Goal: Task Accomplishment & Management: Complete application form

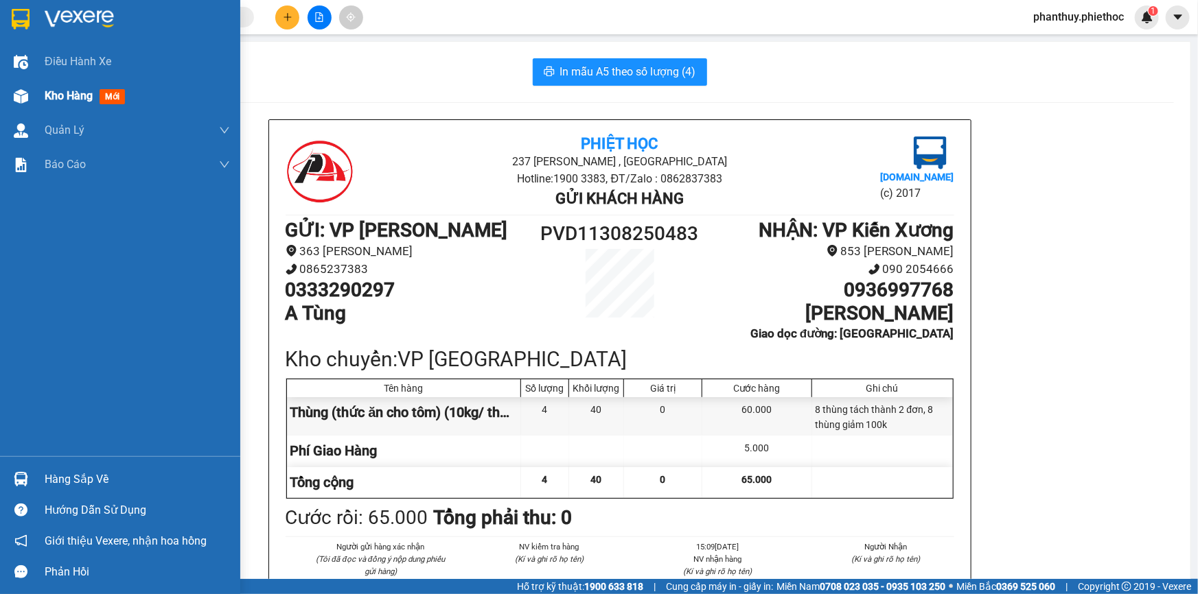
click at [60, 93] on span "Kho hàng" at bounding box center [69, 95] width 48 height 13
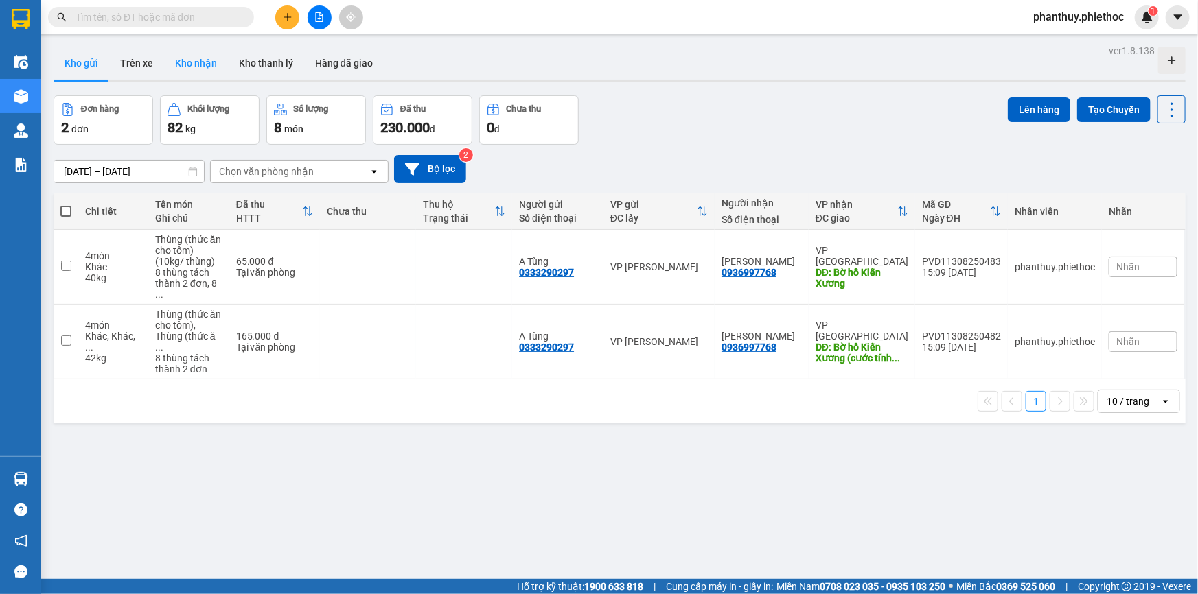
click at [196, 56] on button "Kho nhận" at bounding box center [196, 63] width 64 height 33
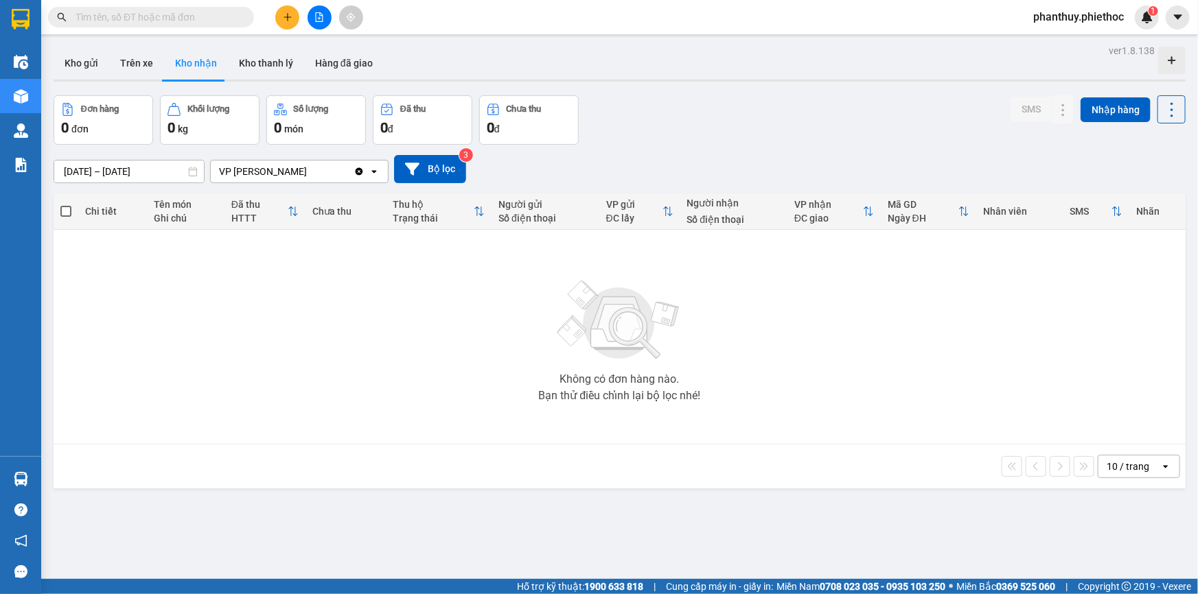
click at [284, 14] on icon "plus" at bounding box center [288, 17] width 10 height 10
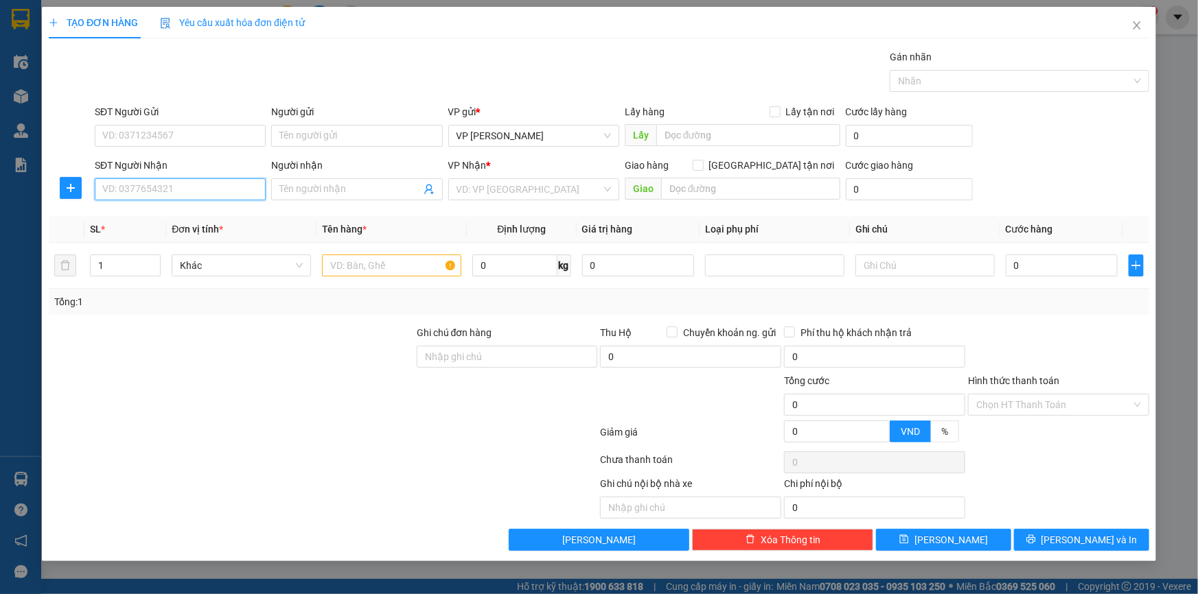
click at [167, 185] on input "SĐT Người Nhận" at bounding box center [180, 189] width 171 height 22
type input "0901562925"
click at [158, 218] on div "0901562925 - kh" at bounding box center [180, 216] width 154 height 15
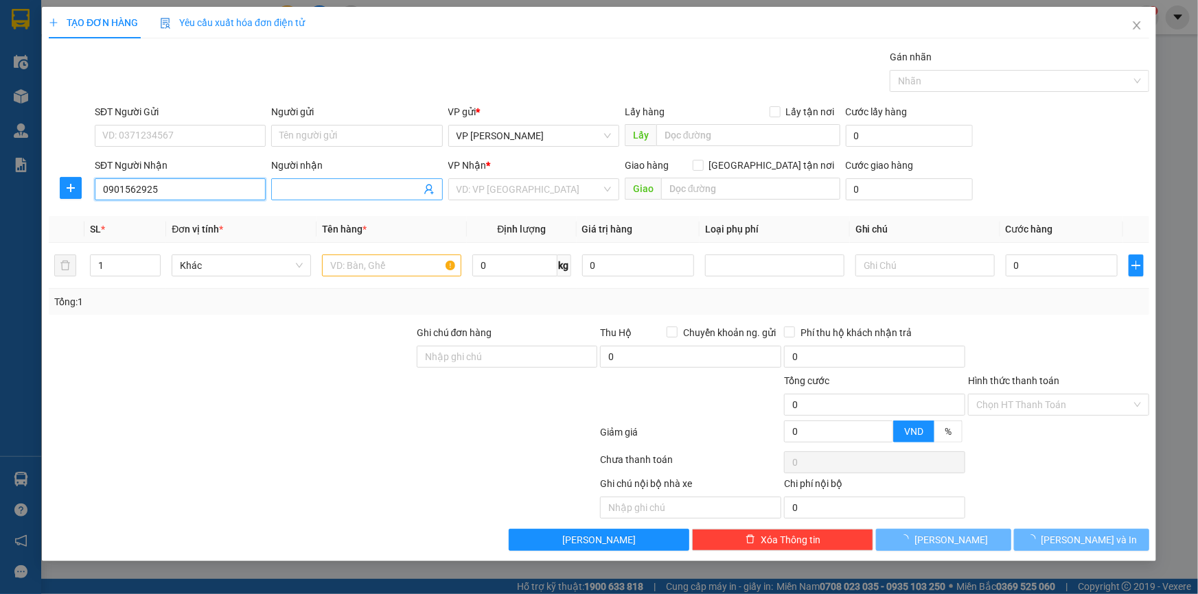
type input "kh"
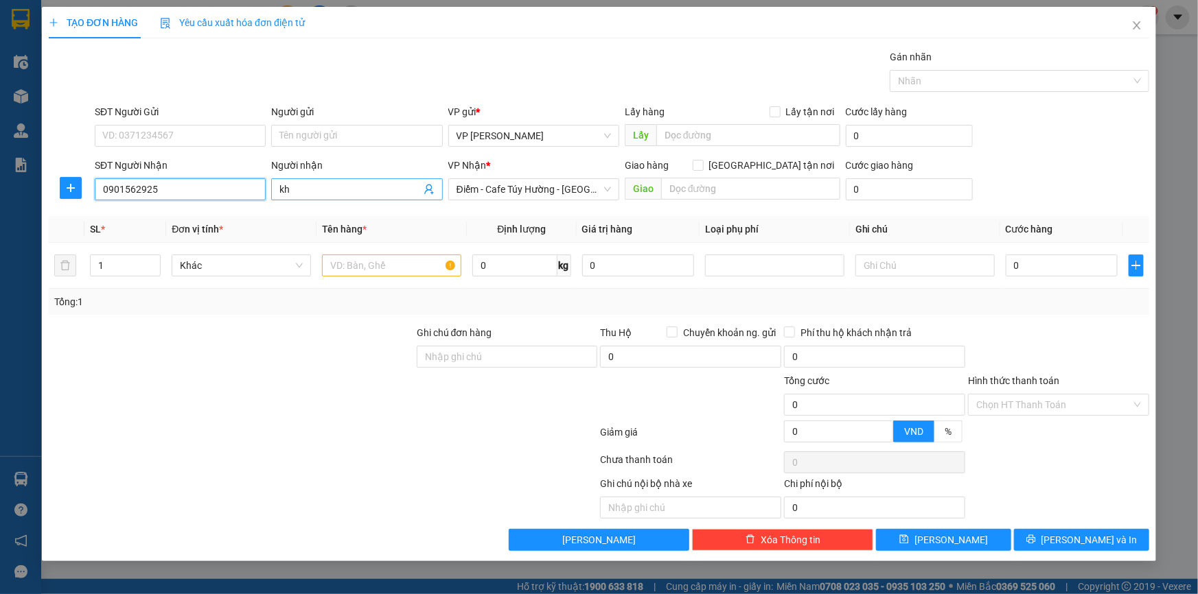
type input "0901562925"
click at [323, 189] on input "kh" at bounding box center [349, 189] width 141 height 15
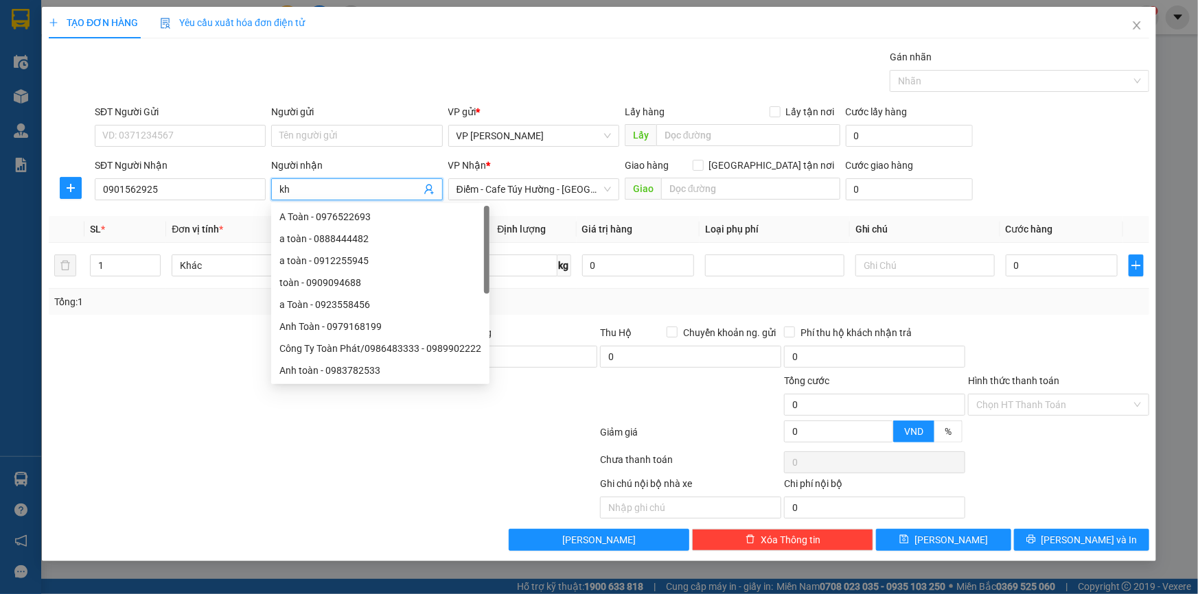
type input "k"
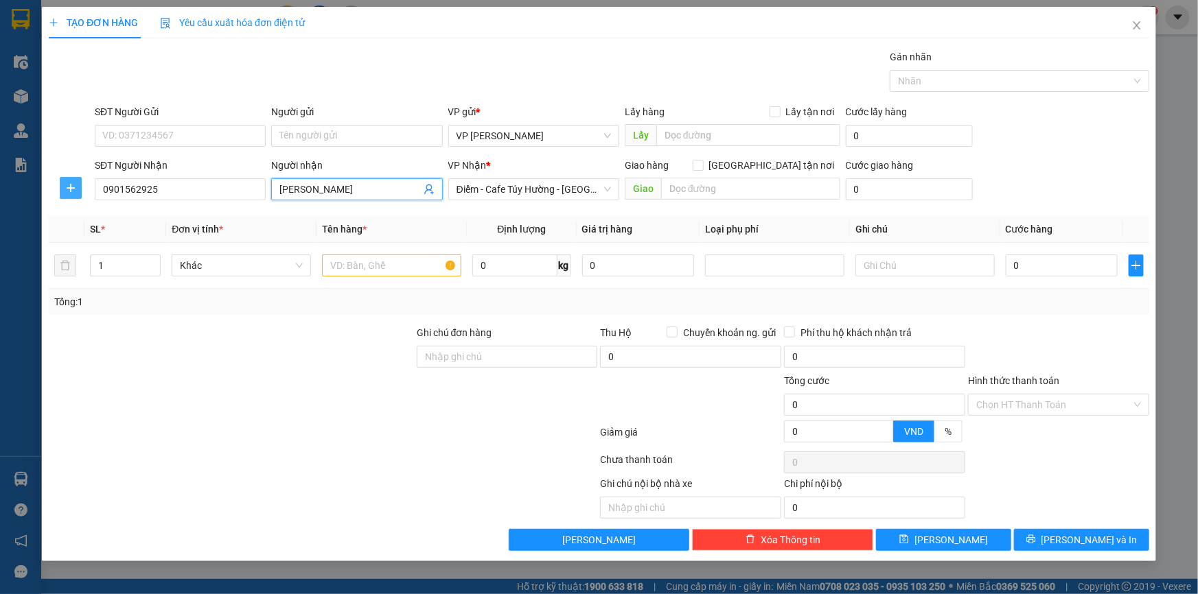
type input "[PERSON_NAME]"
click at [66, 186] on icon "plus" at bounding box center [70, 188] width 11 height 11
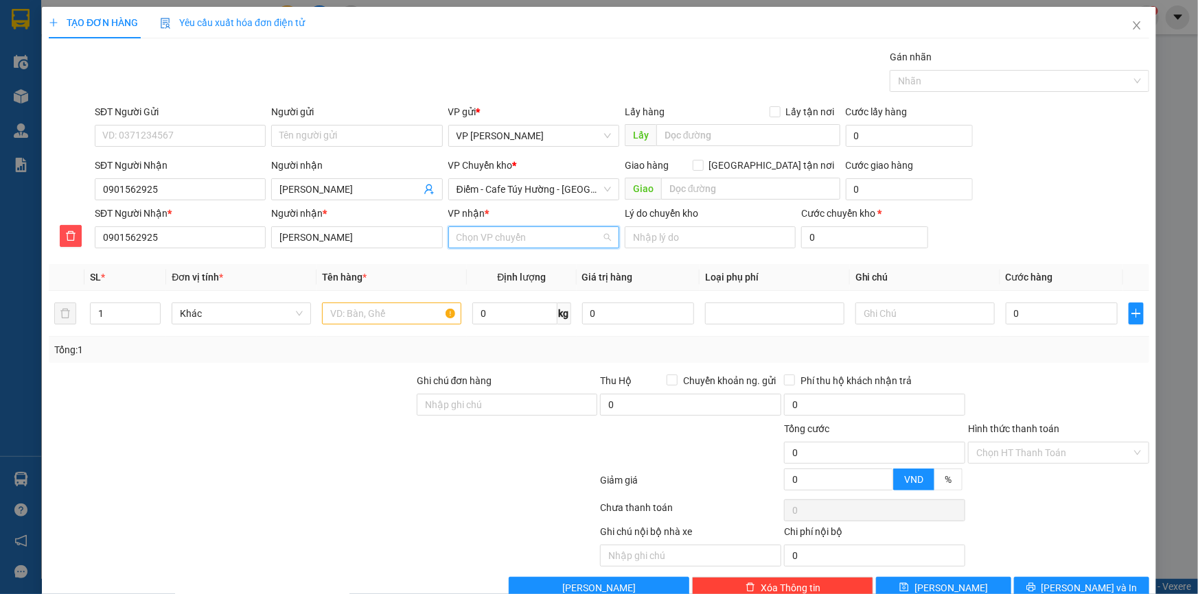
click at [502, 230] on input "VP nhận *" at bounding box center [528, 237] width 145 height 21
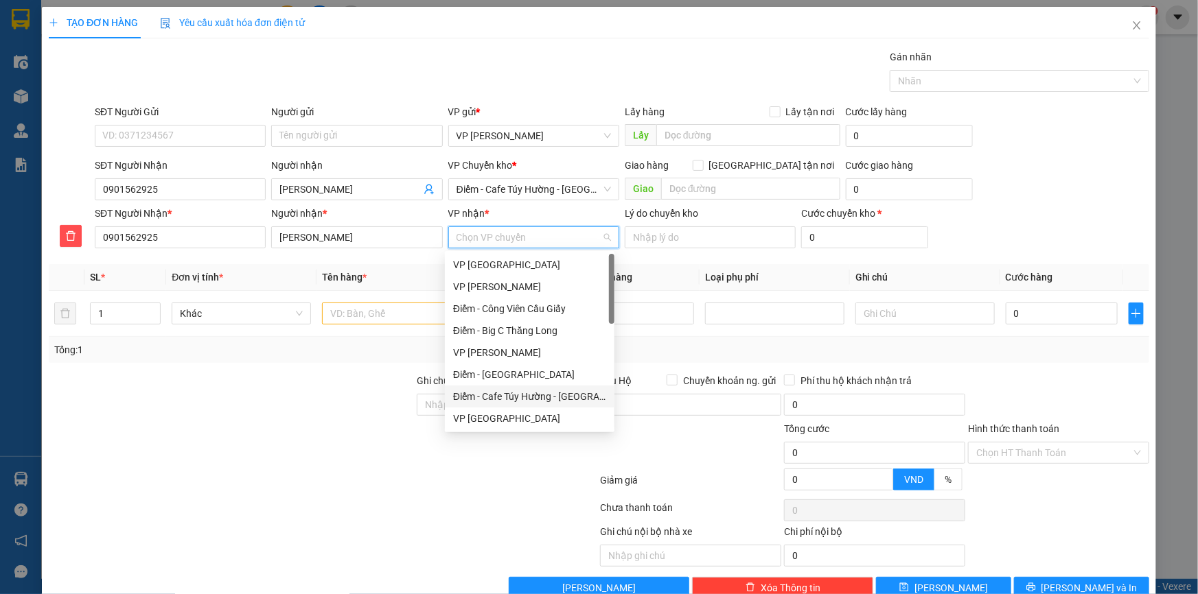
click at [583, 393] on div "Điểm - Cafe Túy Hường - [GEOGRAPHIC_DATA]" at bounding box center [529, 396] width 153 height 15
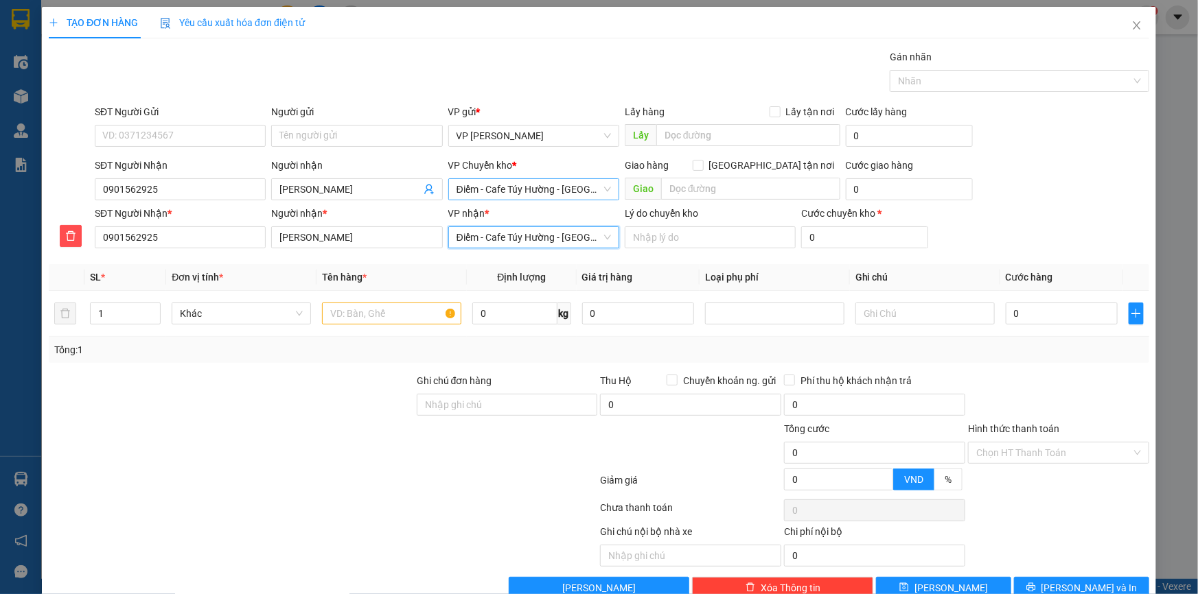
click at [543, 191] on span "Điểm - Cafe Túy Hường - [GEOGRAPHIC_DATA]" at bounding box center [533, 189] width 154 height 21
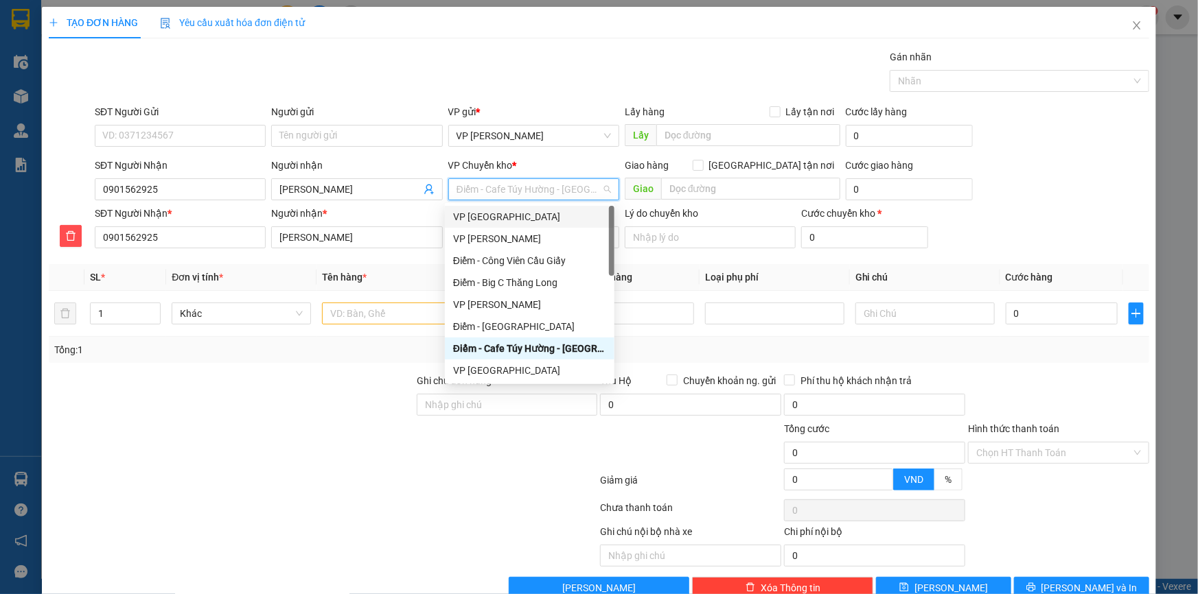
click at [506, 213] on div "VP [GEOGRAPHIC_DATA]" at bounding box center [529, 216] width 153 height 15
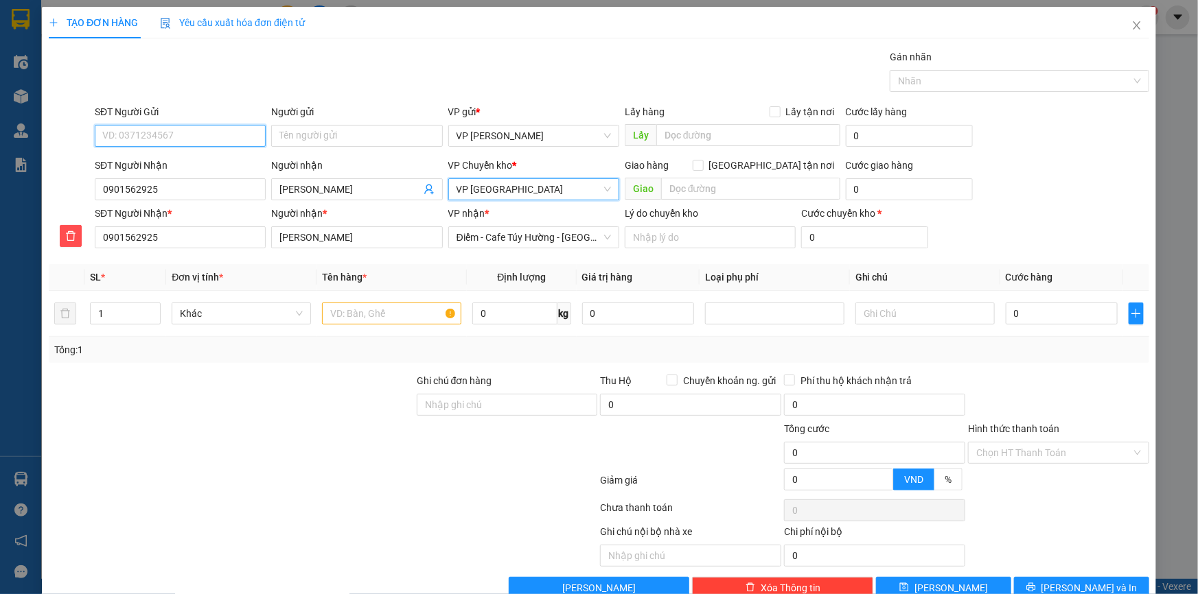
click at [182, 130] on input "SĐT Người Gửi" at bounding box center [180, 136] width 171 height 22
type input "0969974496"
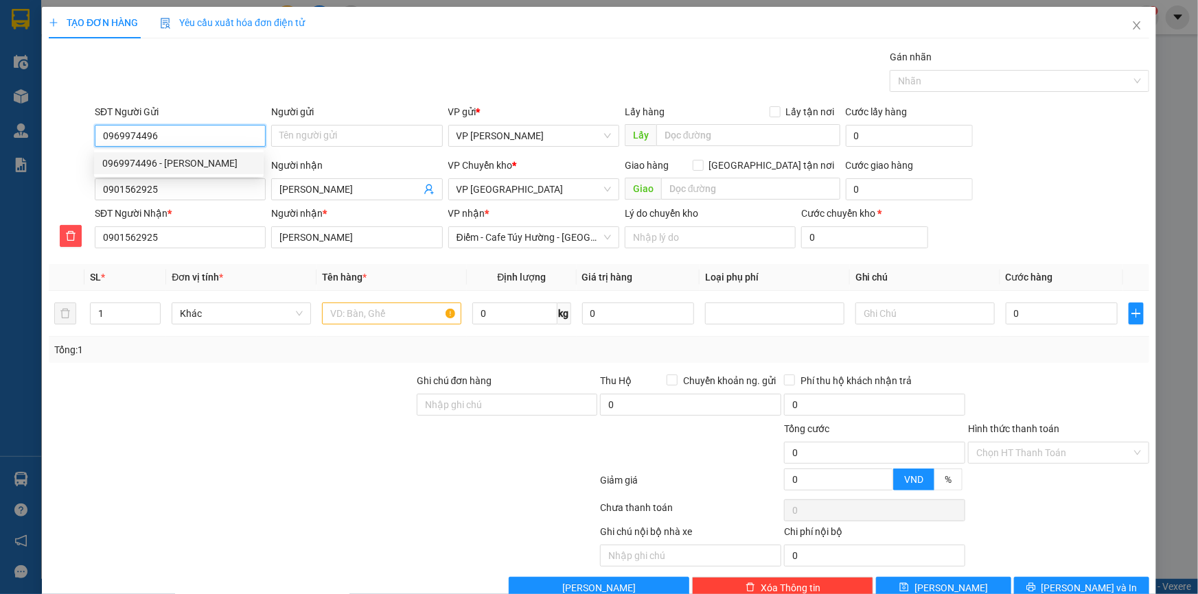
click at [196, 167] on div "0969974496 - [PERSON_NAME]" at bounding box center [178, 163] width 153 height 15
type input "[PERSON_NAME]"
type input "0969974496"
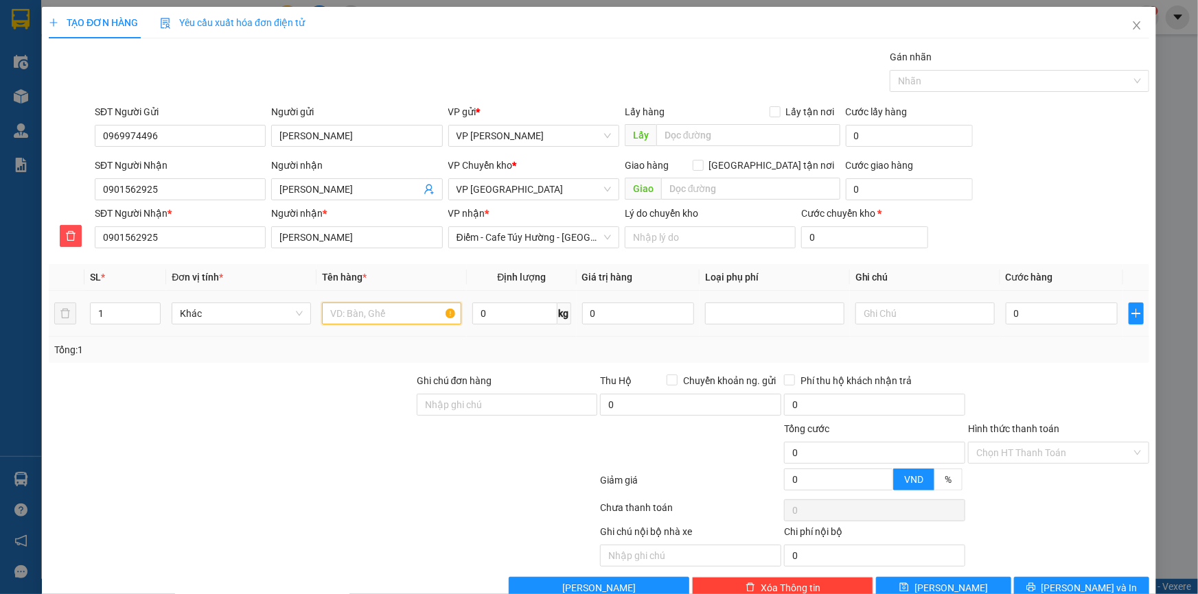
click at [376, 315] on input "text" at bounding box center [391, 314] width 139 height 22
type input "Thùng máy tính"
click at [777, 310] on div at bounding box center [774, 313] width 132 height 16
type input "14"
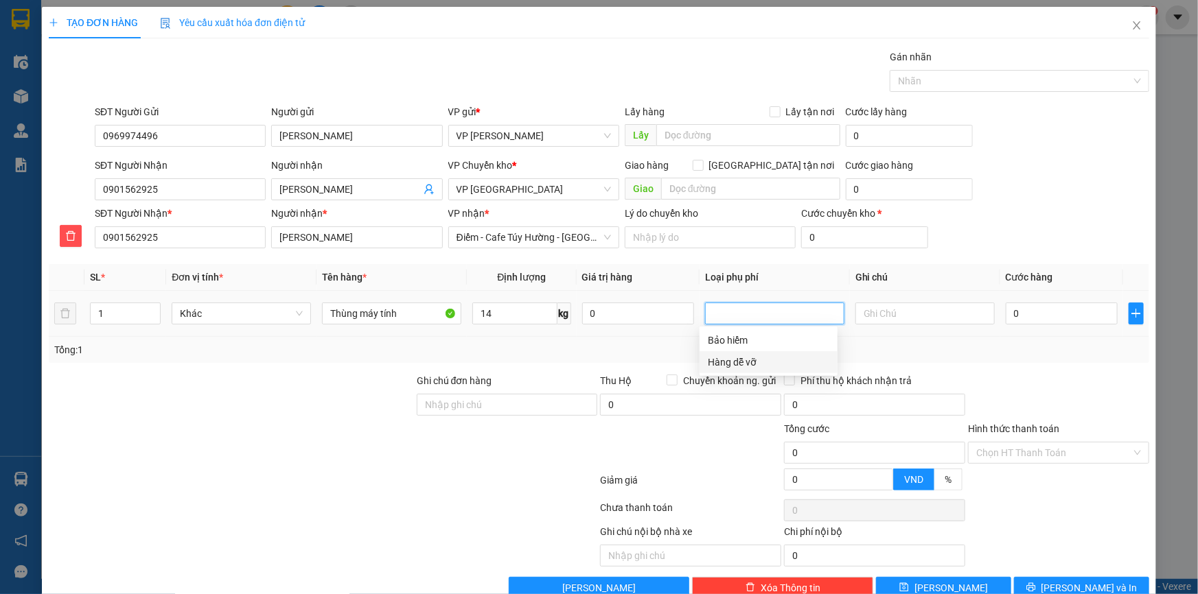
click at [743, 362] on div "Hàng dễ vỡ" at bounding box center [768, 362] width 121 height 15
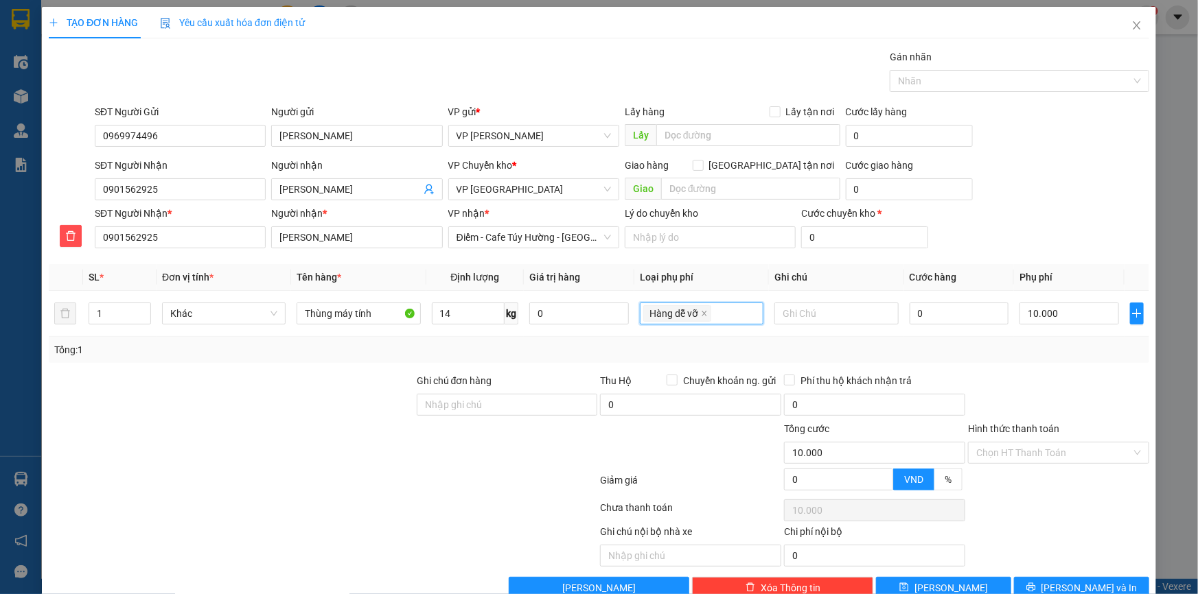
type input "10.000"
click at [987, 185] on div "SĐT Người Nhận 0901562925 Người nhận [PERSON_NAME] VP [PERSON_NAME] * VP Thái B…" at bounding box center [622, 182] width 1060 height 48
click at [931, 312] on input "0" at bounding box center [960, 314] width 100 height 22
type input "04"
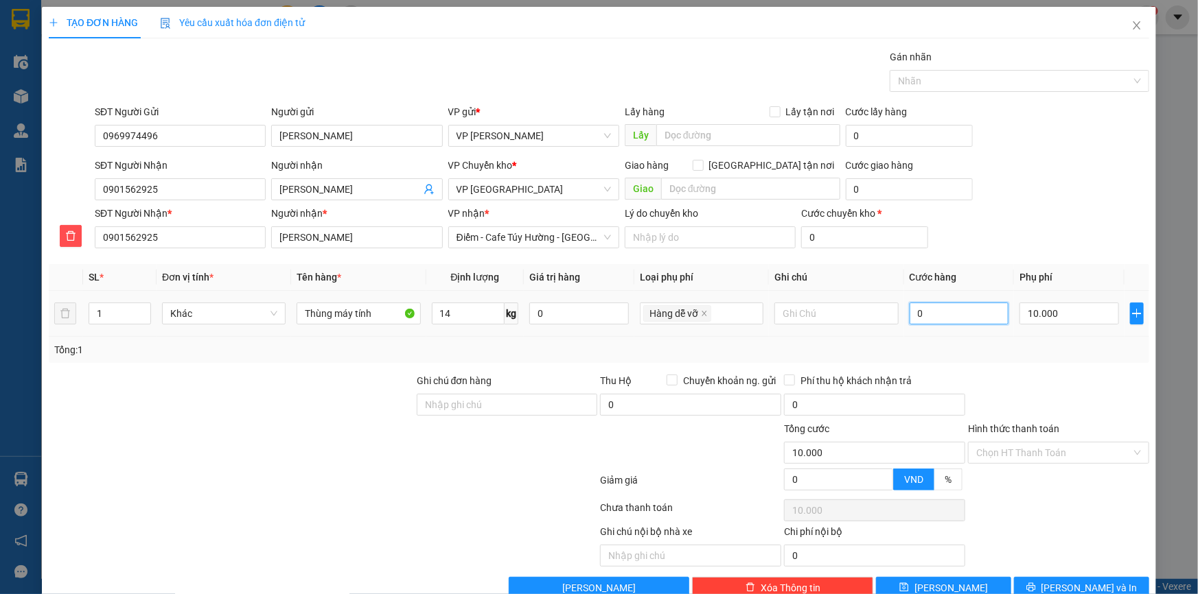
type input "10.004"
type input "045"
type input "10.045"
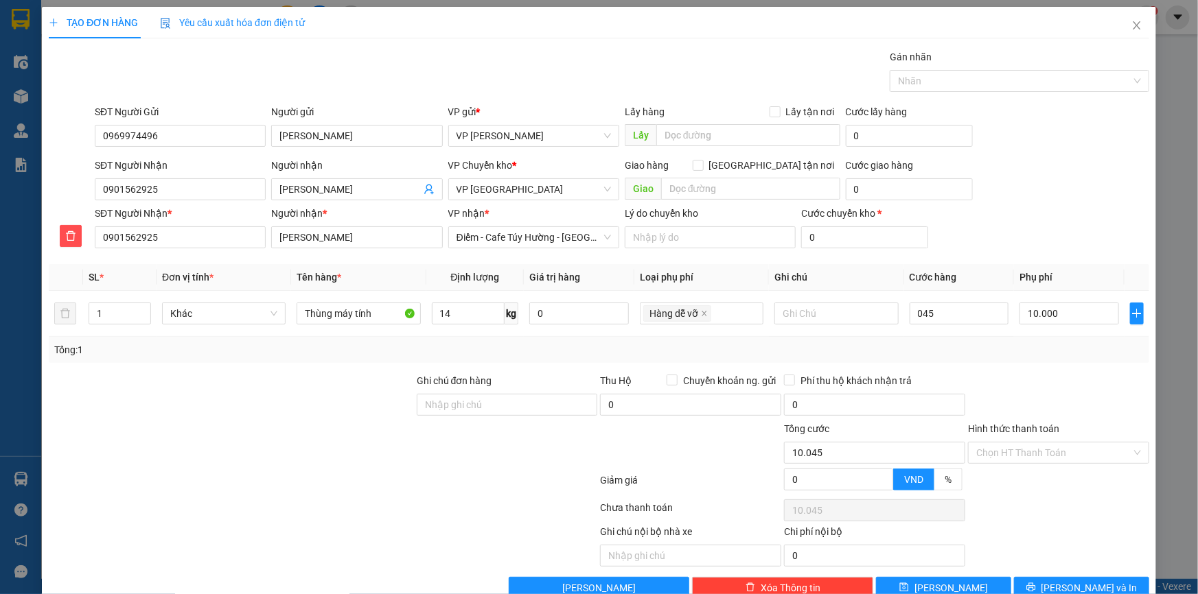
type input "45.000"
type input "55.000"
click at [1008, 212] on div "SĐT Người Nhận * 0901562925 Người nhận * [PERSON_NAME] VP nhận * Điểm - Cafe Tú…" at bounding box center [622, 230] width 1060 height 48
click at [1042, 197] on div "SĐT Người Nhận 0901562925 Người nhận [PERSON_NAME] VP [PERSON_NAME] * VP Thái B…" at bounding box center [622, 182] width 1060 height 48
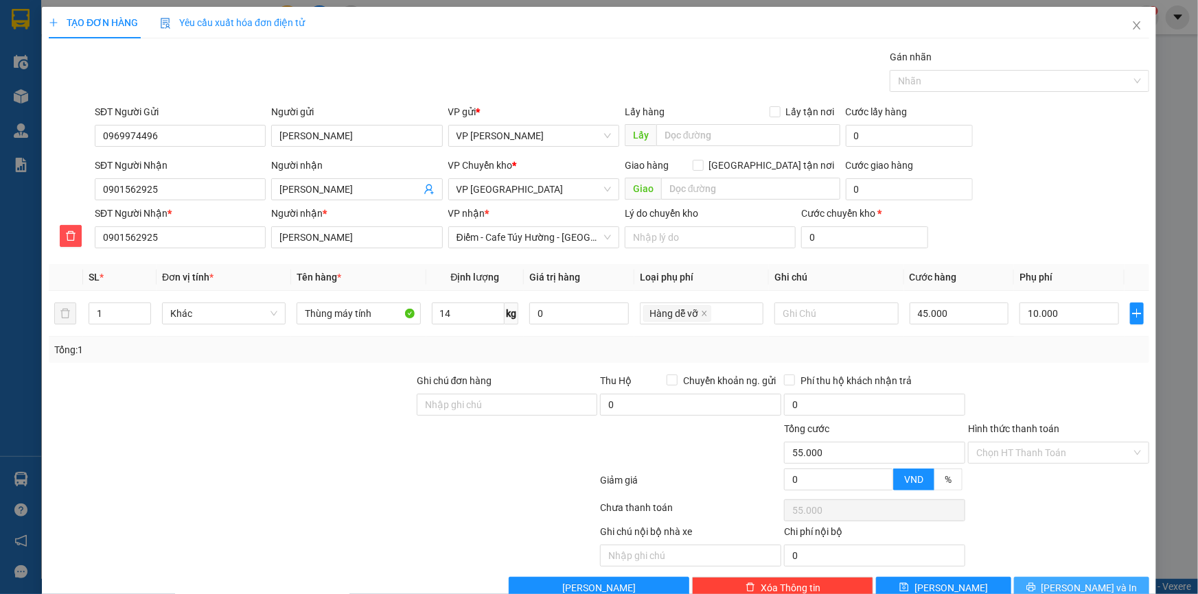
click at [1078, 588] on span "[PERSON_NAME] và In" at bounding box center [1089, 588] width 96 height 15
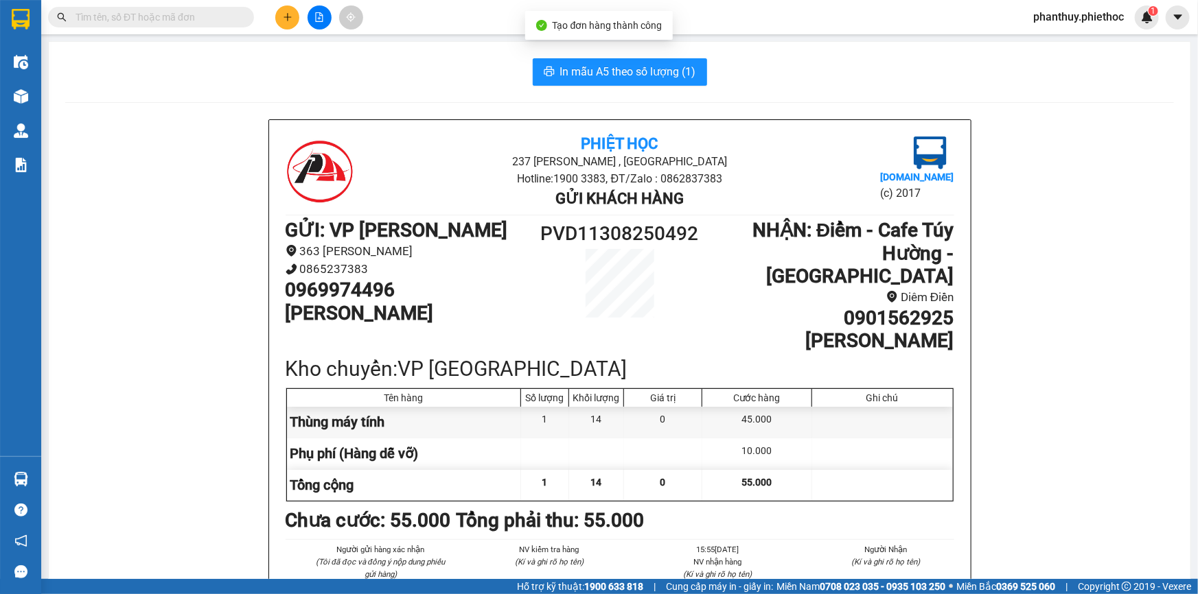
click at [572, 71] on span "In mẫu A5 theo số lượng (1)" at bounding box center [628, 71] width 136 height 17
click at [600, 71] on span "In mẫu A5 theo số lượng (1)" at bounding box center [628, 71] width 136 height 17
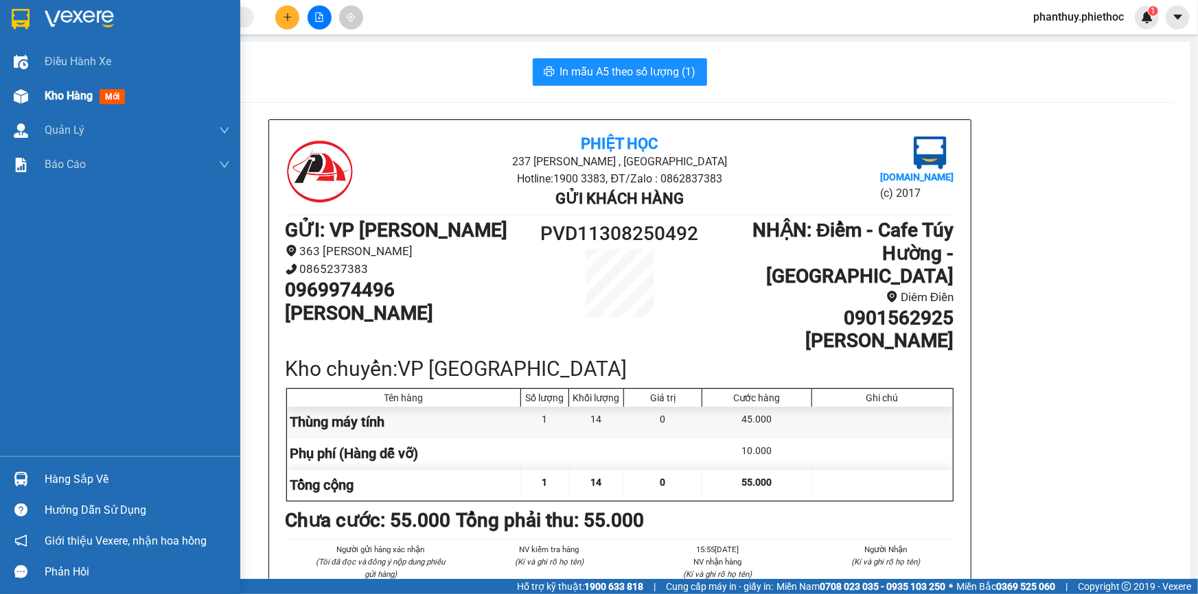
click at [48, 93] on span "Kho hàng" at bounding box center [69, 95] width 48 height 13
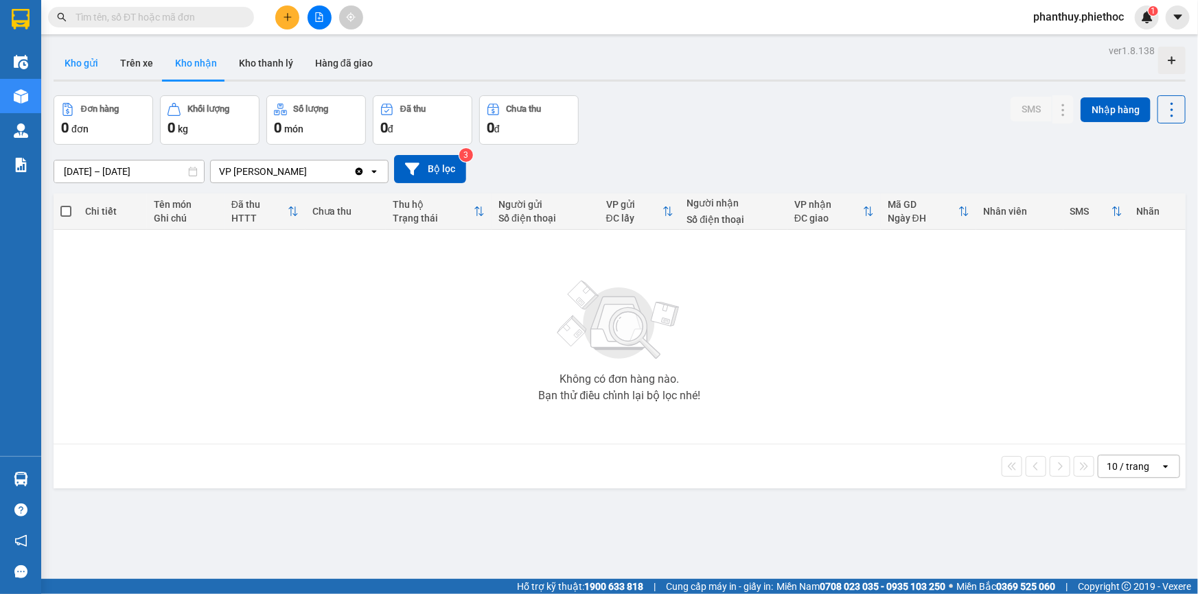
click at [82, 62] on button "Kho gửi" at bounding box center [82, 63] width 56 height 33
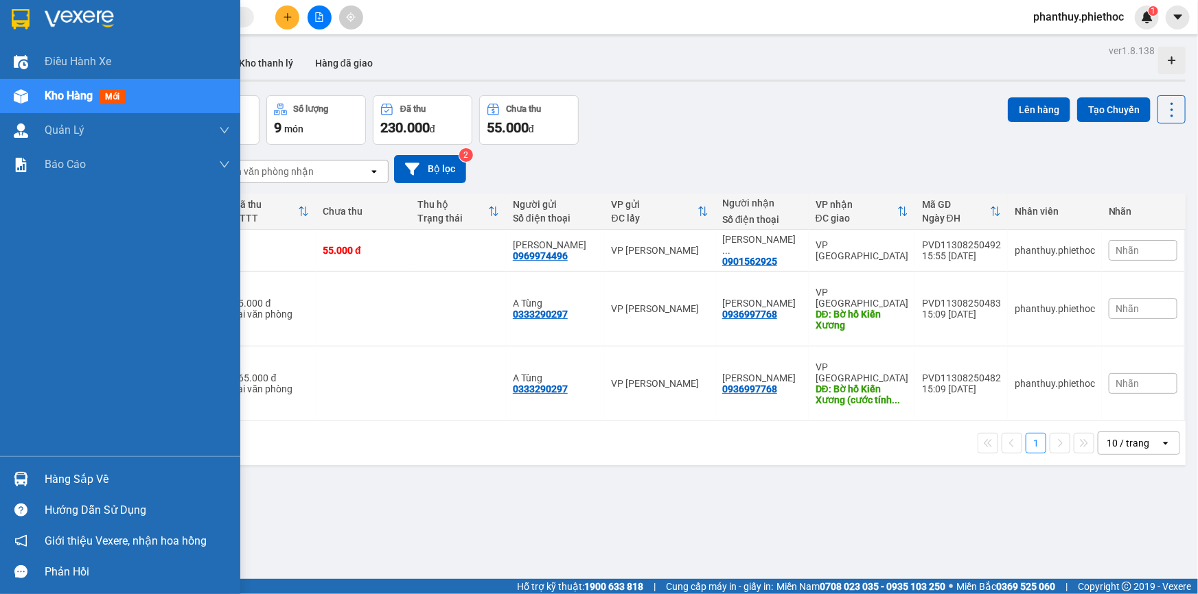
drag, startPoint x: 52, startPoint y: 474, endPoint x: 156, endPoint y: 469, distance: 103.8
click at [54, 474] on div "Hàng sắp về" at bounding box center [137, 480] width 185 height 21
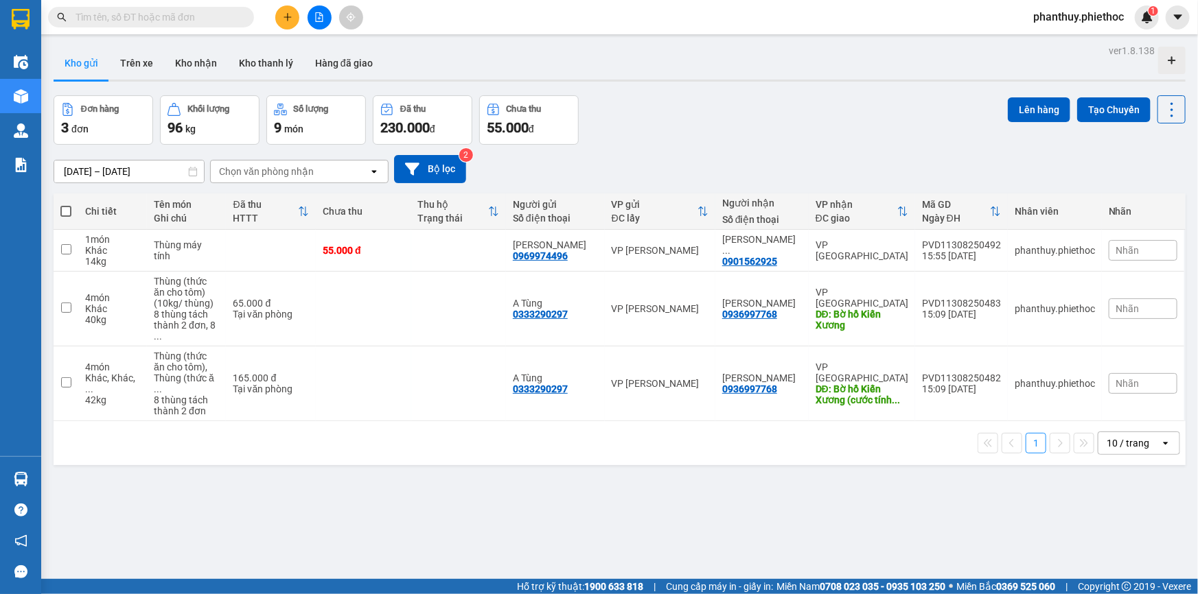
click at [609, 89] on section "Kết quả tìm kiếm ( 1 ) Bộ lọc Mã ĐH Trạng thái Món hàng Thu hộ Tổng cước Chưa c…" at bounding box center [599, 297] width 1198 height 594
click at [283, 15] on icon "plus" at bounding box center [288, 17] width 10 height 10
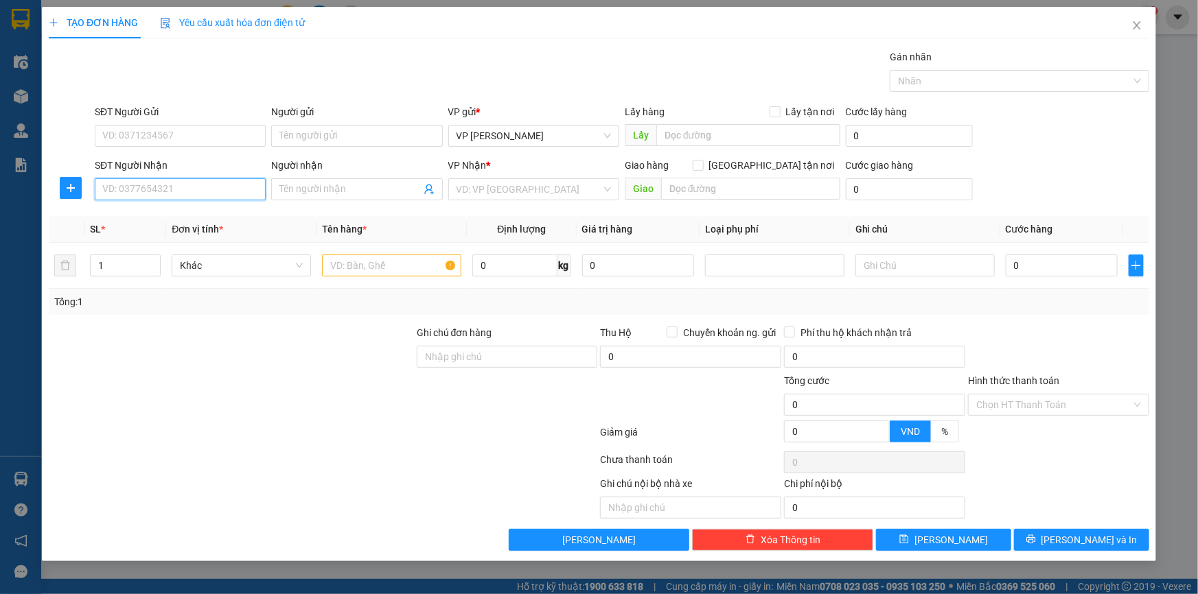
click at [150, 189] on input "SĐT Người Nhận" at bounding box center [180, 189] width 171 height 22
type input "0912929692"
click at [320, 185] on input "Người nhận" at bounding box center [349, 189] width 141 height 15
type input "a Đông"
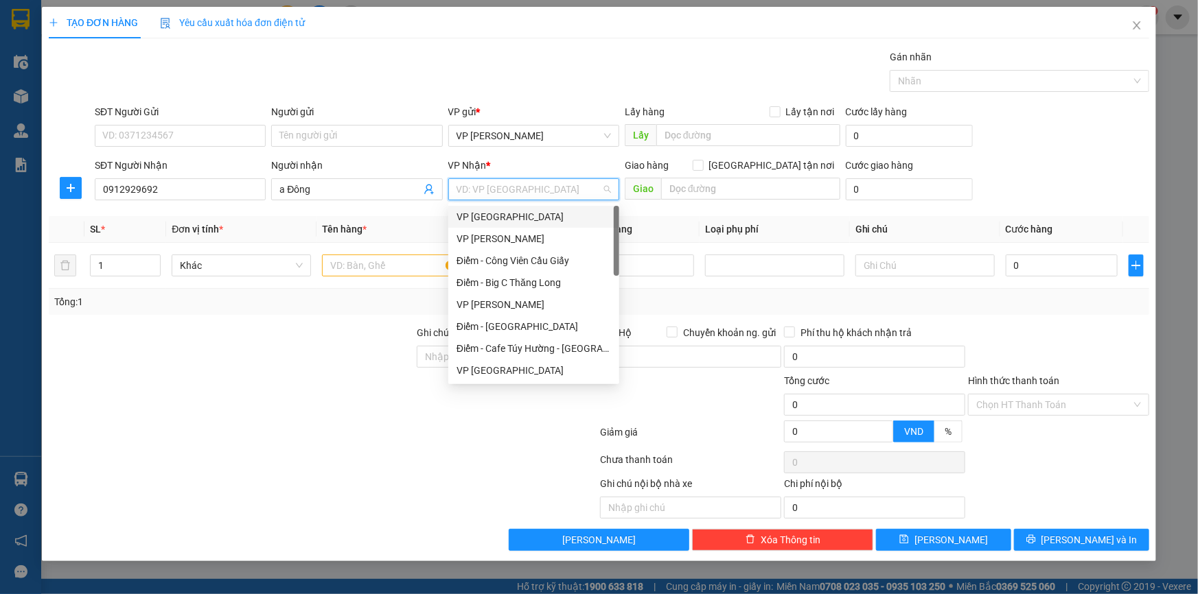
click at [507, 214] on div "VP [GEOGRAPHIC_DATA]" at bounding box center [533, 216] width 154 height 15
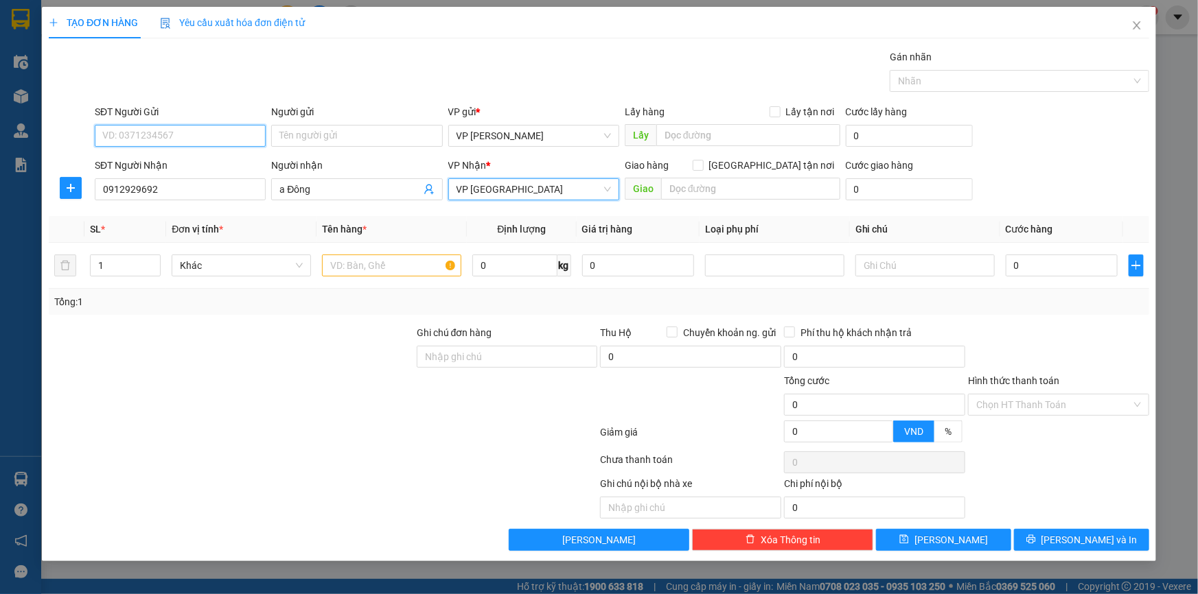
click at [198, 141] on input "SĐT Người Gửi" at bounding box center [180, 136] width 171 height 22
type input "0913397598"
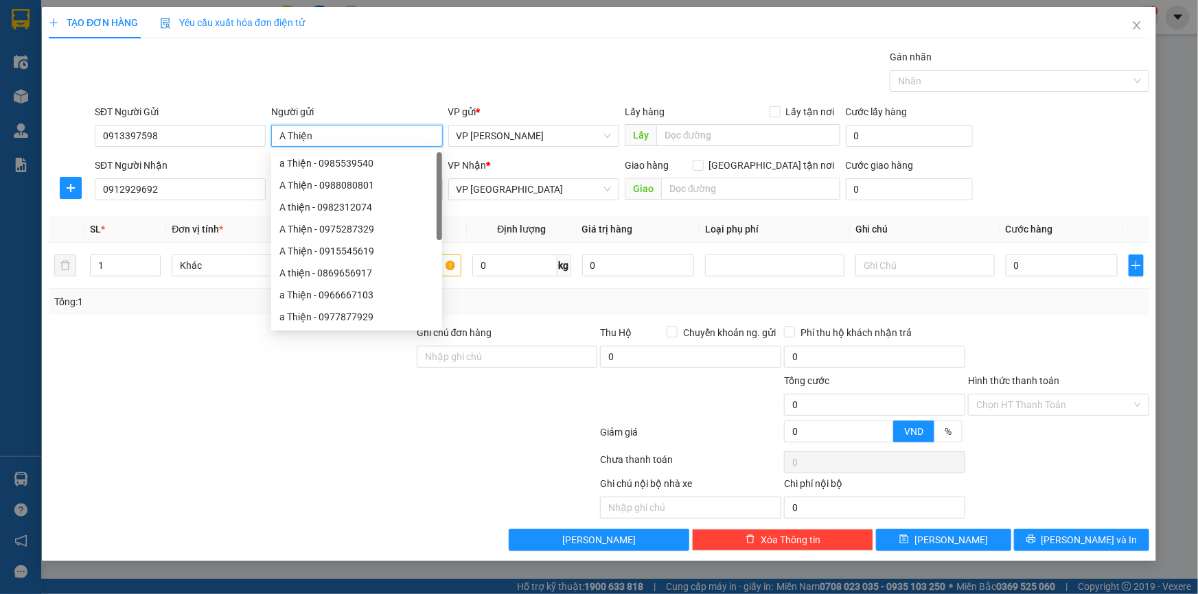
type input "A Thiện"
click at [450, 53] on div "Gói vận chuyển * Tiêu chuẩn Gán nhãn Nhãn" at bounding box center [622, 73] width 1060 height 48
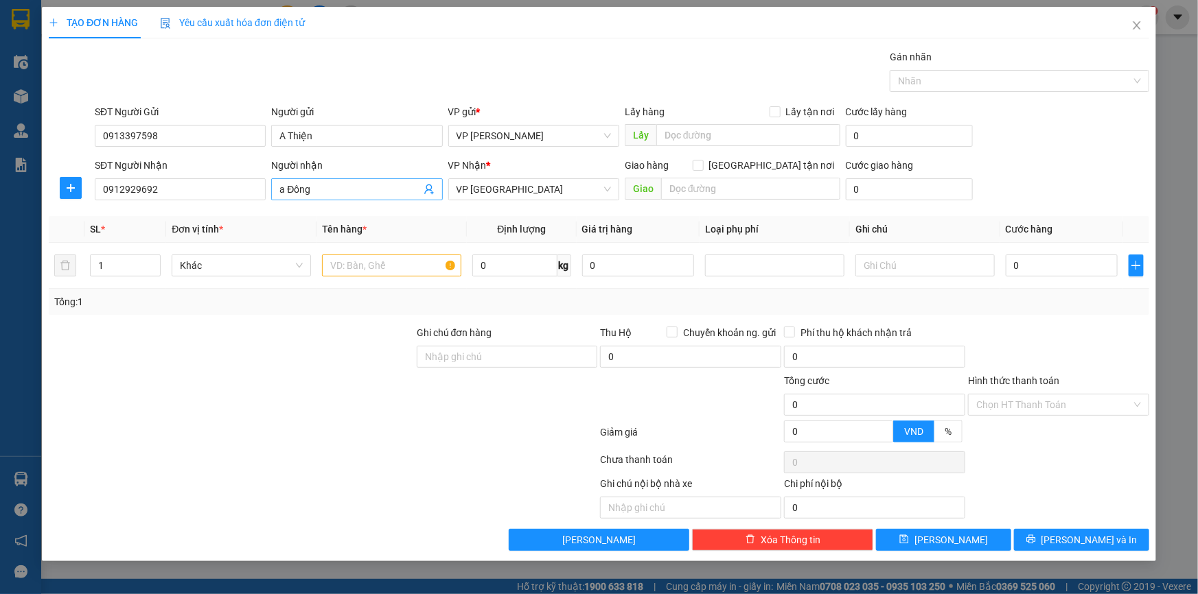
click at [284, 187] on input "a Đông" at bounding box center [349, 189] width 141 height 15
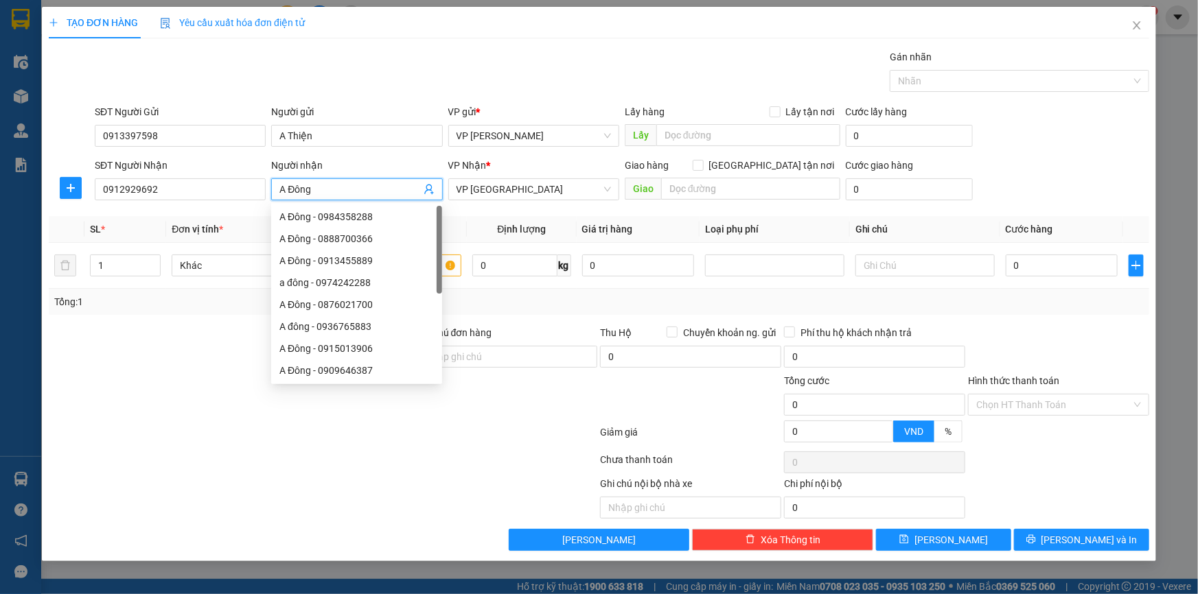
type input "A Đông"
click at [1089, 130] on div "SĐT Người Gửi 0913397598 Người gửi A Thiện VP gửi * VP [PERSON_NAME] Lấy hàng L…" at bounding box center [622, 128] width 1060 height 48
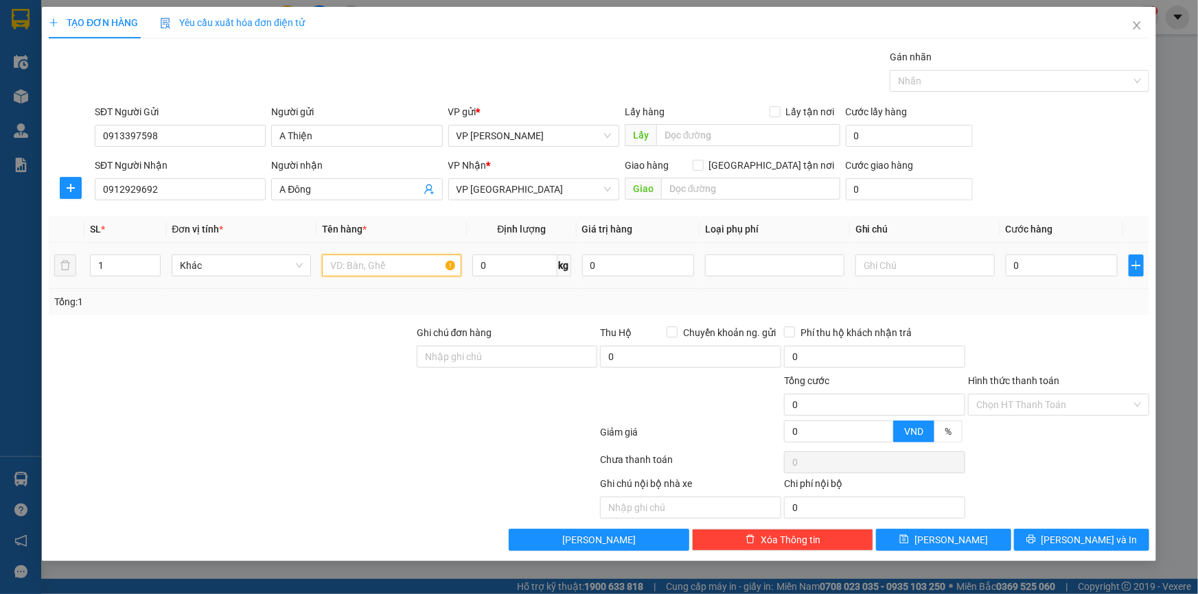
click at [370, 270] on input "text" at bounding box center [391, 266] width 139 height 22
type input "Hộp nhỏ (phụ tùng ô tô)"
type input "9"
type input "03"
type input "3"
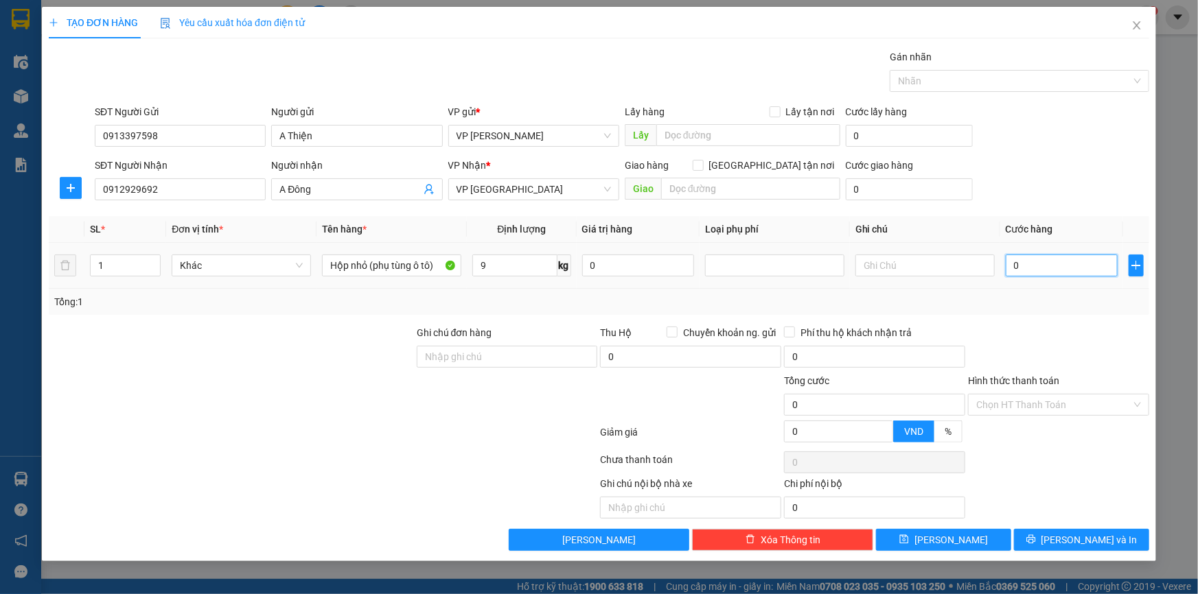
type input "3"
type input "035"
type input "35"
type input "35.000"
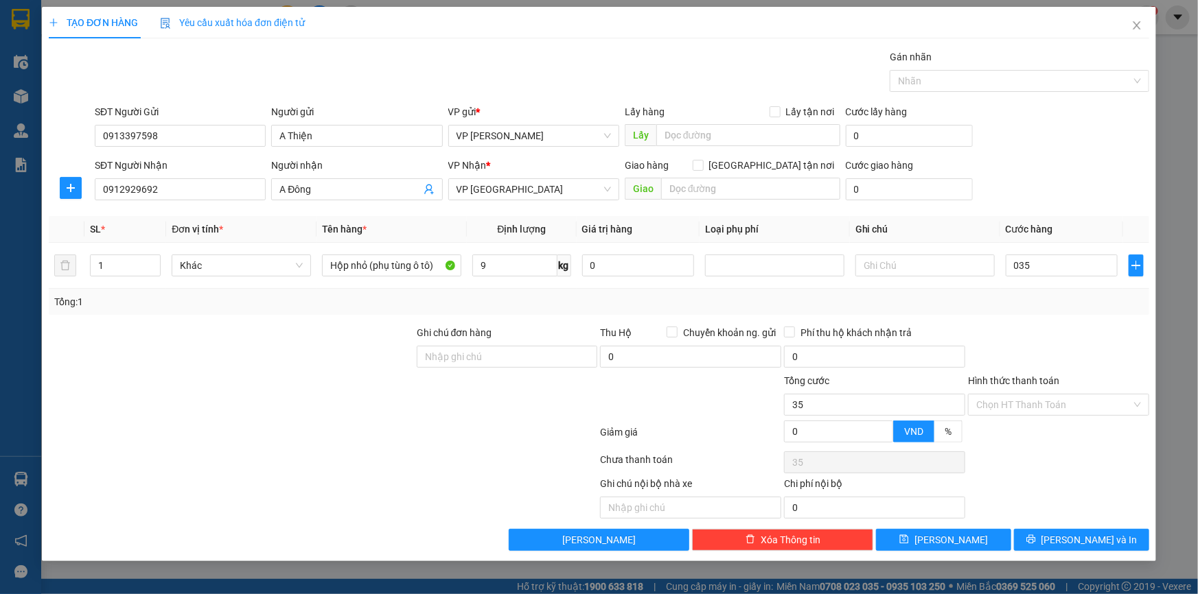
type input "35.000"
click at [1043, 141] on div "SĐT Người Gửi 0913397598 Người gửi A Thiện VP gửi * VP [PERSON_NAME] Lấy hàng L…" at bounding box center [622, 128] width 1060 height 48
click at [1074, 542] on span "[PERSON_NAME] và In" at bounding box center [1089, 540] width 96 height 15
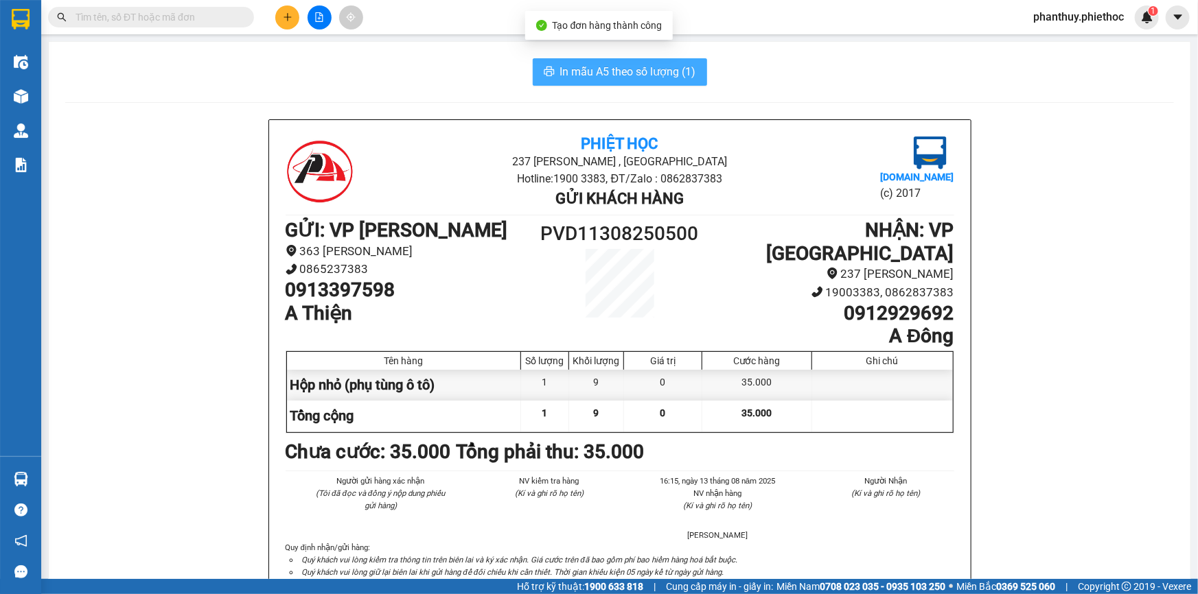
click at [577, 62] on button "In mẫu A5 theo số lượng (1)" at bounding box center [620, 71] width 174 height 27
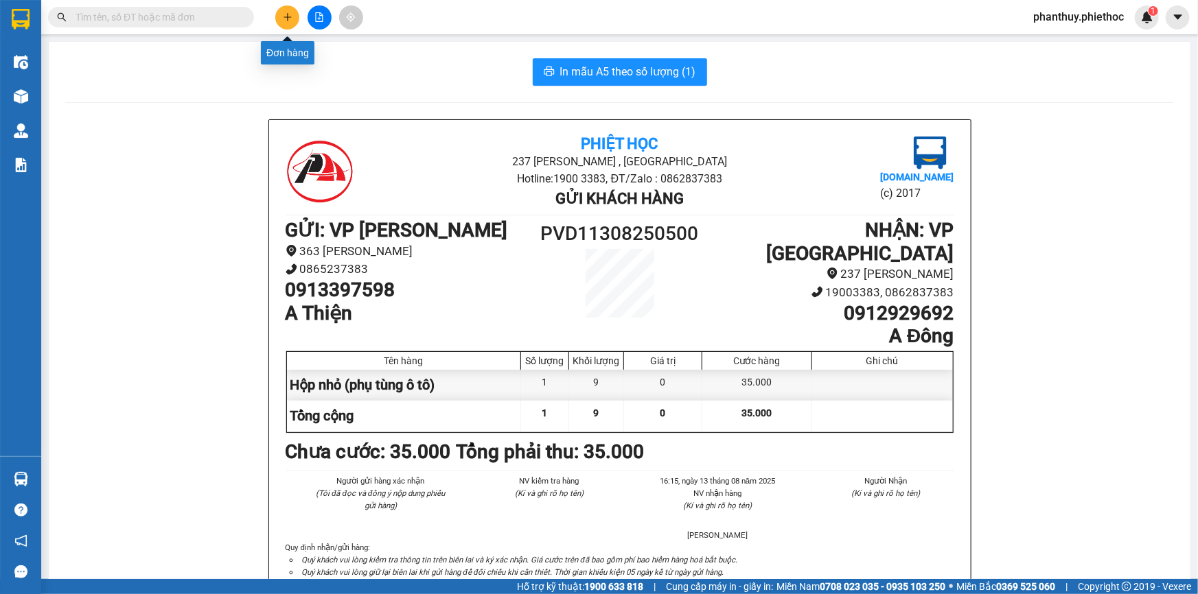
click at [280, 20] on button at bounding box center [287, 17] width 24 height 24
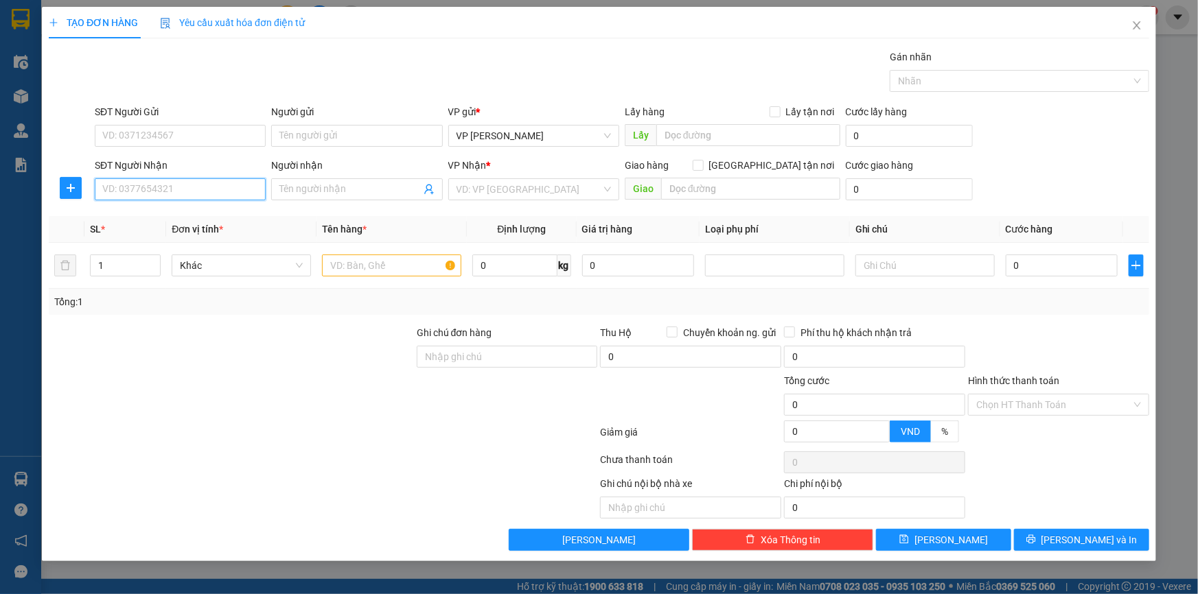
click at [139, 196] on input "SĐT Người Nhận" at bounding box center [180, 189] width 171 height 22
type input "0856868856"
click at [343, 184] on input "Người nhận" at bounding box center [349, 189] width 141 height 15
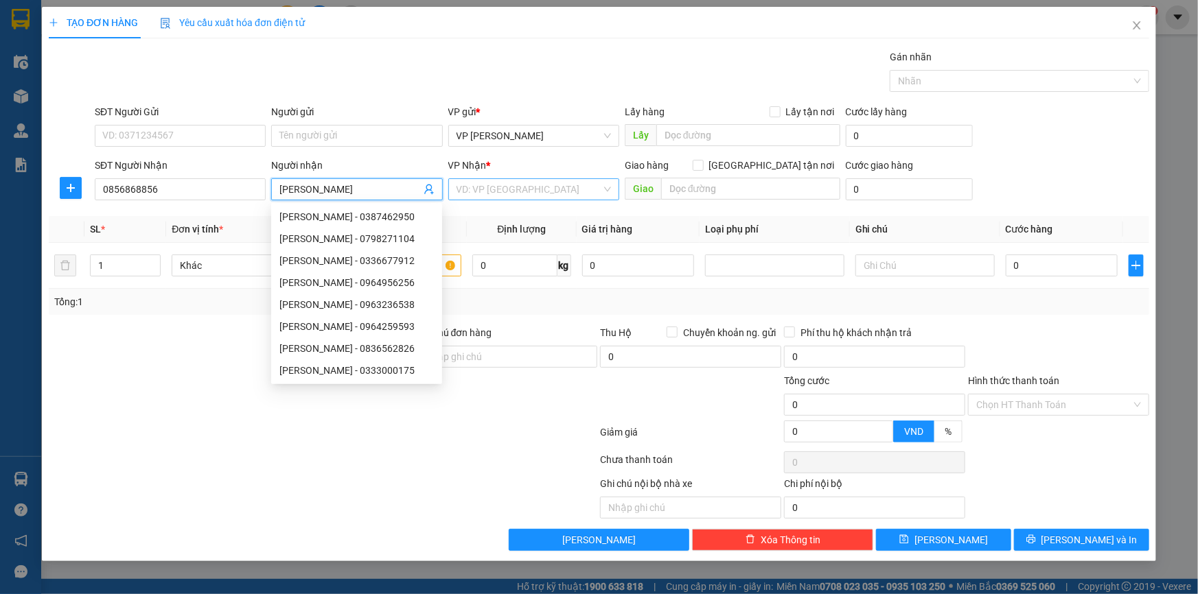
type input "[PERSON_NAME]"
click at [490, 188] on input "search" at bounding box center [528, 189] width 145 height 21
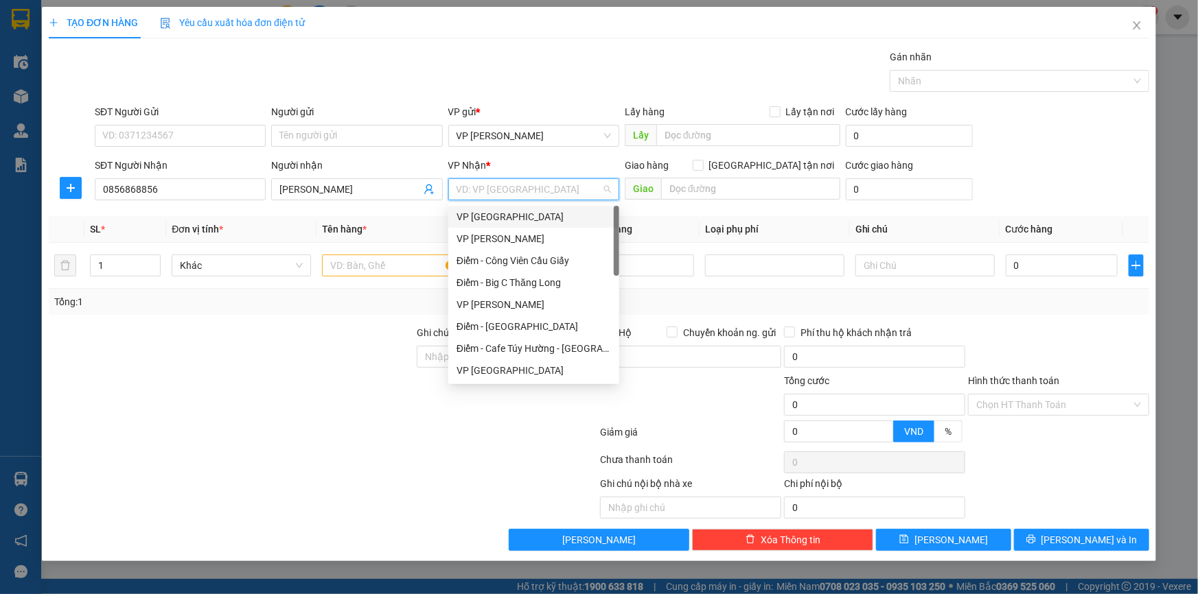
drag, startPoint x: 509, startPoint y: 213, endPoint x: 785, endPoint y: 152, distance: 282.6
click at [509, 213] on div "VP [GEOGRAPHIC_DATA]" at bounding box center [533, 216] width 154 height 15
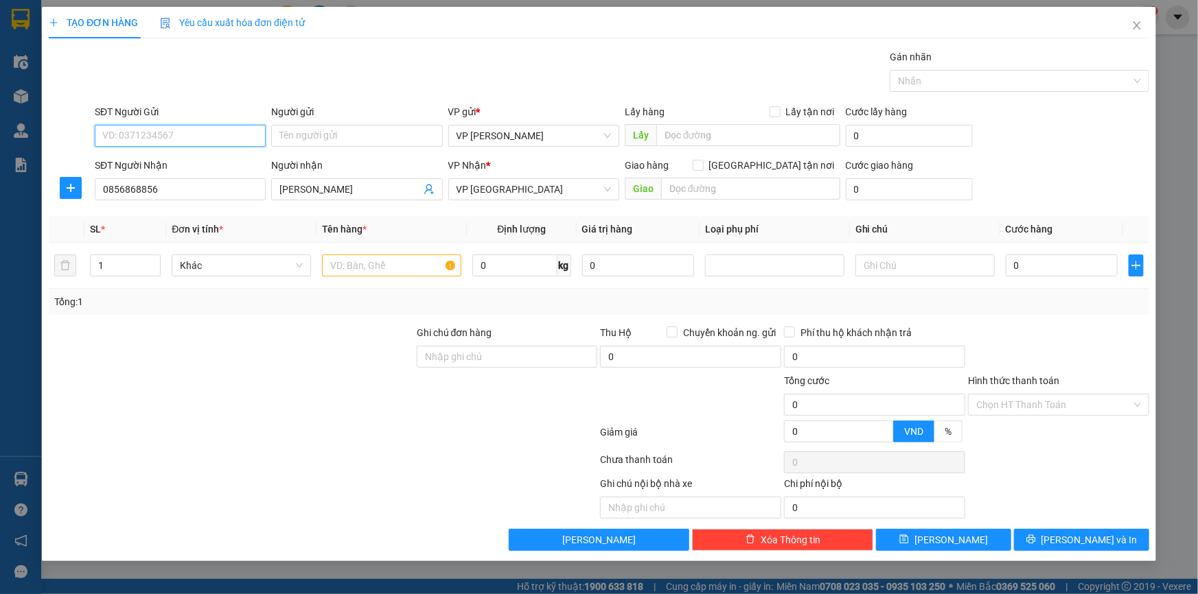
click at [198, 132] on input "SĐT Người Gửi" at bounding box center [180, 136] width 171 height 22
type input "0352368455"
click at [172, 157] on div "0352368455 - KH" at bounding box center [180, 163] width 154 height 15
type input "KH"
type input "0352368455"
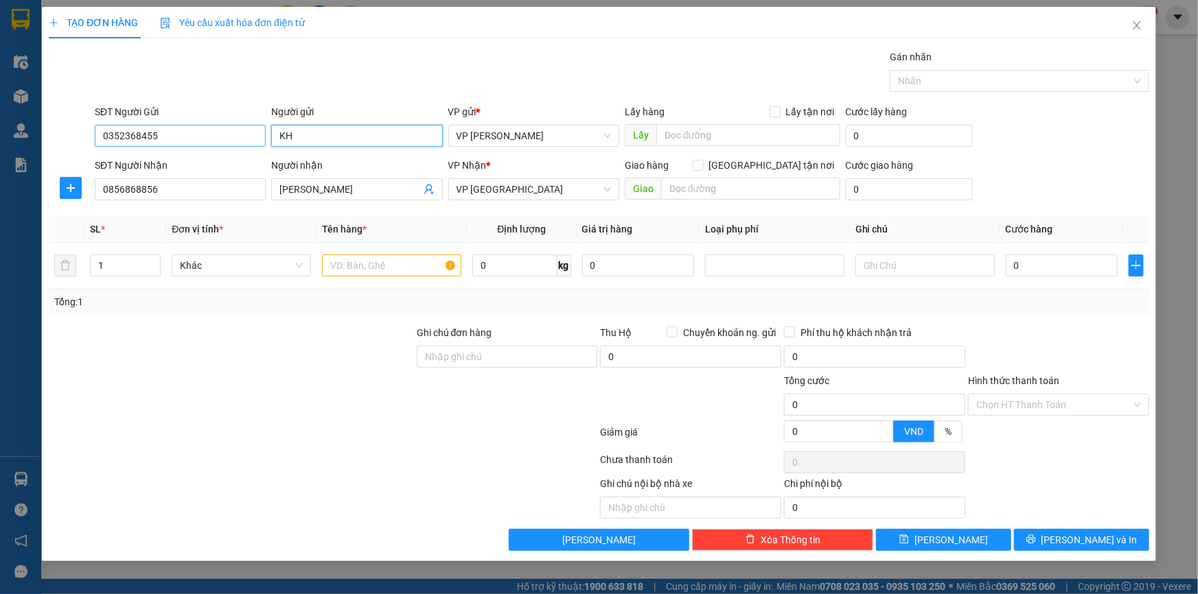
drag, startPoint x: 326, startPoint y: 137, endPoint x: 261, endPoint y: 135, distance: 65.3
click at [261, 135] on div "SĐT Người Gửi 0352368455 Người gửi KH VP gửi * VP [PERSON_NAME] Lấy hàng Lấy tậ…" at bounding box center [622, 128] width 1060 height 48
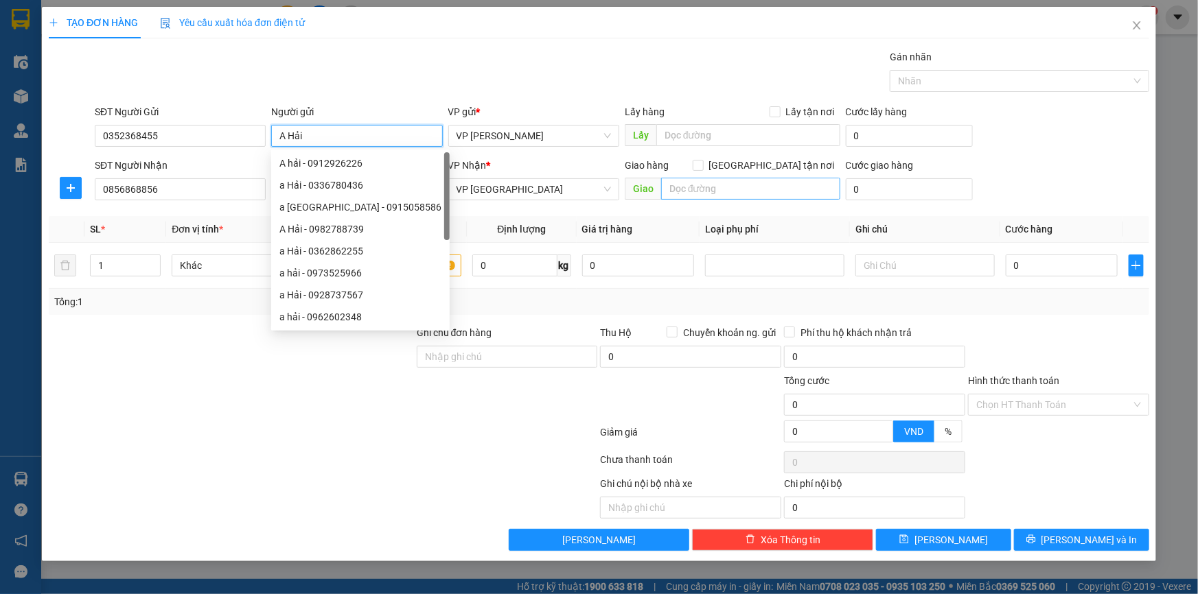
type input "A Hải"
click at [765, 192] on input "text" at bounding box center [750, 189] width 179 height 22
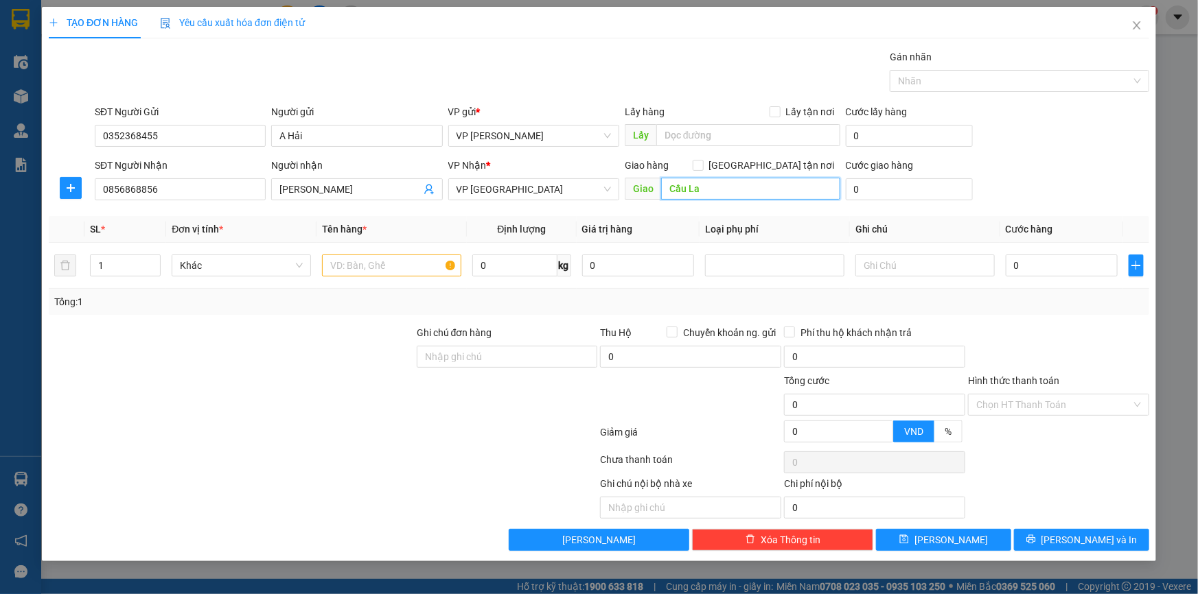
type input "Cầu La"
type input "5"
type input "5.000"
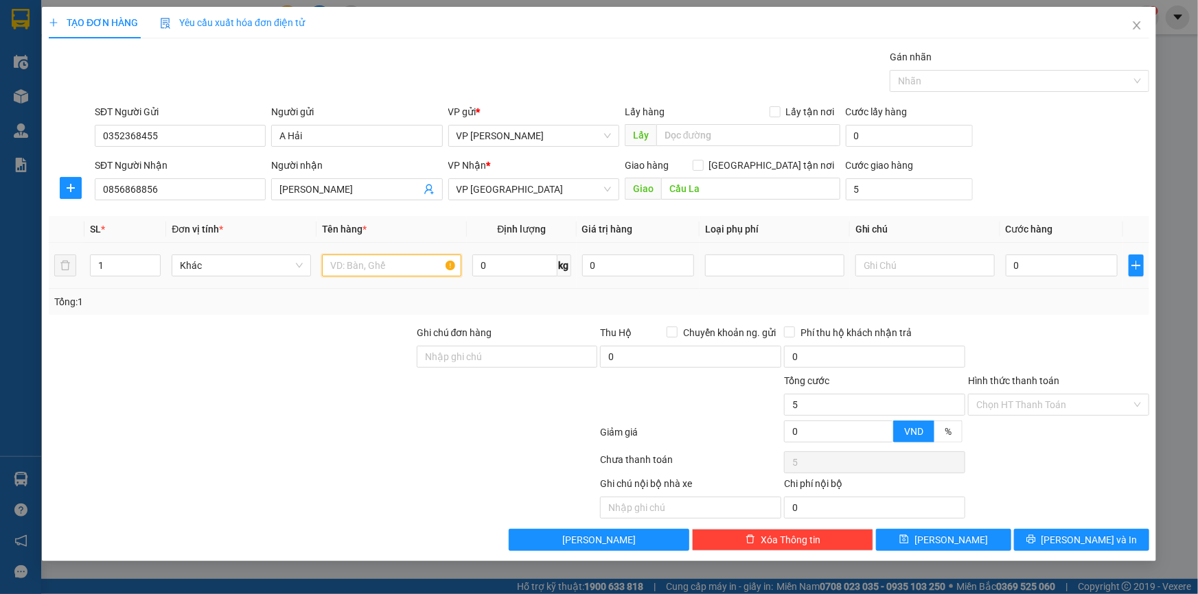
type input "5.000"
click at [347, 264] on input "text" at bounding box center [391, 266] width 139 height 22
type input "Bọc trắng (linh kiện ĐT)"
type input "1"
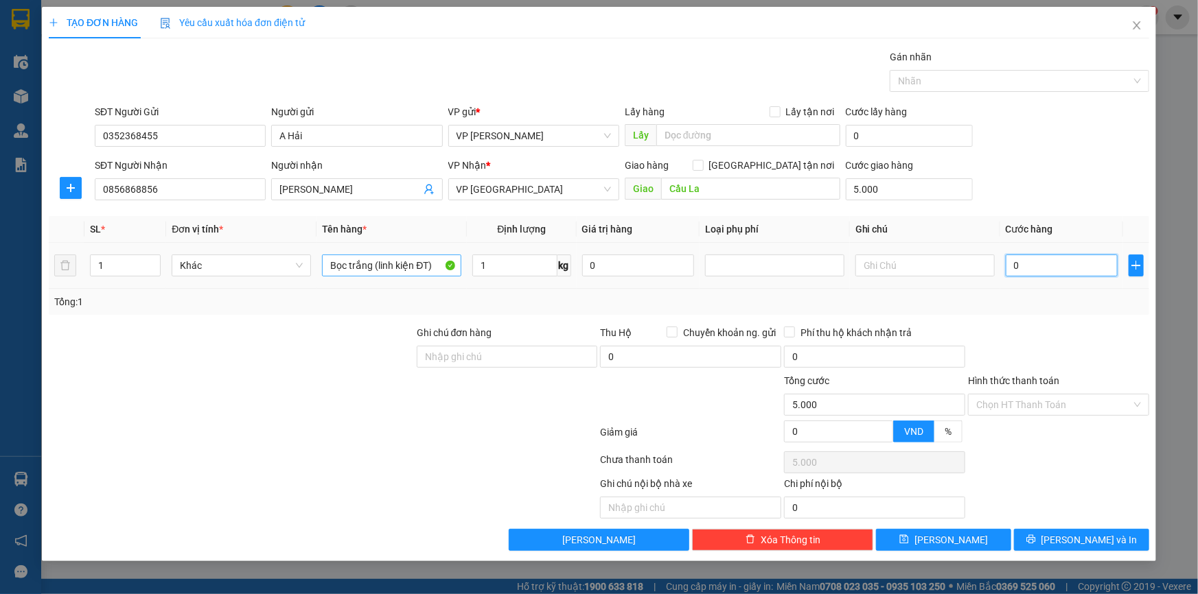
type input "02"
type input "5.002"
type input "025"
type input "5.025"
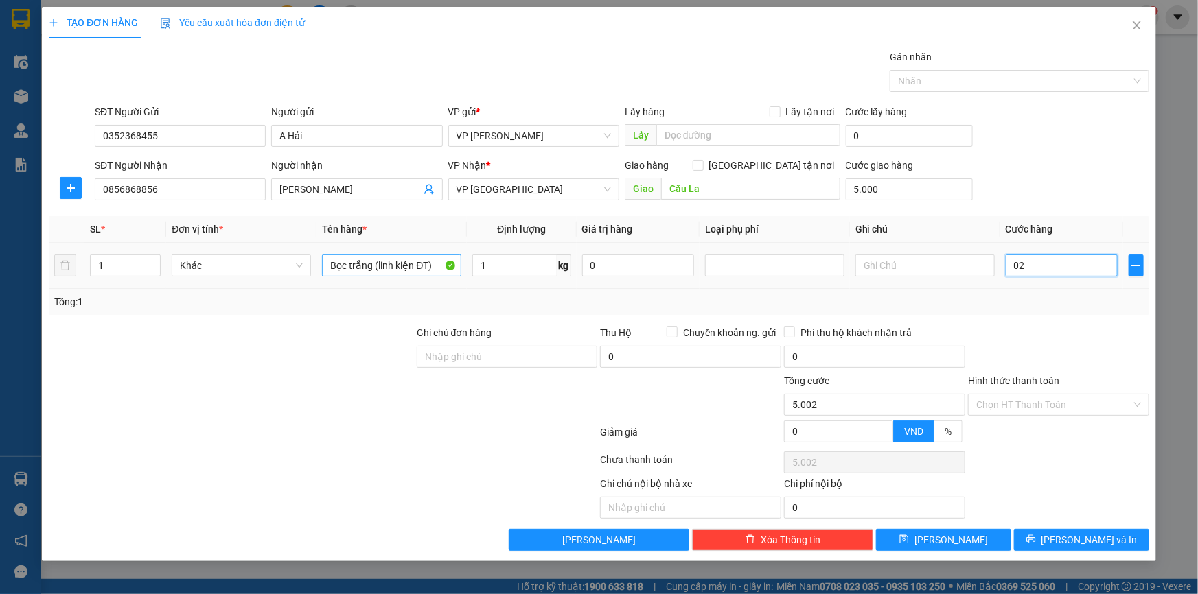
type input "5.025"
type input "25.000"
type input "30.000"
click at [1057, 164] on div "SĐT Người Nhận 0856868856 Người nhận Thùy Linh VP Nhận * VP Thái Bình Giao hàng…" at bounding box center [622, 182] width 1060 height 48
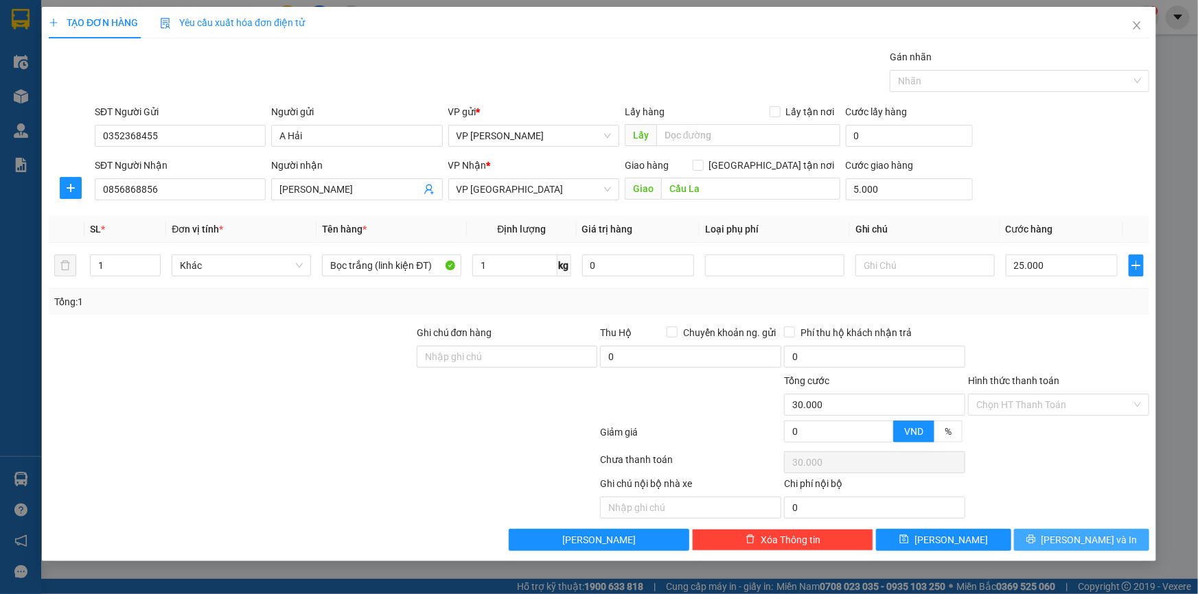
click at [1071, 542] on span "[PERSON_NAME] và In" at bounding box center [1089, 540] width 96 height 15
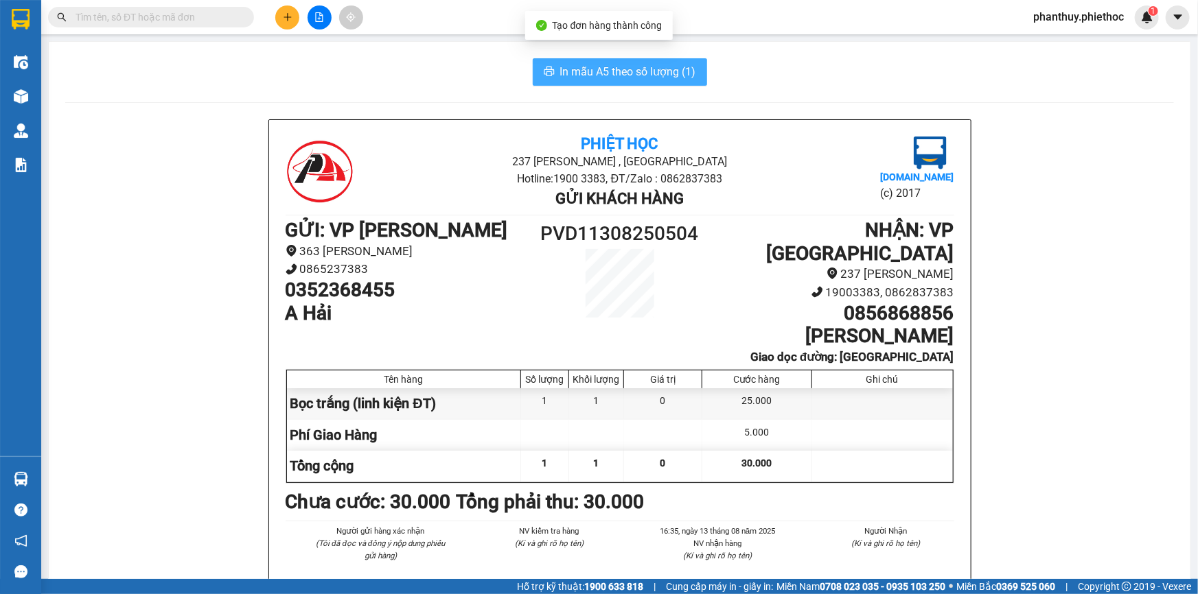
click at [575, 59] on button "In mẫu A5 theo số lượng (1)" at bounding box center [620, 71] width 174 height 27
click at [606, 73] on span "In mẫu A5 theo số lượng (1)" at bounding box center [628, 71] width 136 height 17
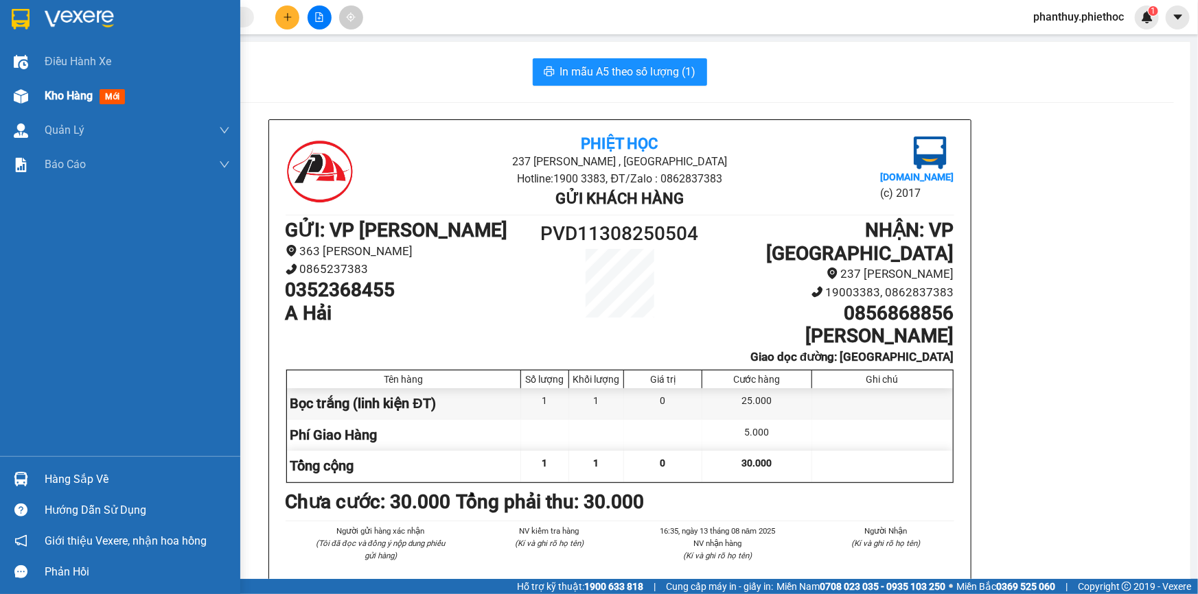
click at [73, 91] on span "Kho hàng" at bounding box center [69, 95] width 48 height 13
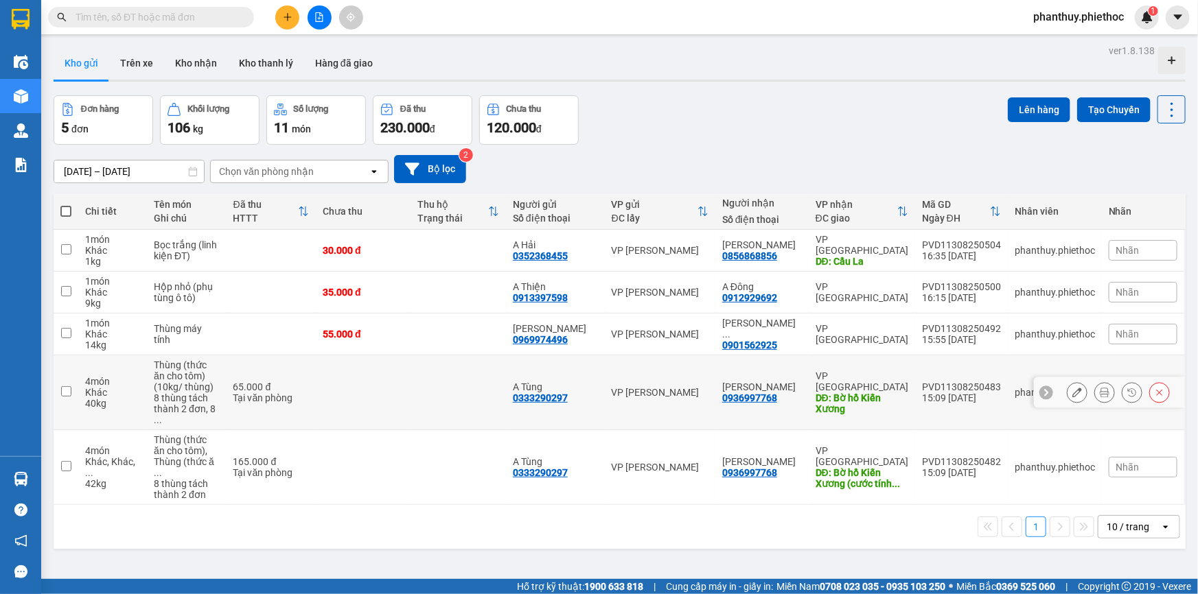
click at [54, 380] on td at bounding box center [66, 393] width 25 height 75
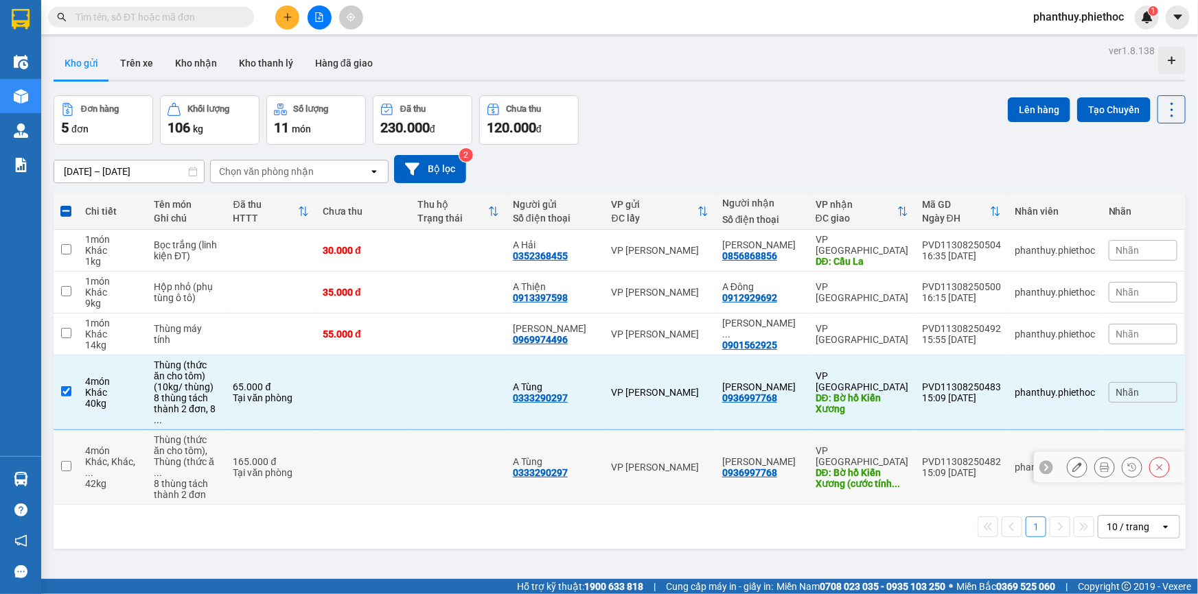
click at [62, 461] on input "checkbox" at bounding box center [66, 466] width 10 height 10
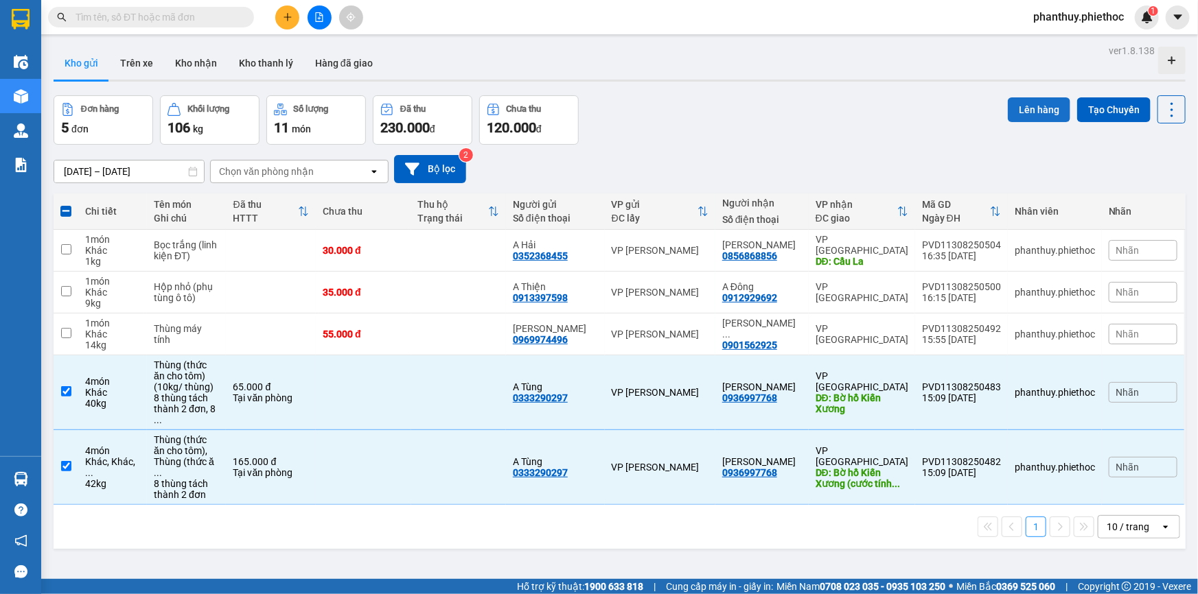
click at [1034, 108] on button "Lên hàng" at bounding box center [1039, 109] width 62 height 25
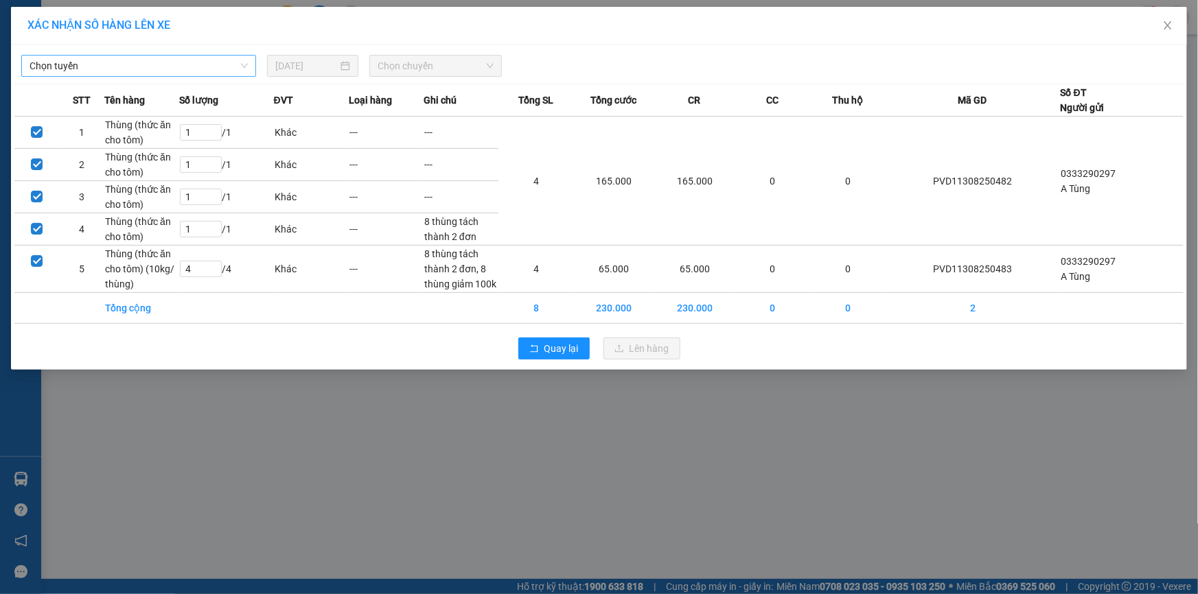
click at [103, 67] on span "Chọn tuyến" at bounding box center [139, 66] width 218 height 21
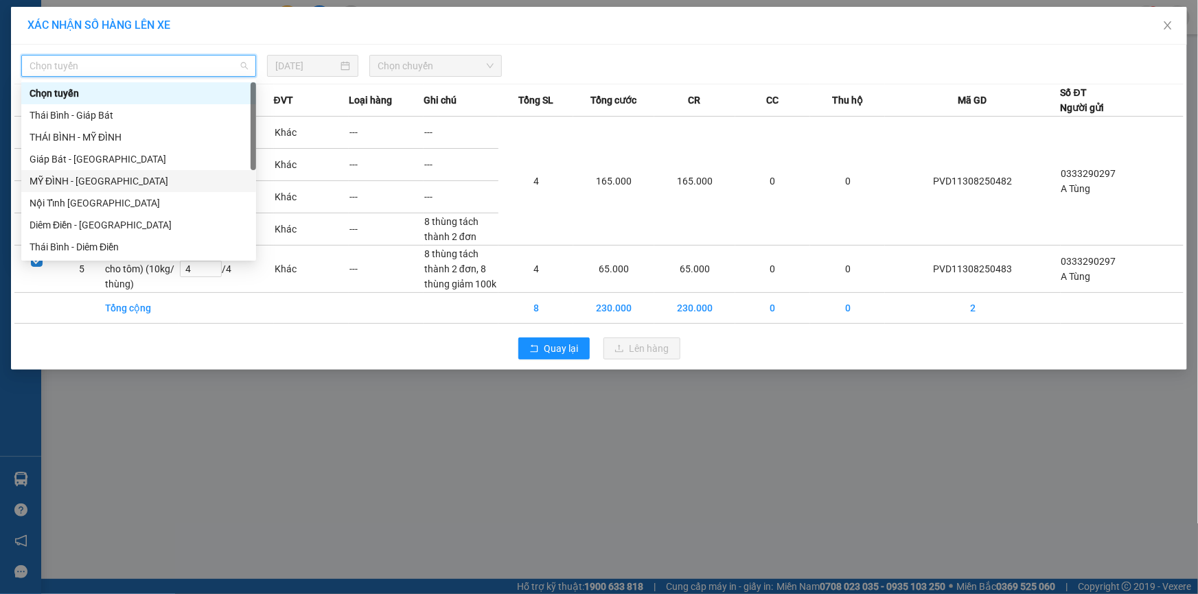
click at [73, 183] on div "MỸ ĐÌNH - [GEOGRAPHIC_DATA]" at bounding box center [139, 181] width 218 height 15
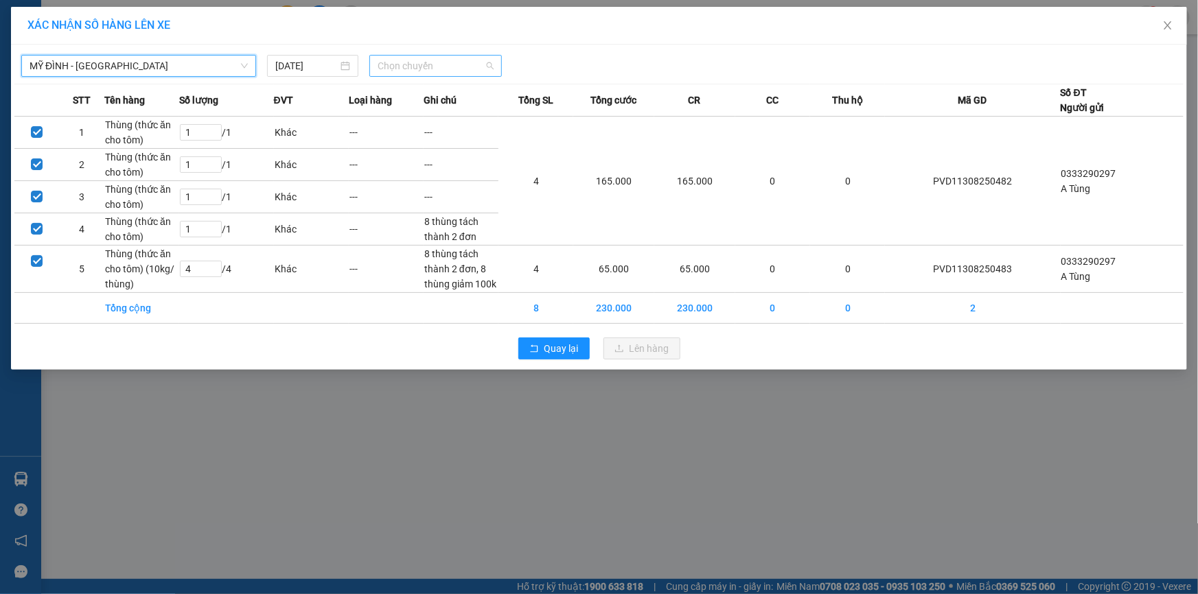
click at [386, 62] on span "Chọn chuyến" at bounding box center [436, 66] width 116 height 21
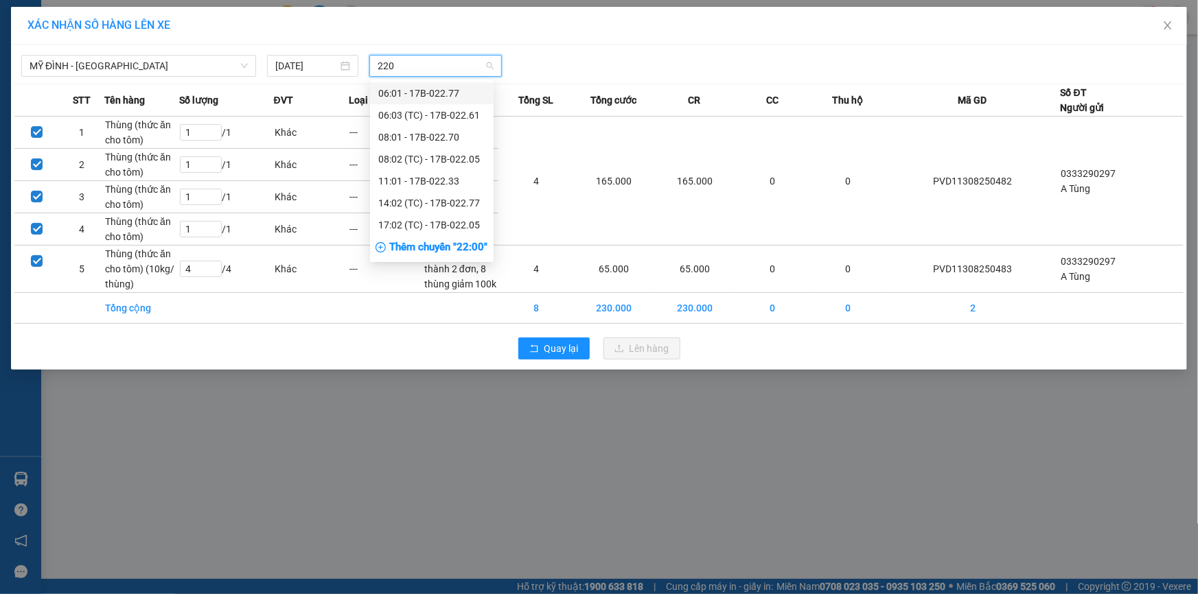
type input "2205"
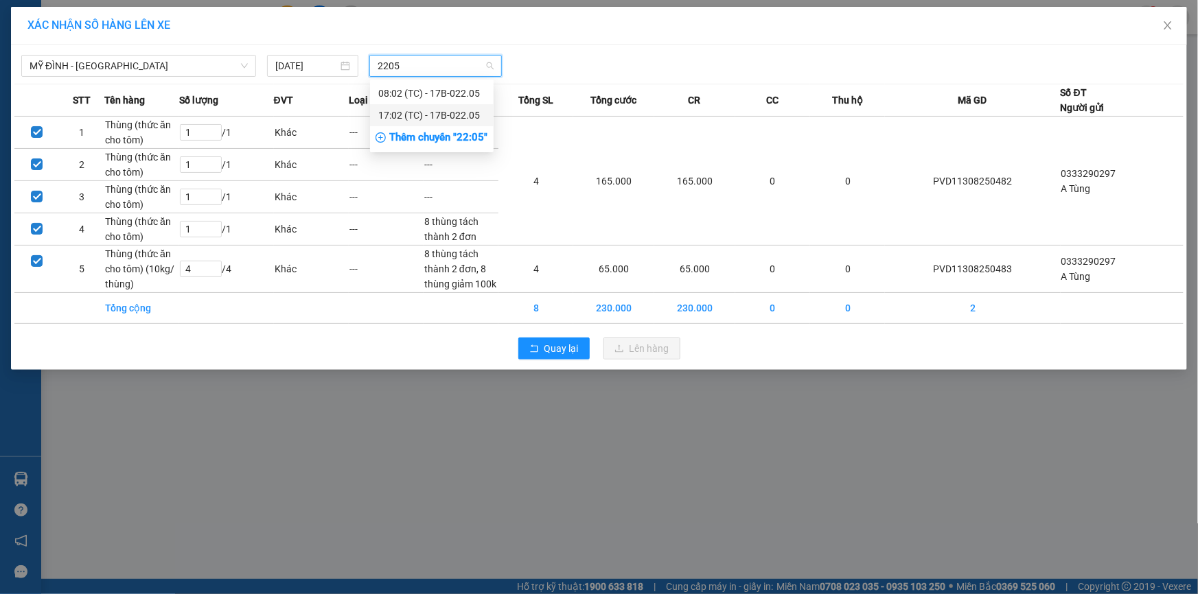
click at [424, 114] on div "17:02 (TC) - 17B-022.05" at bounding box center [431, 115] width 107 height 15
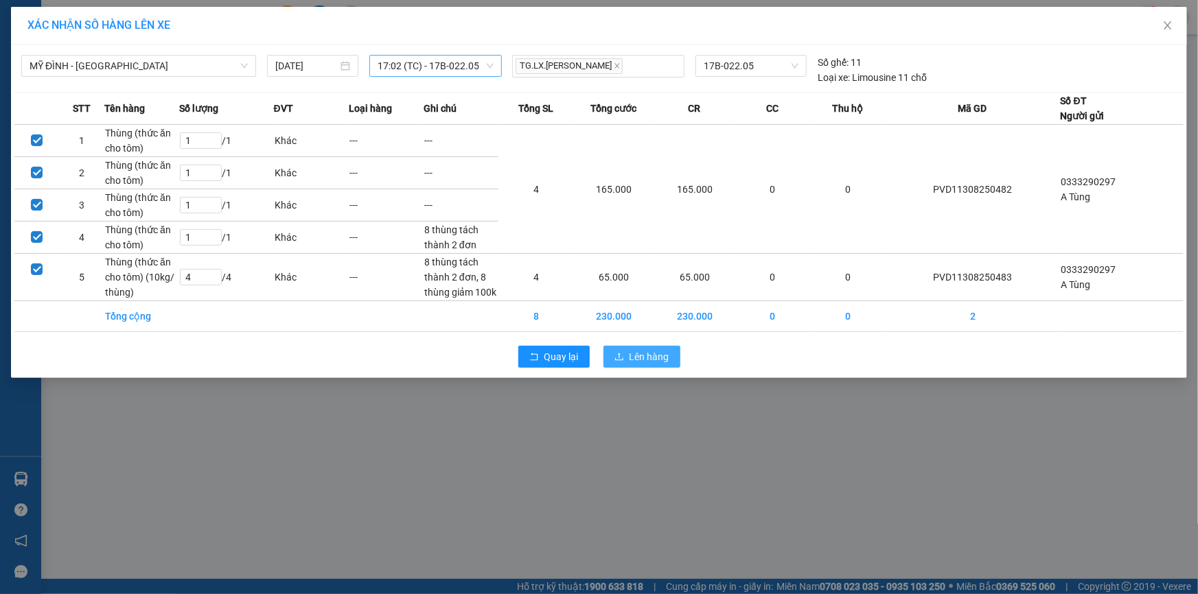
click at [645, 350] on span "Lên hàng" at bounding box center [649, 356] width 40 height 15
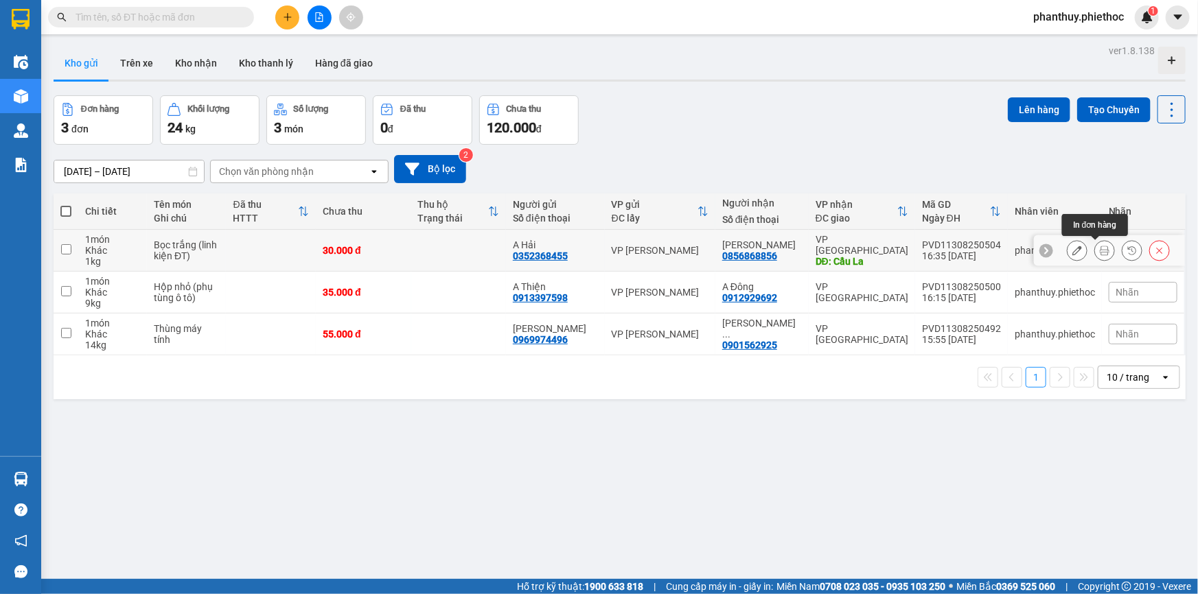
click at [1100, 246] on icon at bounding box center [1105, 251] width 10 height 10
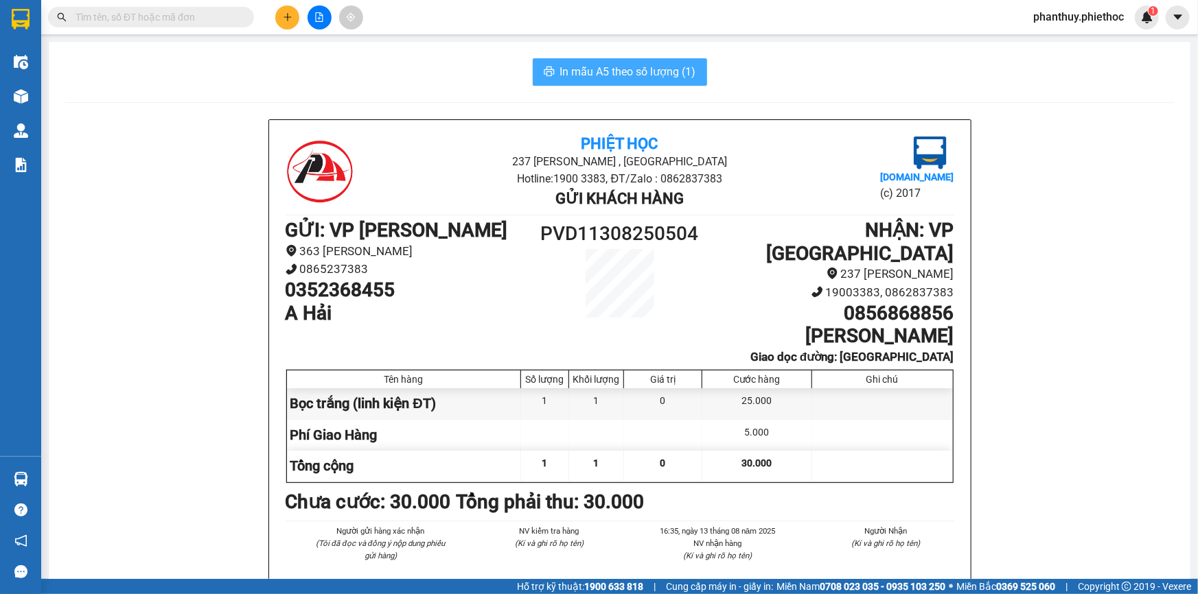
click at [609, 69] on span "In mẫu A5 theo số lượng (1)" at bounding box center [628, 71] width 136 height 17
click at [621, 67] on span "In mẫu A5 theo số lượng (1)" at bounding box center [628, 71] width 136 height 17
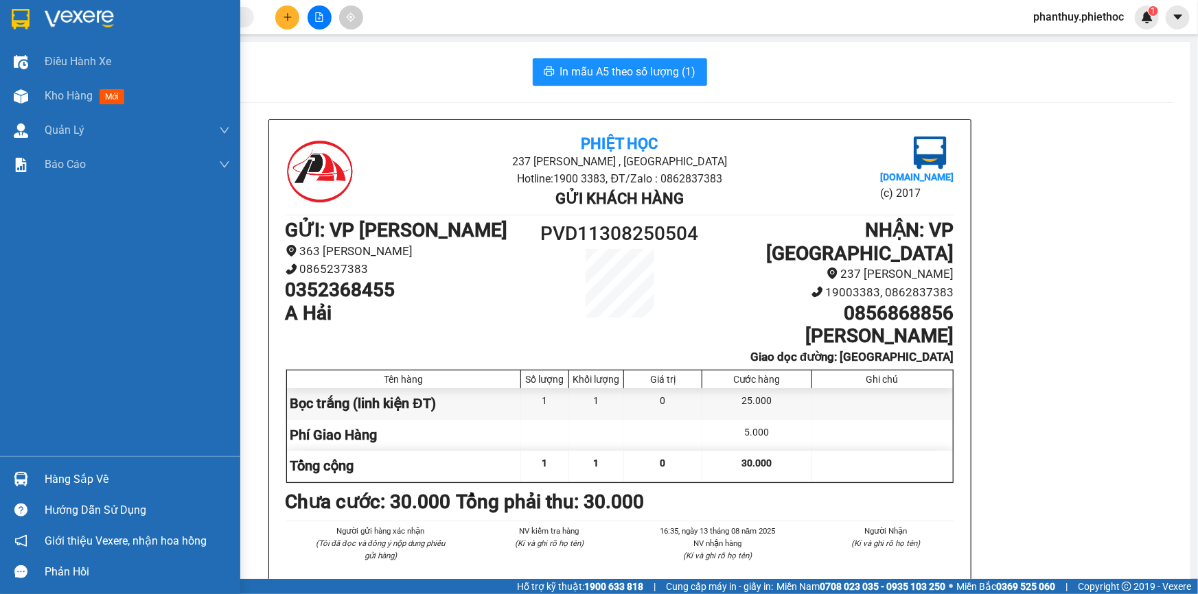
drag, startPoint x: 89, startPoint y: 481, endPoint x: 110, endPoint y: 480, distance: 21.3
click at [95, 481] on div "Hàng sắp về" at bounding box center [137, 480] width 185 height 21
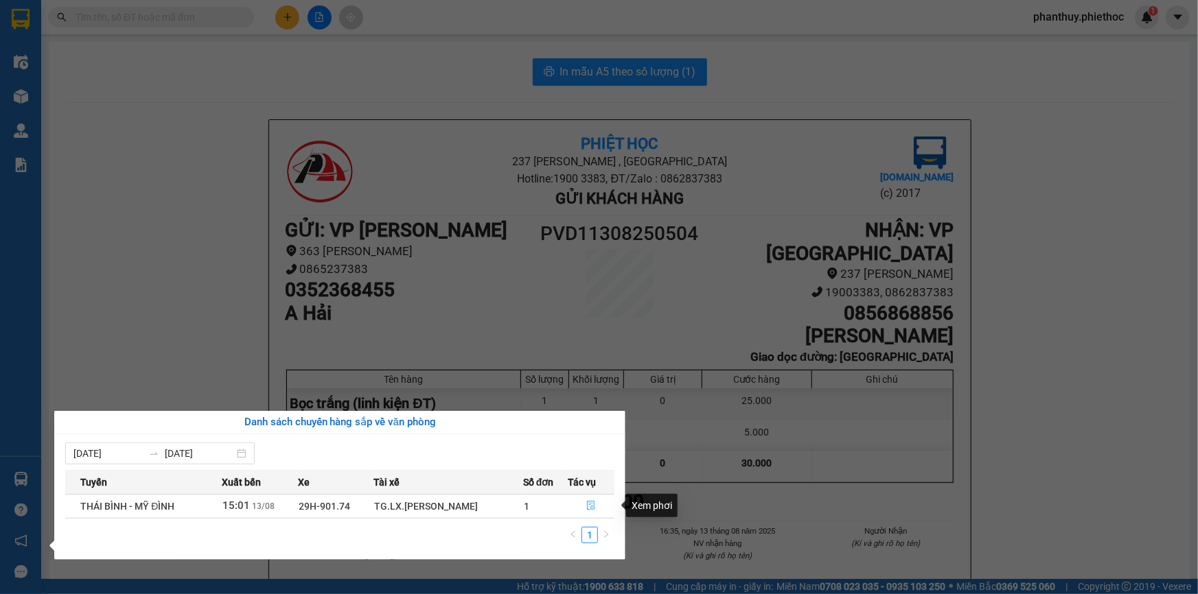
click at [593, 509] on icon "file-done" at bounding box center [591, 506] width 10 height 10
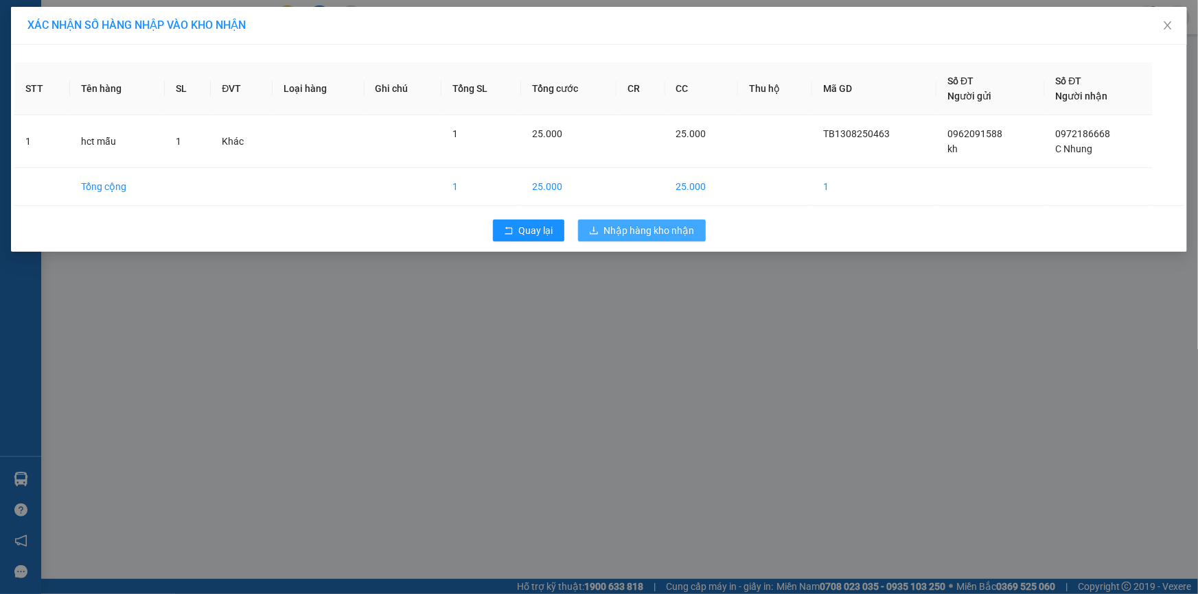
click at [649, 224] on span "Nhập hàng kho nhận" at bounding box center [649, 230] width 91 height 15
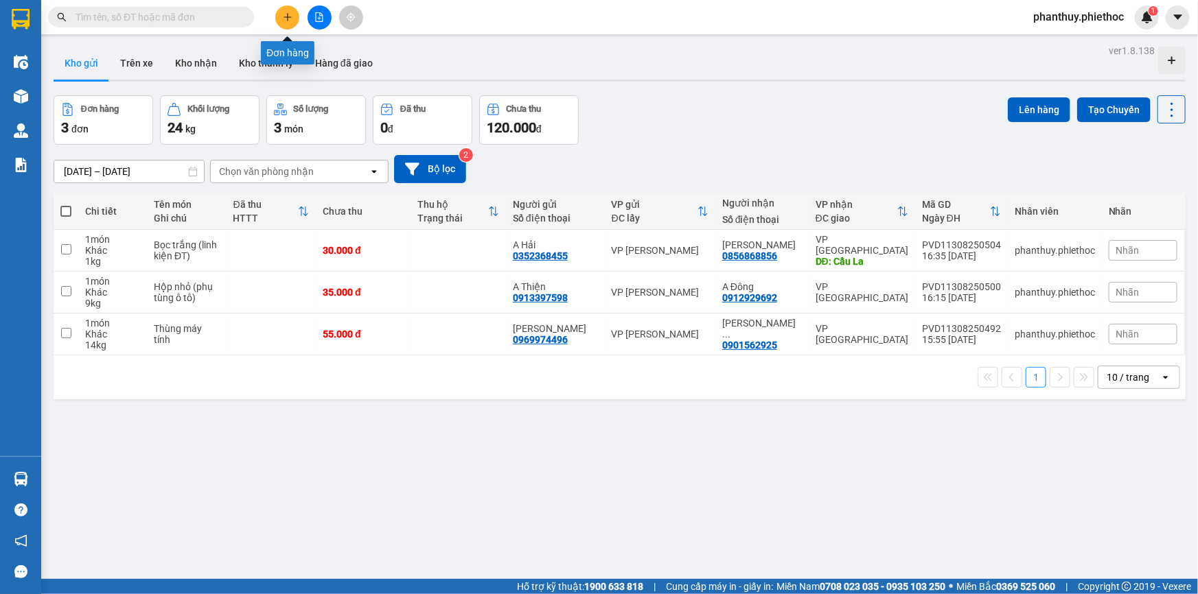
click at [288, 14] on icon "plus" at bounding box center [288, 17] width 10 height 10
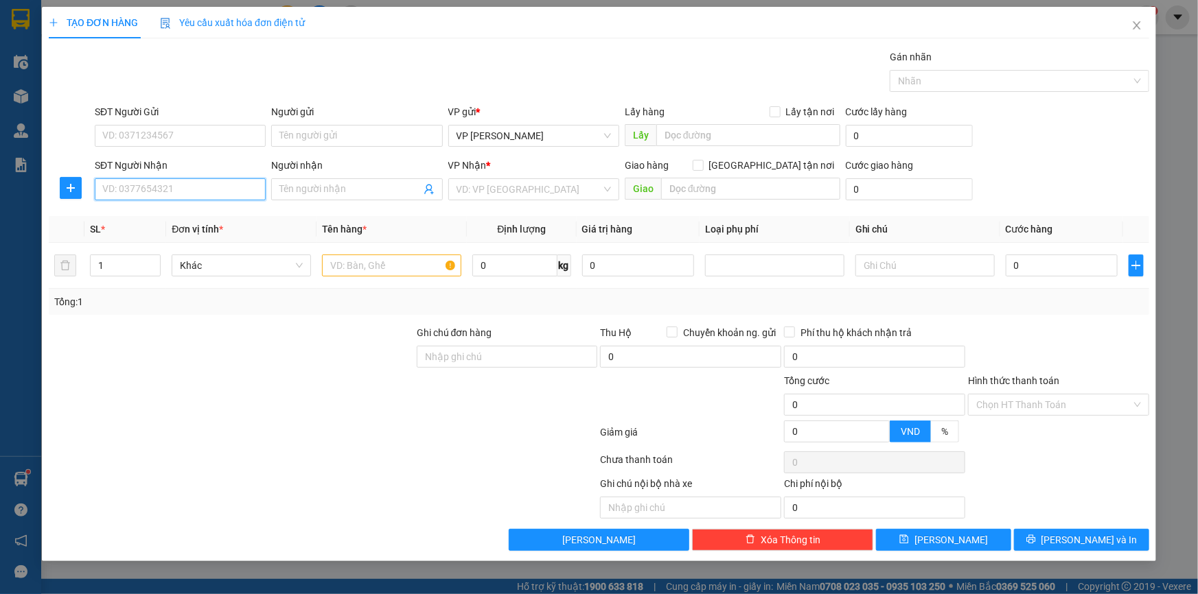
click at [182, 193] on input "SĐT Người Nhận" at bounding box center [180, 189] width 171 height 22
type input "0966255886"
click at [167, 212] on div "0966255886 - A Phong" at bounding box center [180, 216] width 154 height 15
type input "A Phong"
checkbox input "true"
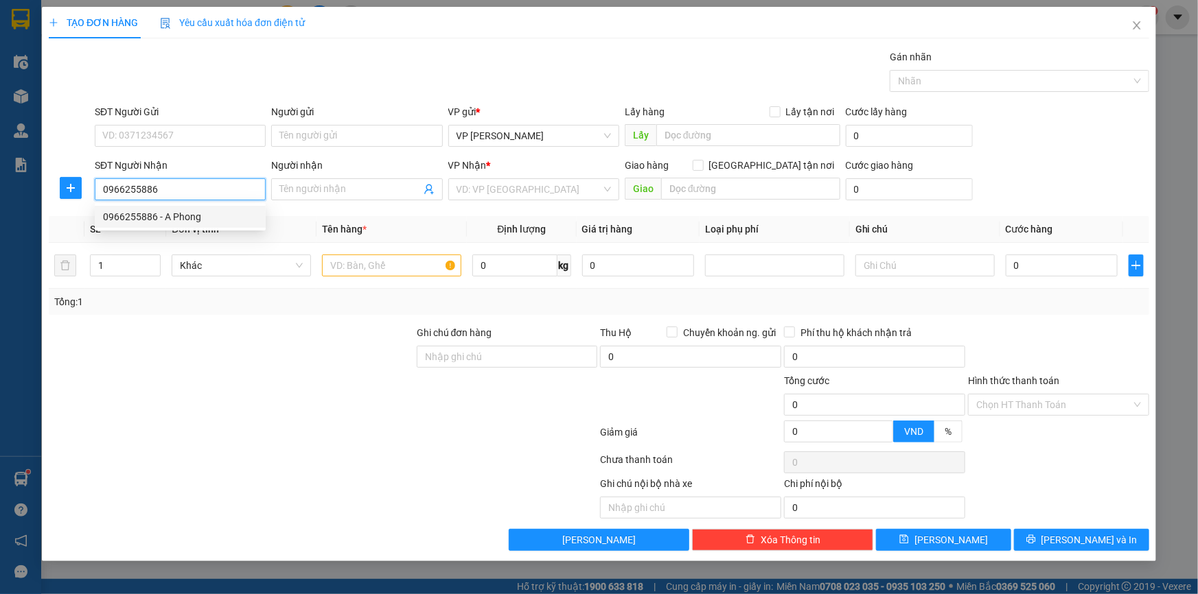
type input "đối diện Trường mầm non [PERSON_NAME]"
type input "35.000"
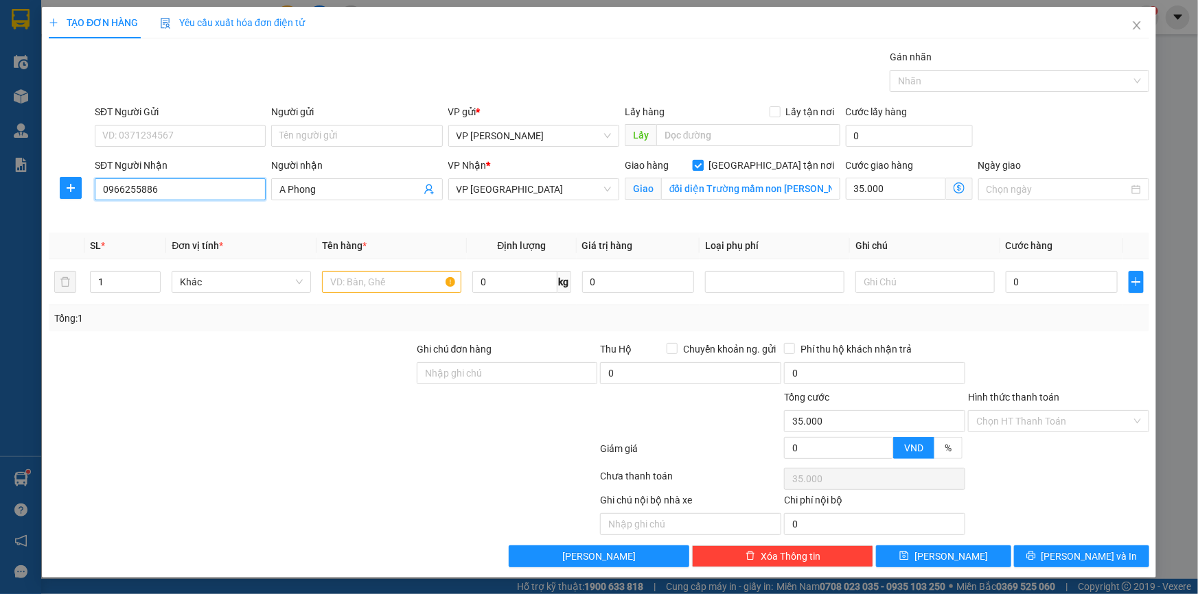
type input "0966255886"
click at [702, 167] on input "[GEOGRAPHIC_DATA] tận nơi" at bounding box center [698, 165] width 10 height 10
checkbox input "false"
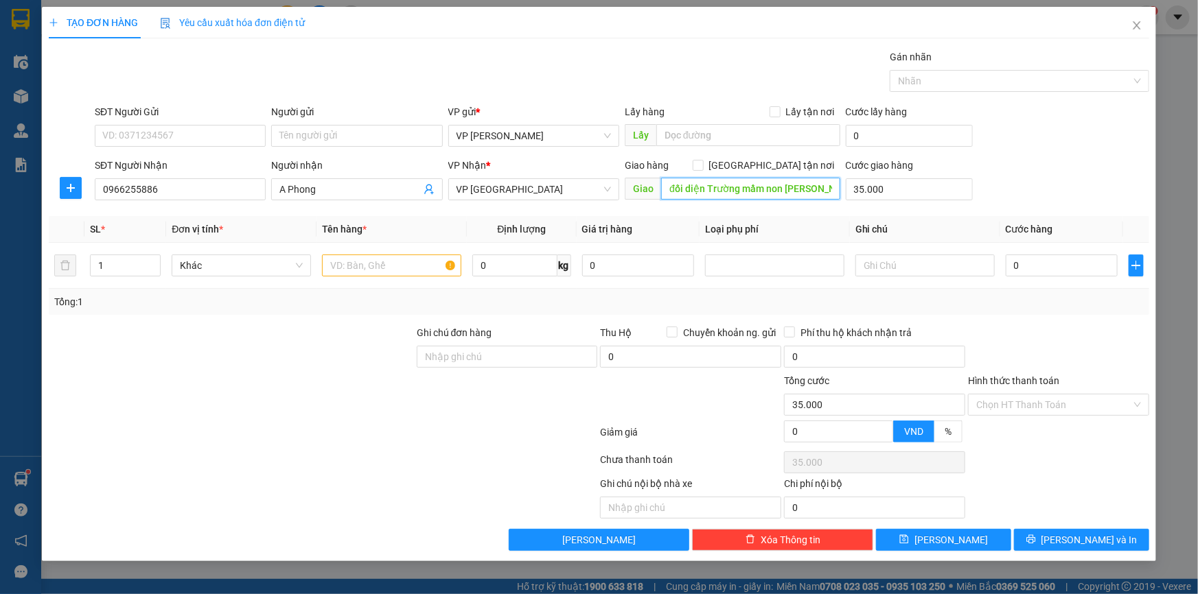
click at [830, 188] on input "đối diện Trường mầm non [PERSON_NAME]" at bounding box center [750, 189] width 179 height 22
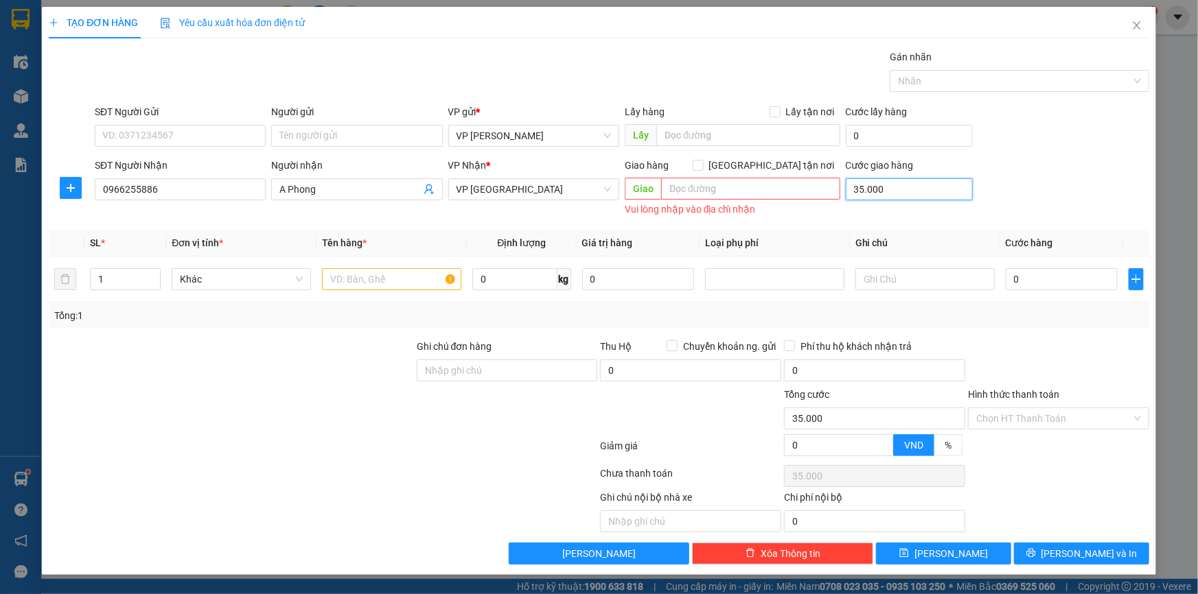
click at [886, 193] on input "35.000" at bounding box center [909, 189] width 127 height 22
type input "0"
click at [173, 118] on div "SĐT Người Gửi" at bounding box center [180, 111] width 171 height 15
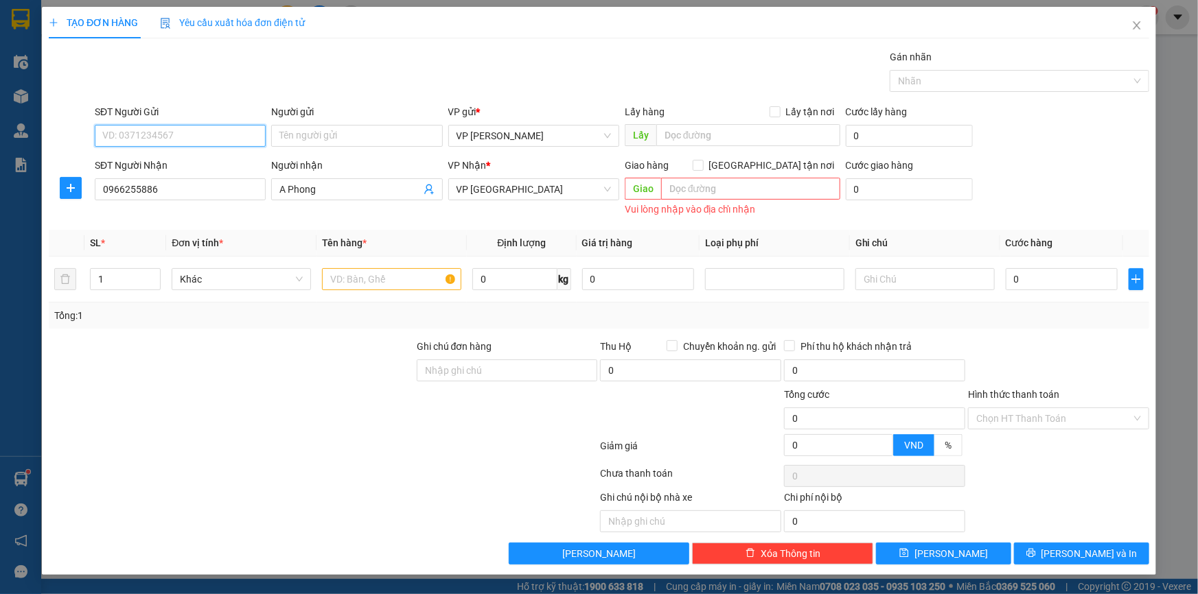
click at [173, 125] on input "SĐT Người Gửi" at bounding box center [180, 136] width 171 height 22
click at [168, 126] on input "SĐT Người Gửi" at bounding box center [180, 136] width 171 height 22
type input "0989309988"
click at [176, 164] on div "0989309988 - [PERSON_NAME]" at bounding box center [180, 163] width 154 height 15
type input "[PERSON_NAME]"
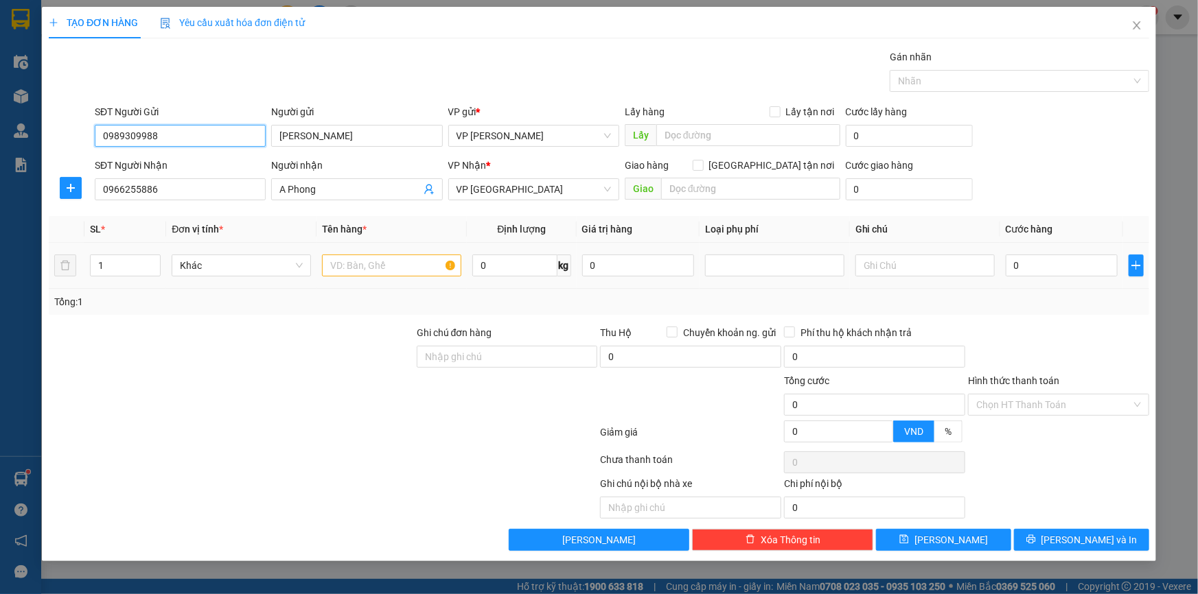
type input "0989309988"
click at [364, 260] on input "text" at bounding box center [391, 266] width 139 height 22
type input "R"
type input "Tập giấy tờ"
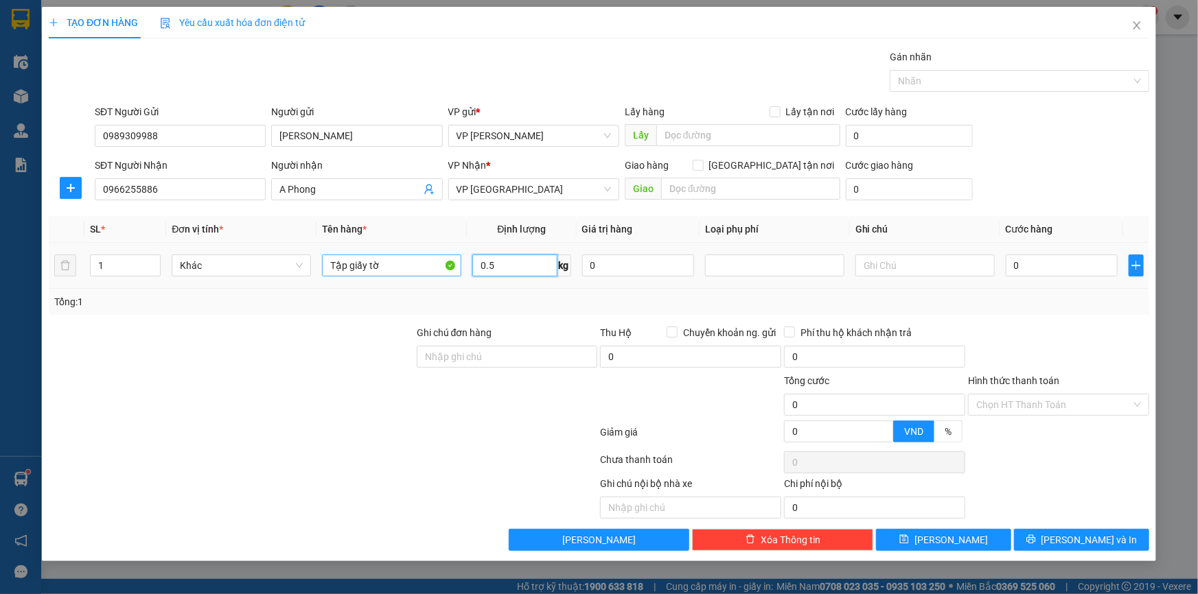
type input "0.5"
type input "02"
type input "2"
type input "025"
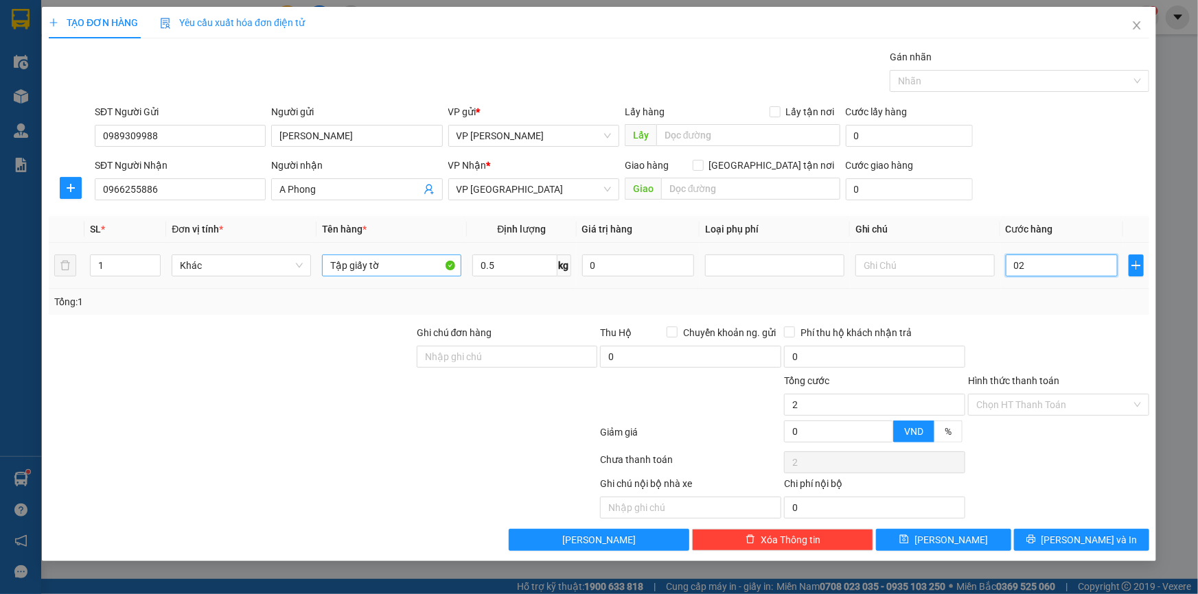
type input "25"
type input "25.000"
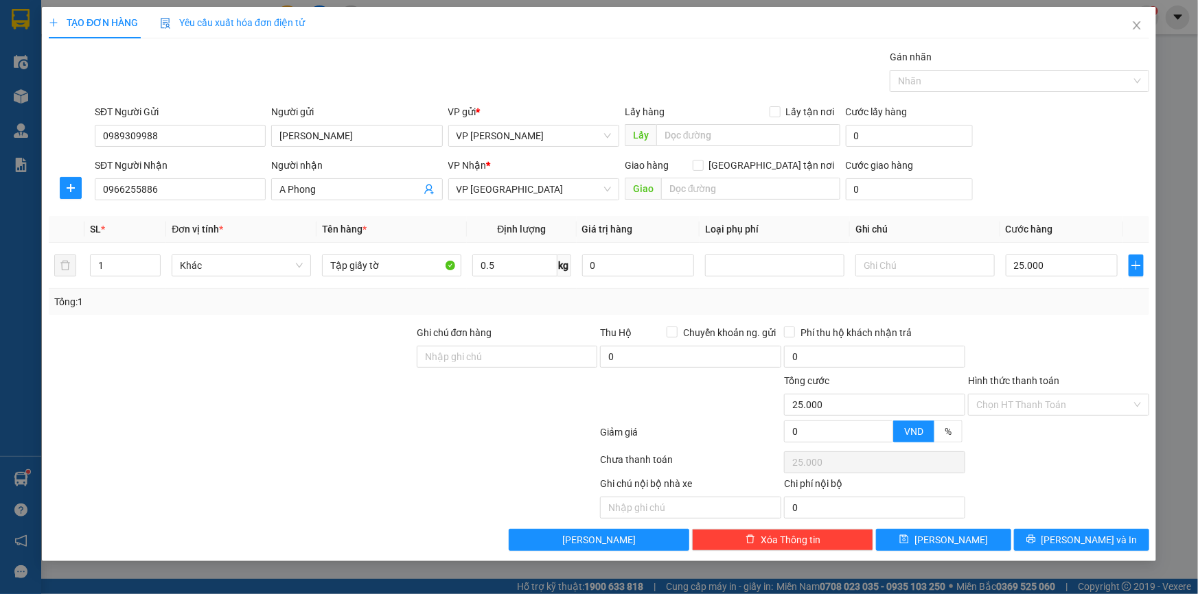
click at [1086, 150] on div "SĐT Người Gửi 0989309988 Người gửi [PERSON_NAME] VP gửi * VP [PERSON_NAME] Lấy …" at bounding box center [622, 128] width 1060 height 48
click at [1079, 121] on div "SĐT Người Gửi 0989309988 Người gửi [PERSON_NAME] VP gửi * VP [PERSON_NAME] Lấy …" at bounding box center [622, 128] width 1060 height 48
click at [1031, 400] on input "Hình thức thanh toán" at bounding box center [1053, 405] width 155 height 21
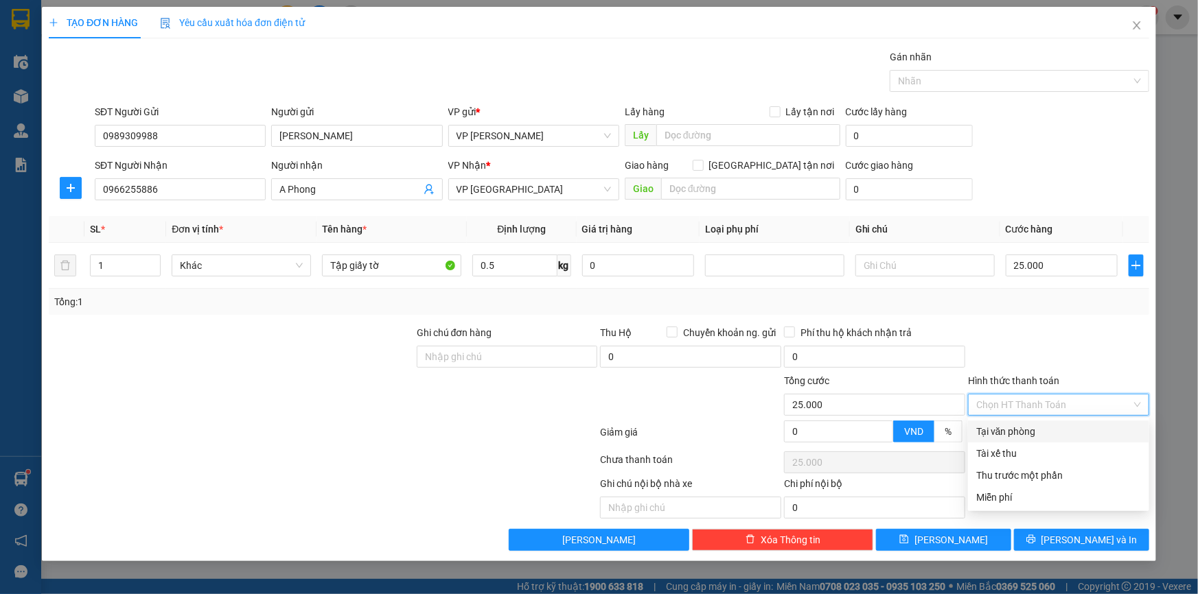
click at [1009, 431] on div "Tại văn phòng" at bounding box center [1058, 431] width 165 height 15
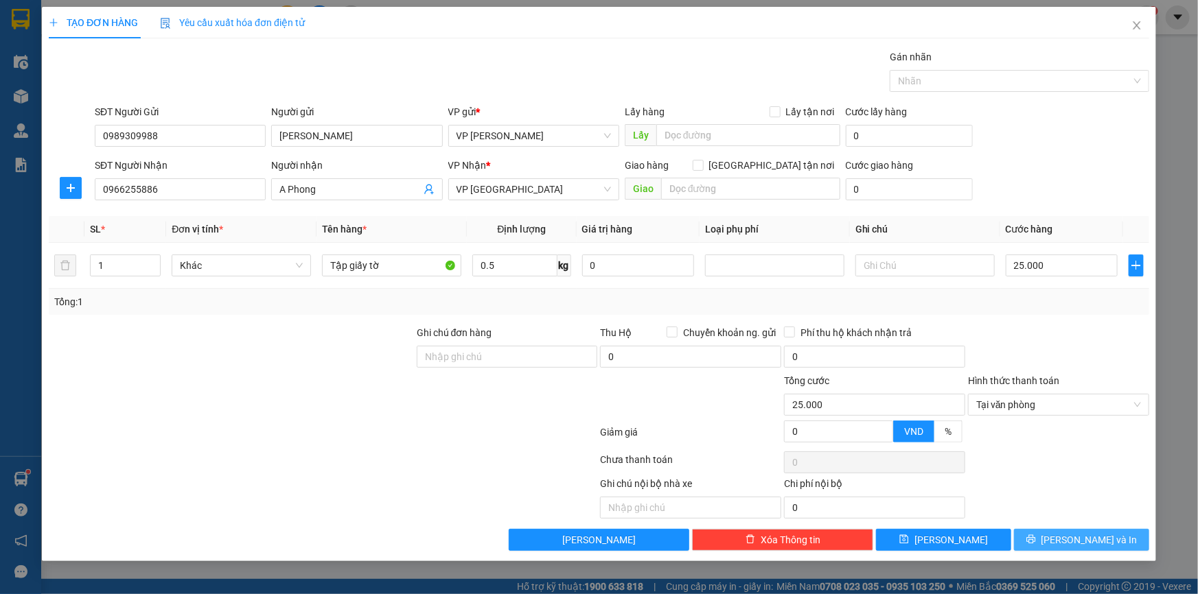
click at [1087, 546] on span "[PERSON_NAME] và In" at bounding box center [1089, 540] width 96 height 15
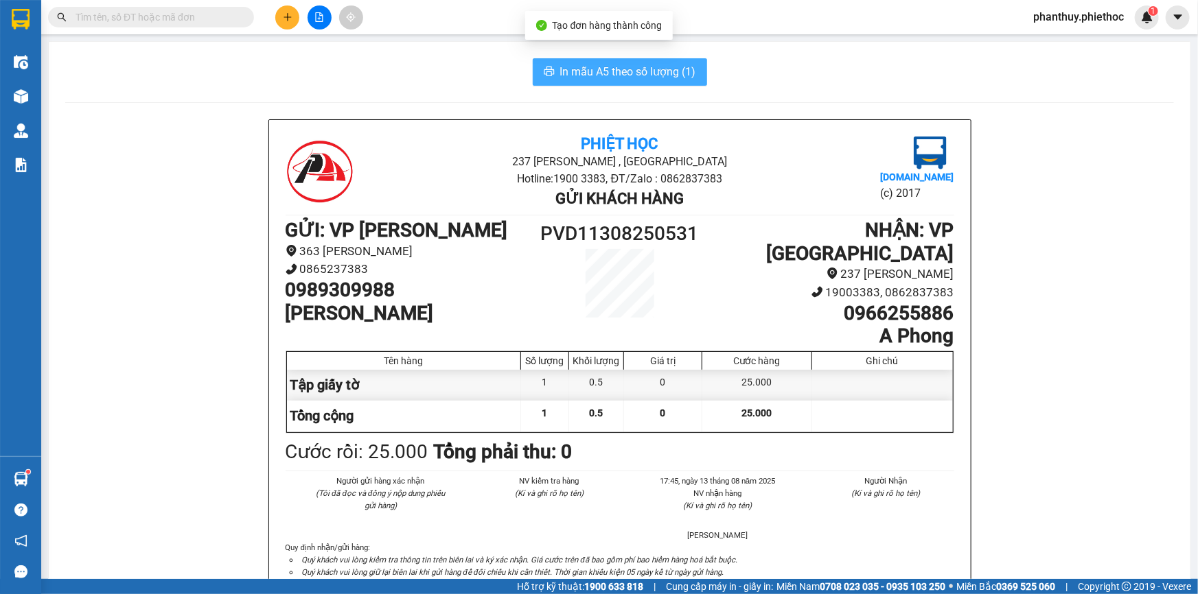
click at [570, 67] on span "In mẫu A5 theo số lượng (1)" at bounding box center [628, 71] width 136 height 17
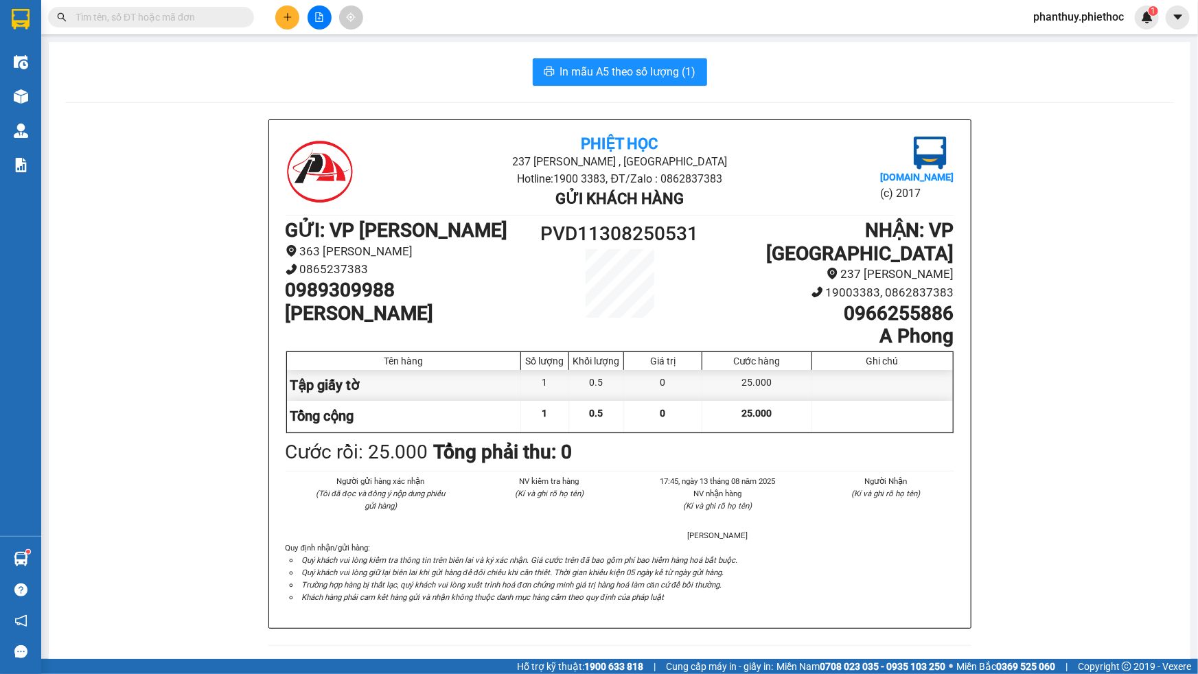
click at [815, 225] on b "NHẬN : VP [GEOGRAPHIC_DATA]" at bounding box center [860, 242] width 187 height 46
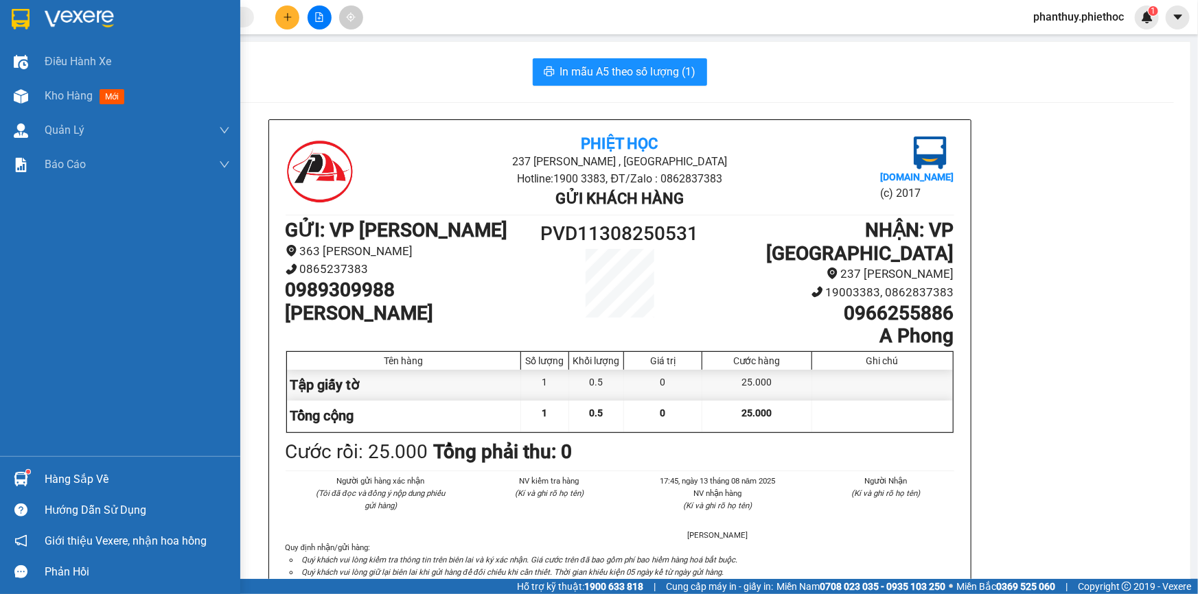
click at [54, 482] on div "Hàng sắp về" at bounding box center [137, 480] width 185 height 21
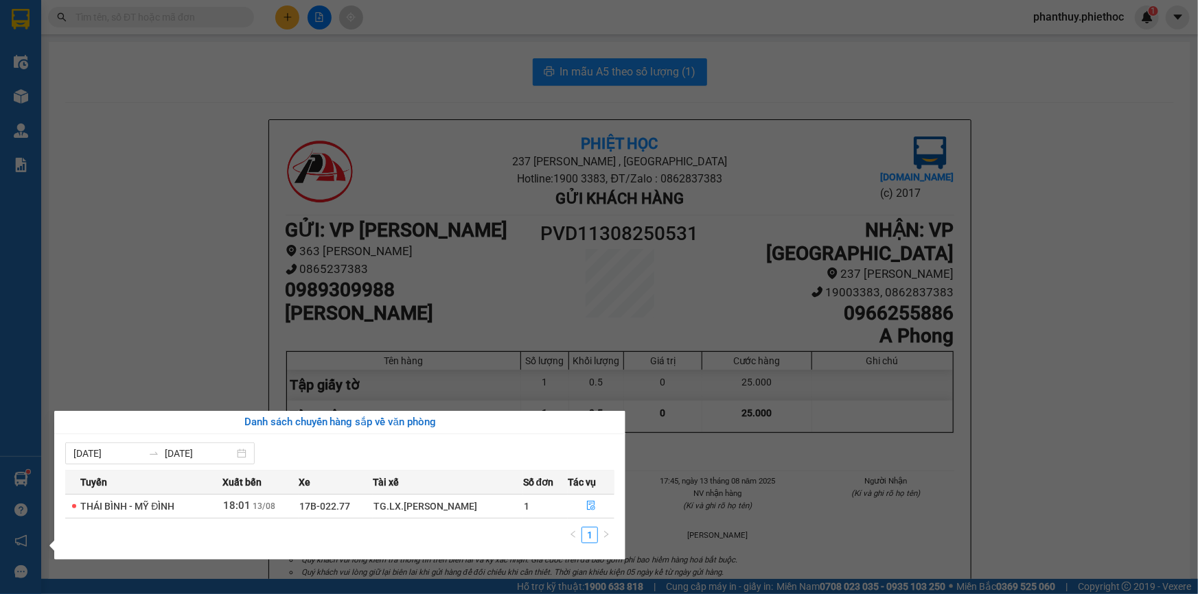
click at [62, 154] on section "Kết quả tìm kiếm ( 1 ) Bộ lọc Mã ĐH Trạng thái Món hàng Thu hộ Tổng cước Chưa c…" at bounding box center [599, 297] width 1198 height 594
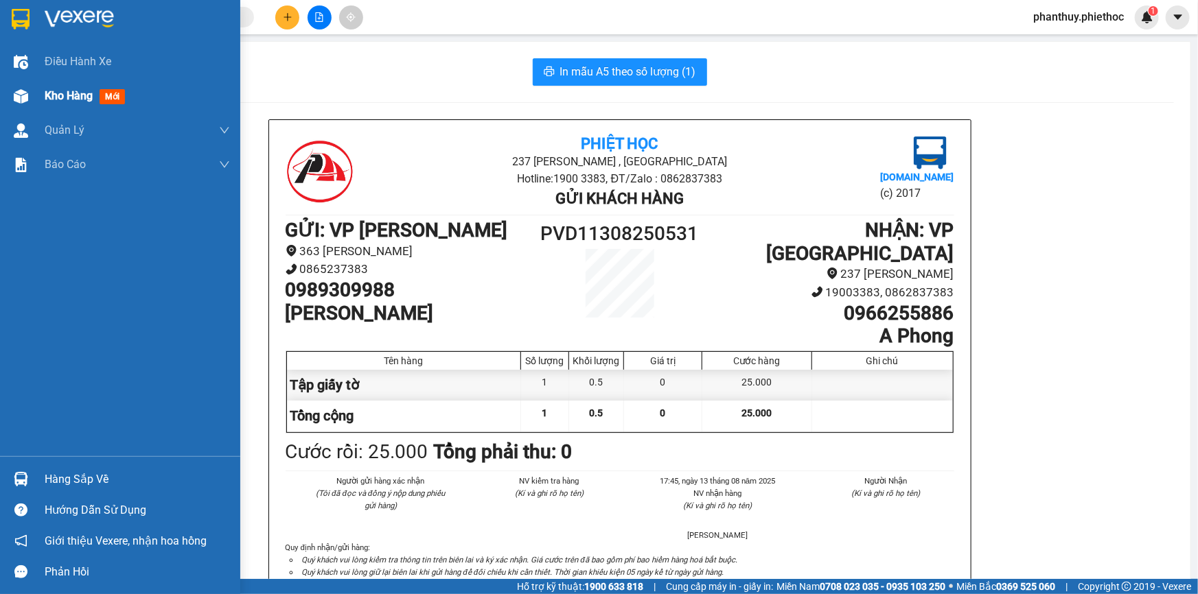
click at [92, 104] on div "Kho hàng mới" at bounding box center [137, 96] width 185 height 34
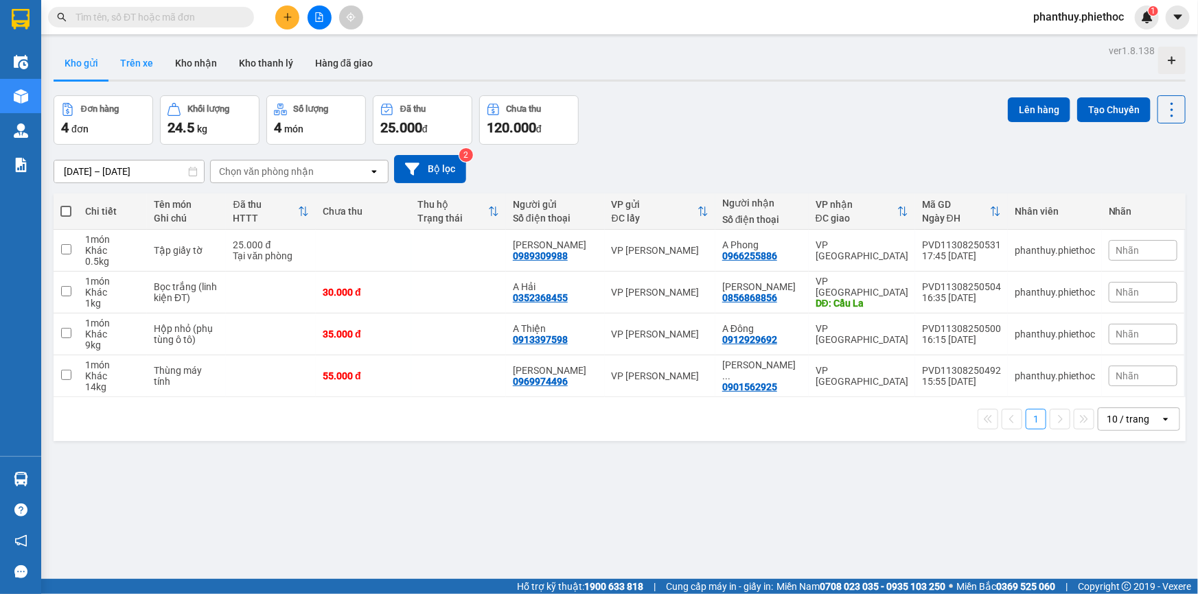
click at [148, 60] on button "Trên xe" at bounding box center [136, 63] width 55 height 33
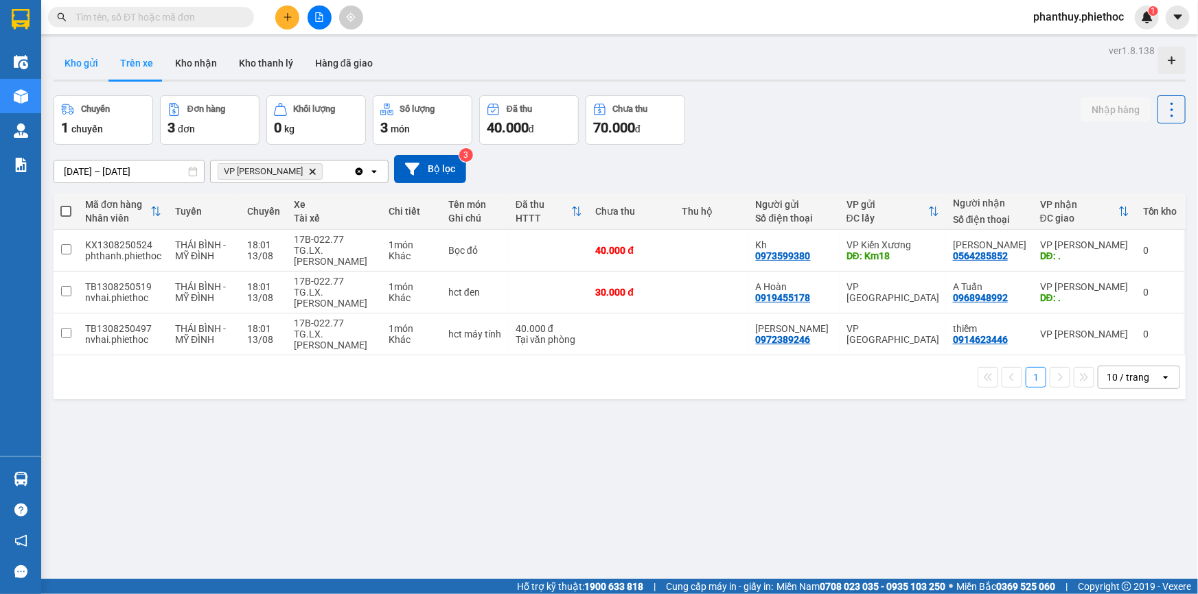
click at [74, 55] on button "Kho gửi" at bounding box center [82, 63] width 56 height 33
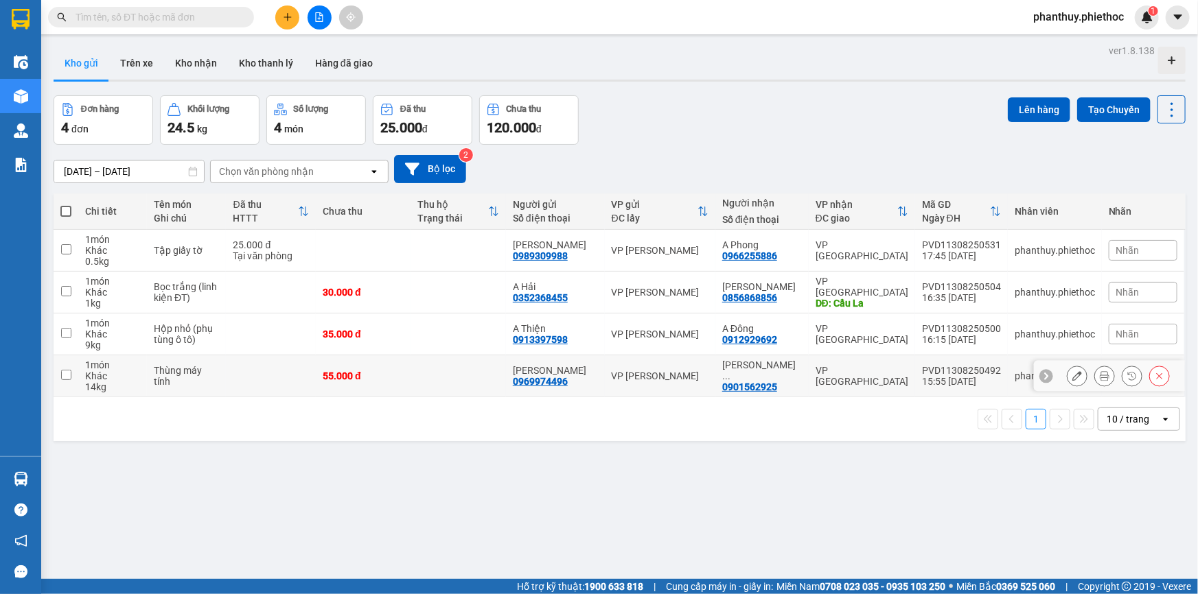
click at [62, 370] on input "checkbox" at bounding box center [66, 375] width 10 height 10
checkbox input "true"
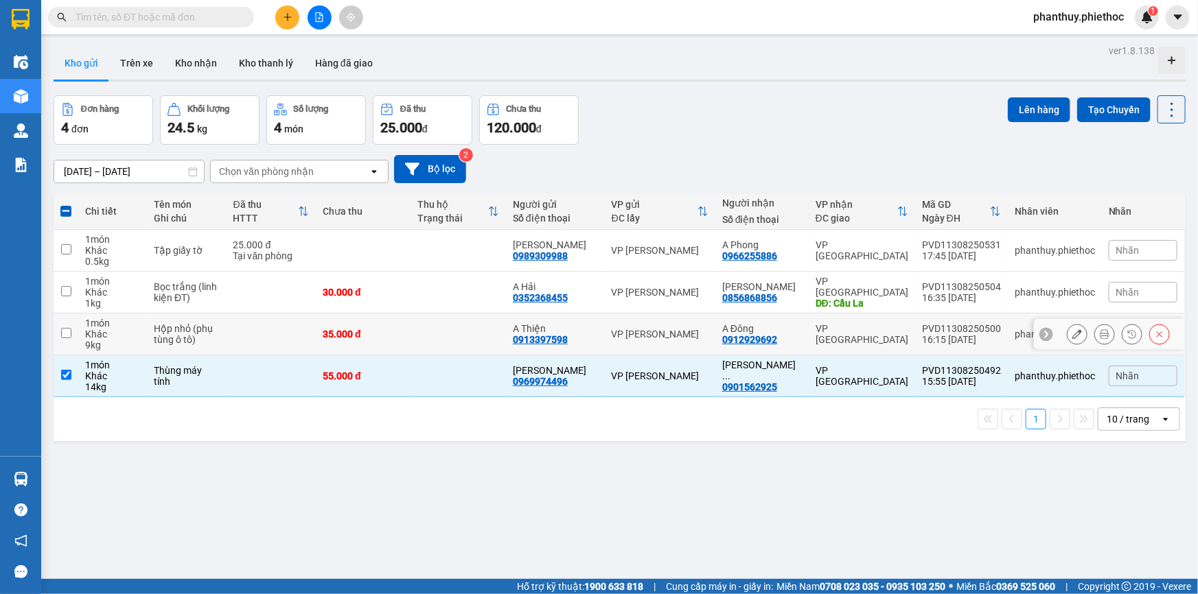
click at [62, 334] on input "checkbox" at bounding box center [66, 333] width 10 height 10
checkbox input "true"
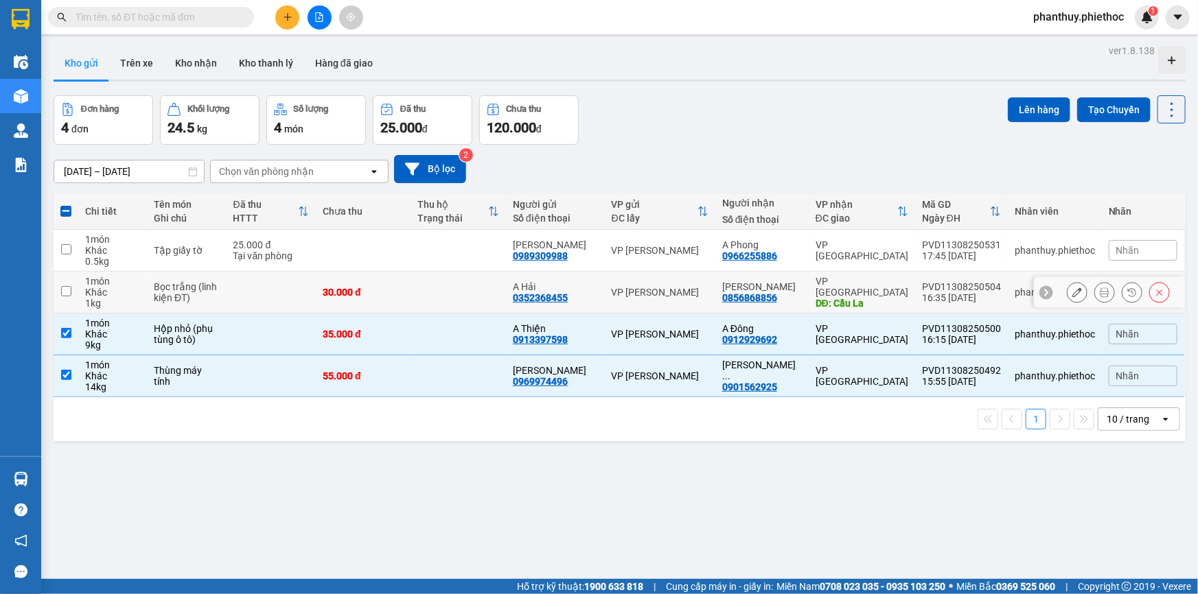
click at [58, 286] on td at bounding box center [66, 293] width 25 height 42
checkbox input "true"
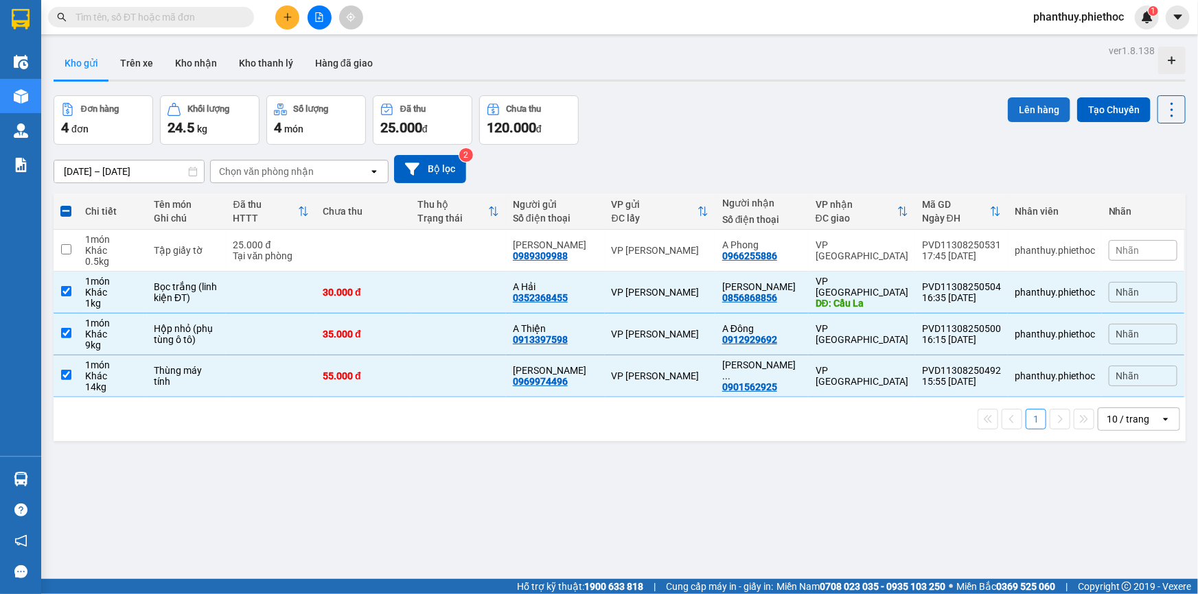
click at [1019, 107] on button "Lên hàng" at bounding box center [1039, 109] width 62 height 25
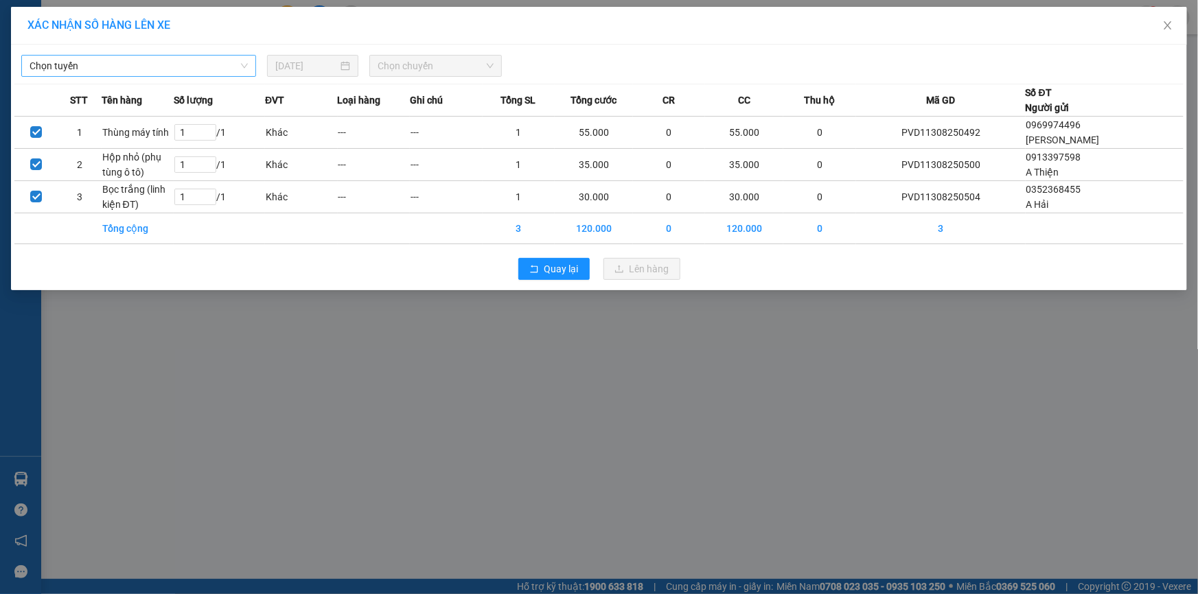
click at [64, 71] on span "Chọn tuyến" at bounding box center [139, 66] width 218 height 21
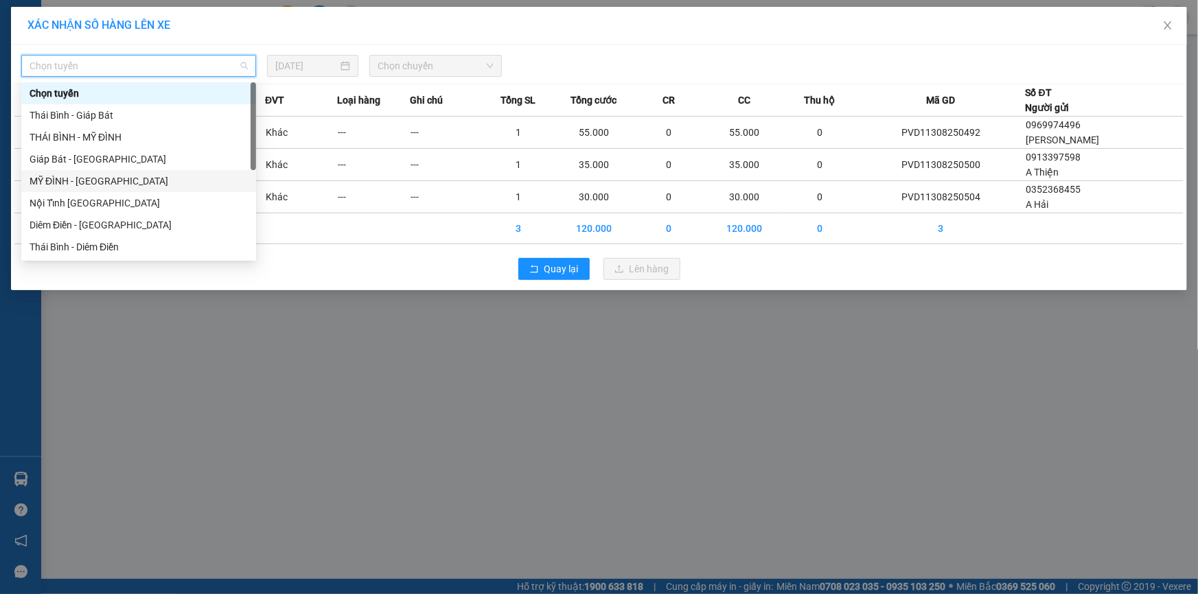
click at [100, 183] on div "MỸ ĐÌNH - [GEOGRAPHIC_DATA]" at bounding box center [139, 181] width 218 height 15
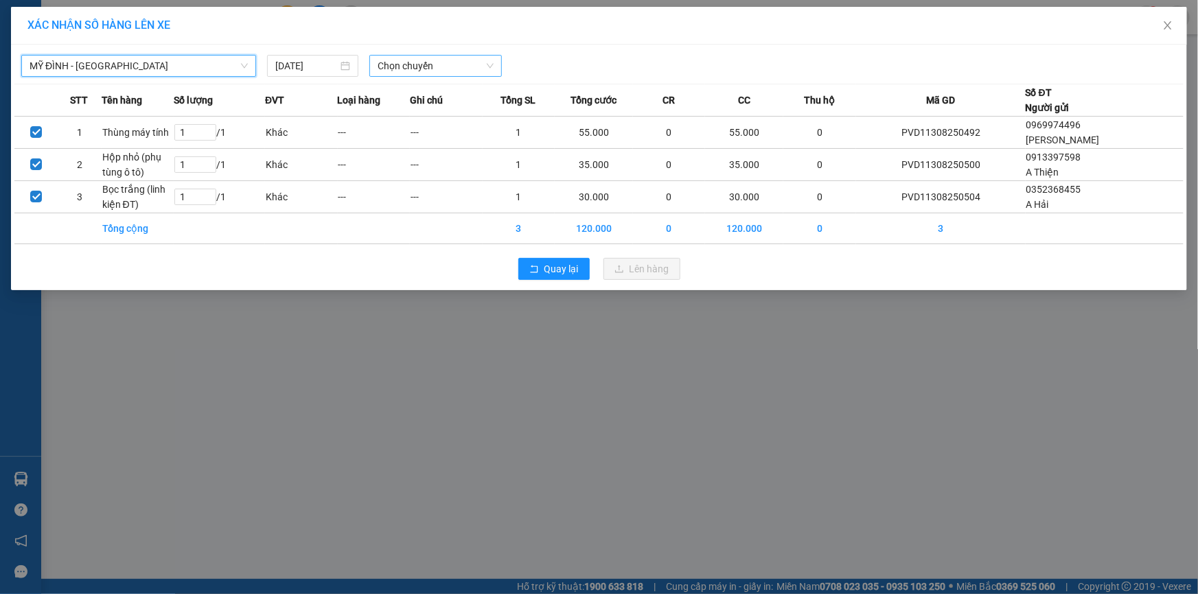
click at [402, 74] on span "Chọn chuyến" at bounding box center [436, 66] width 116 height 21
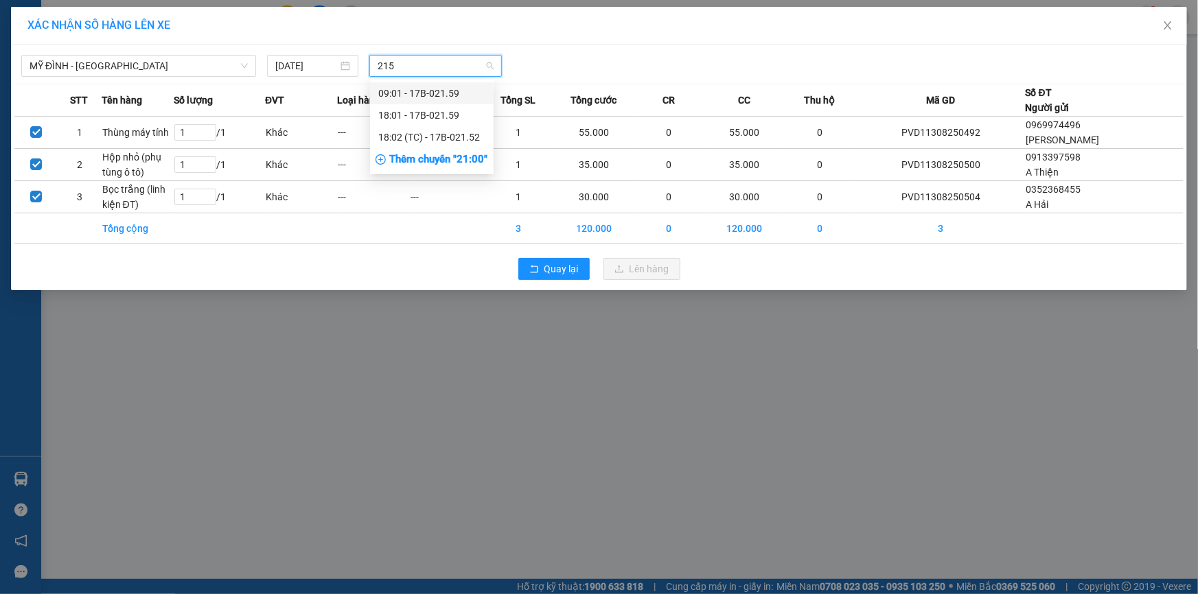
type input "2159"
click at [422, 117] on div "18:01 - 17B-021.59" at bounding box center [431, 115] width 107 height 15
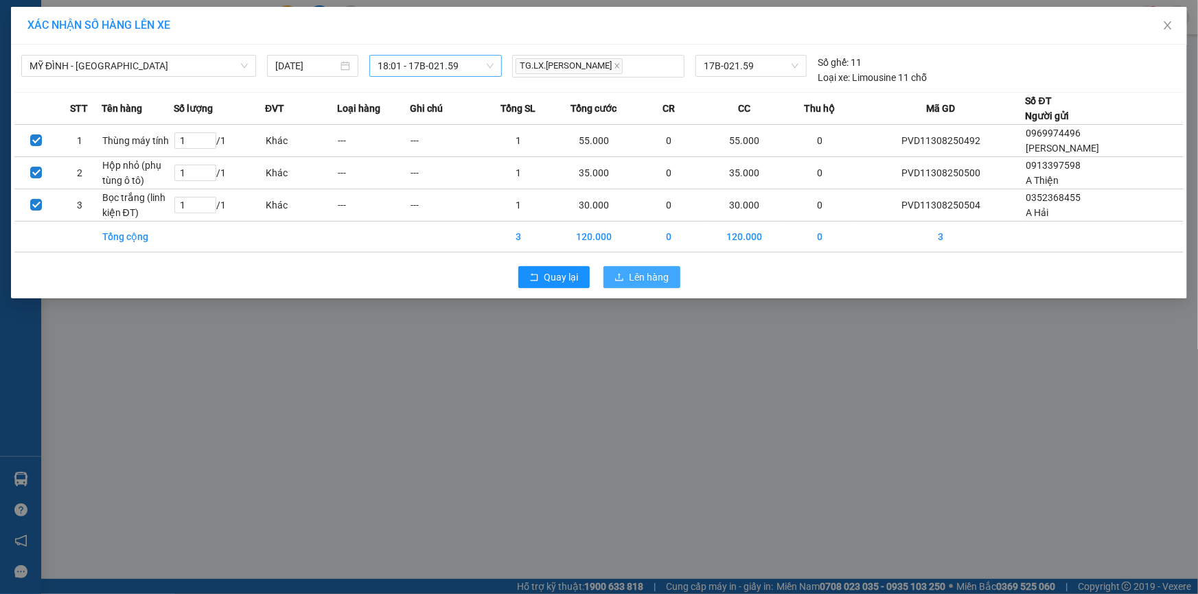
click at [651, 273] on span "Lên hàng" at bounding box center [649, 277] width 40 height 15
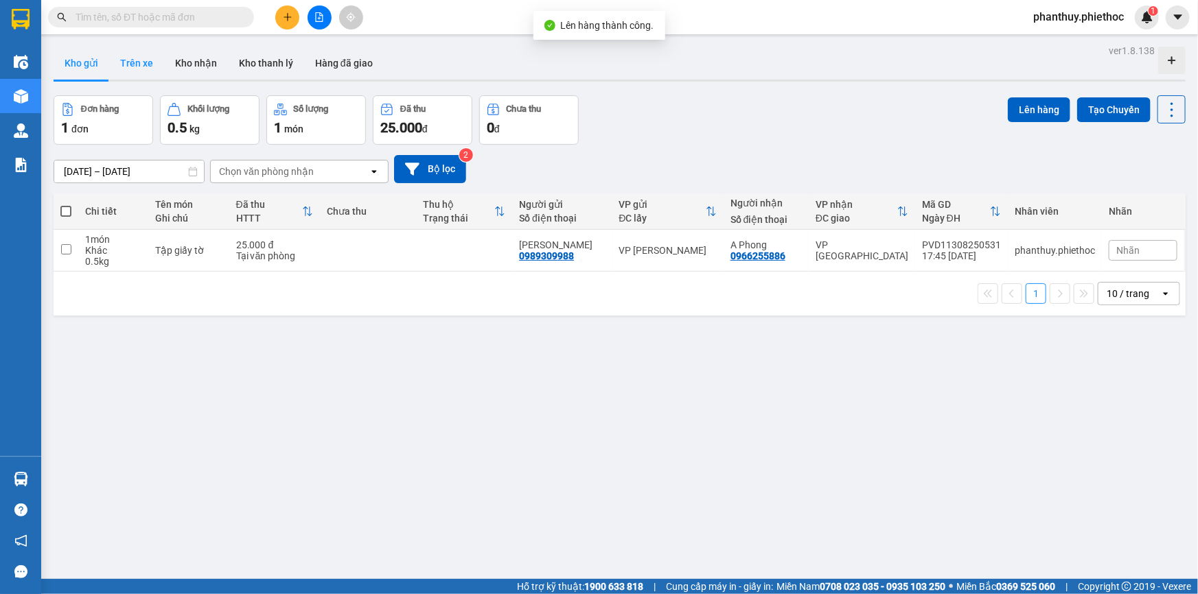
click at [128, 54] on button "Trên xe" at bounding box center [136, 63] width 55 height 33
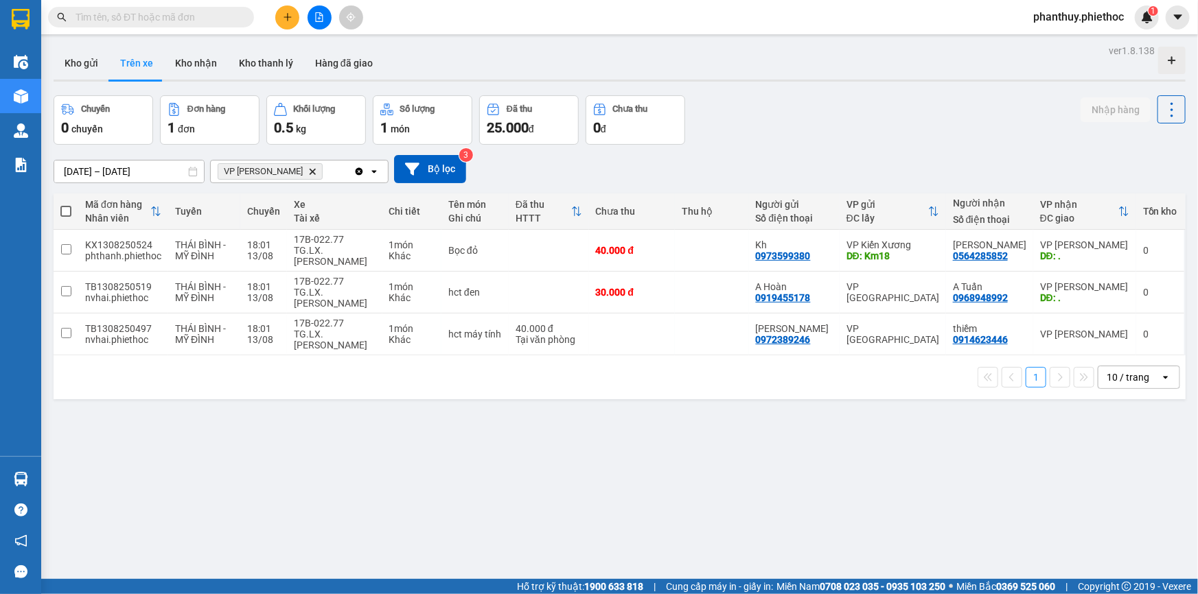
click at [312, 170] on icon "VP Phạm Văn Đồng, close by backspace" at bounding box center [313, 171] width 6 height 6
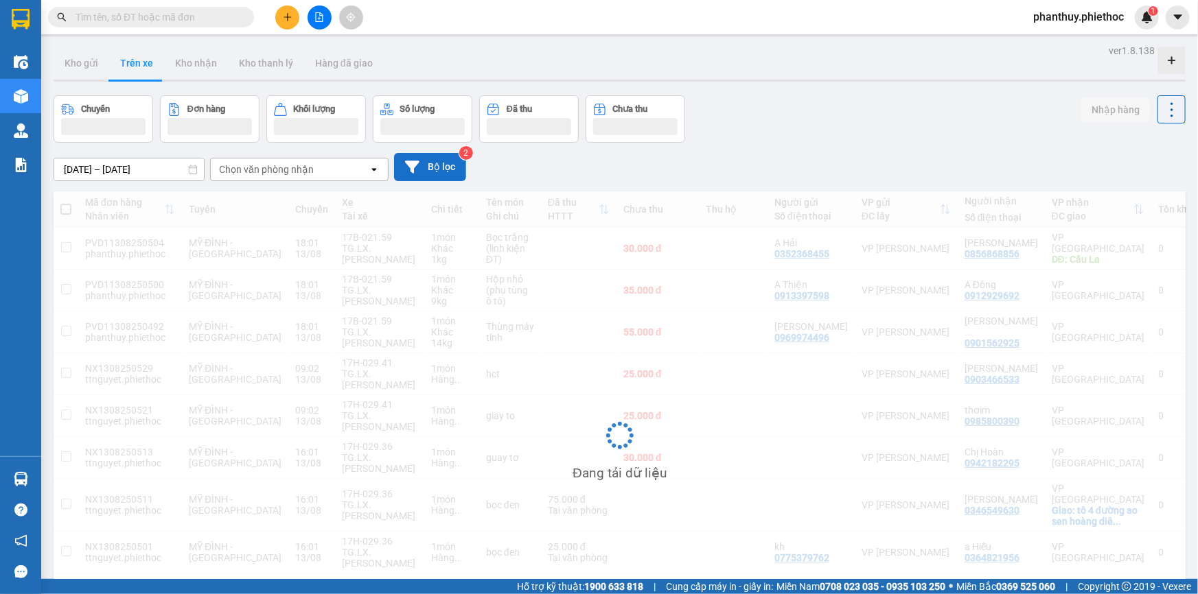
click at [450, 169] on button "Bộ lọc" at bounding box center [430, 167] width 72 height 28
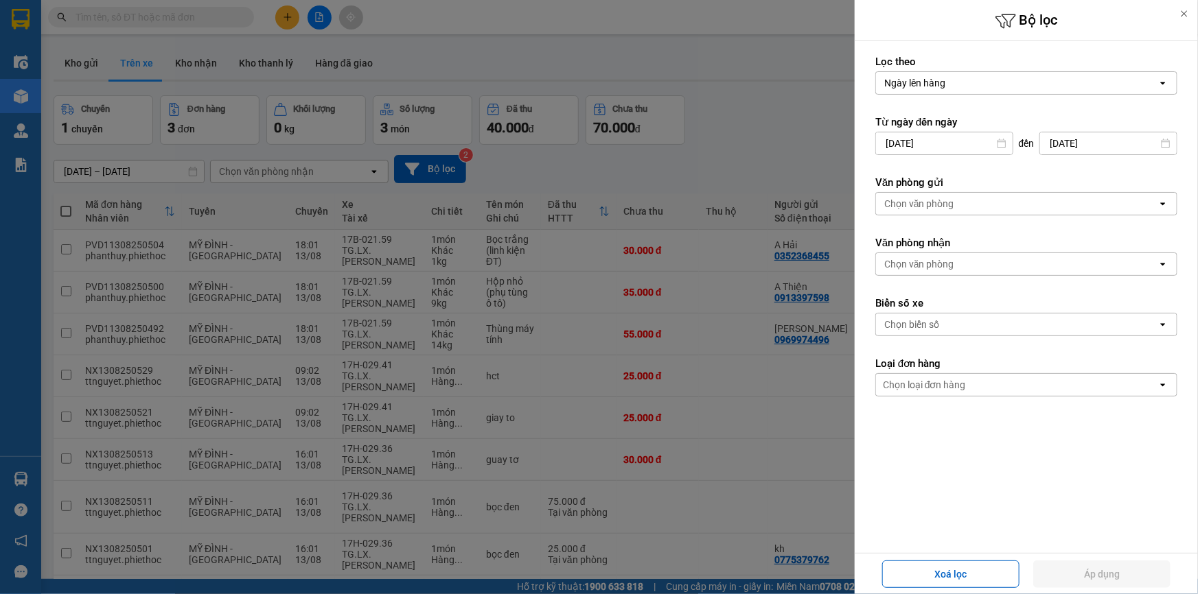
click at [948, 206] on div "Chọn văn phòng" at bounding box center [919, 204] width 70 height 14
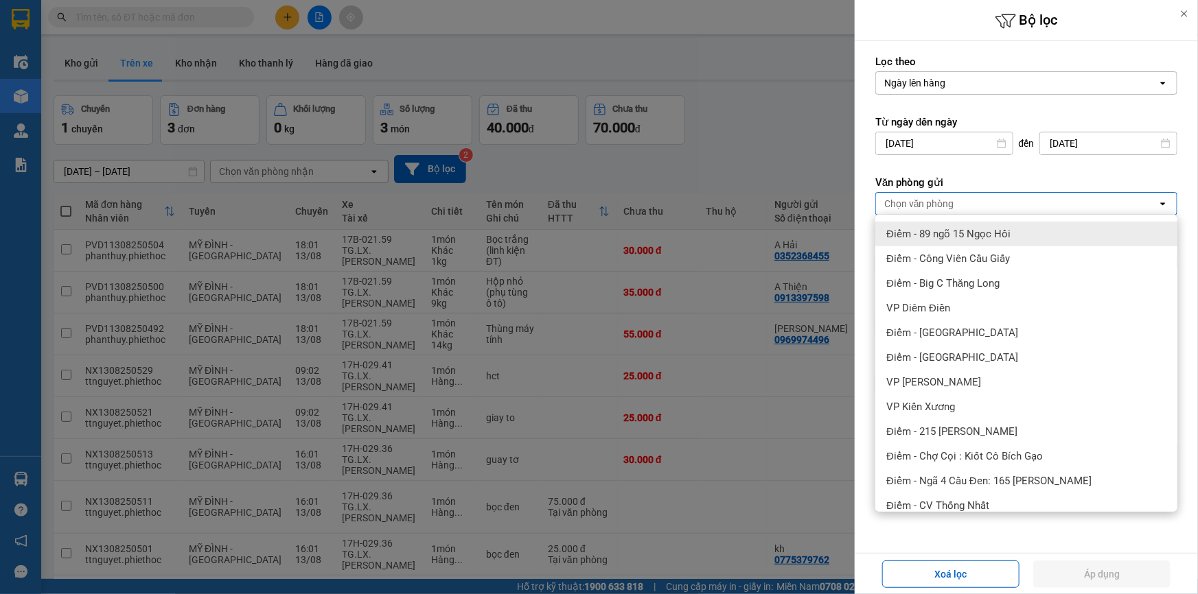
scroll to position [312, 0]
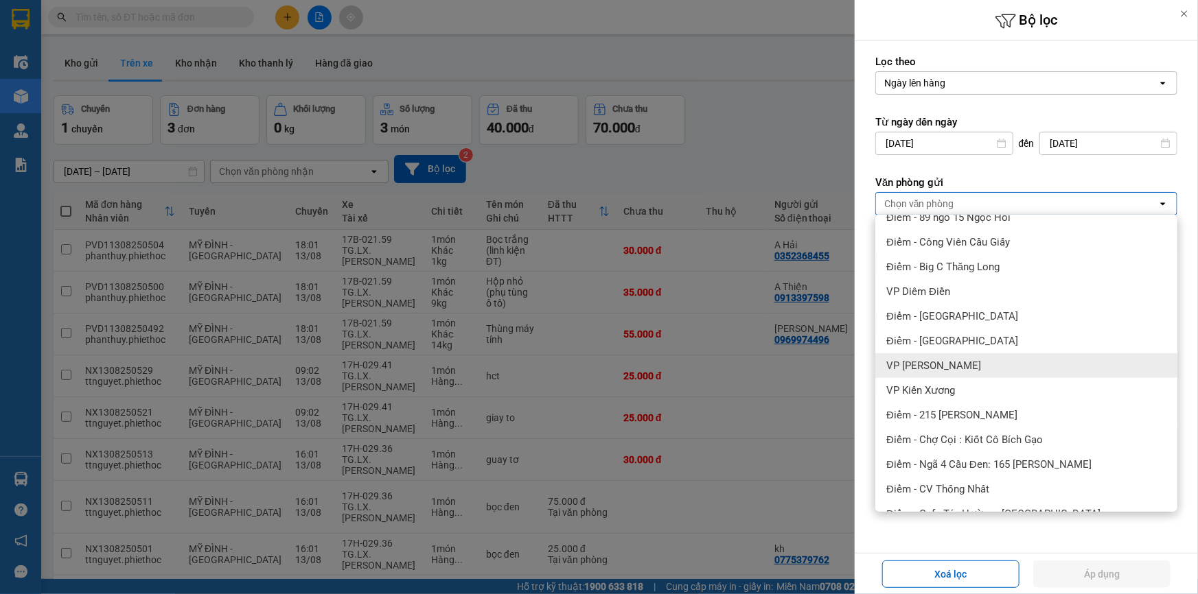
click at [971, 367] on span "VP [PERSON_NAME]" at bounding box center [933, 366] width 95 height 14
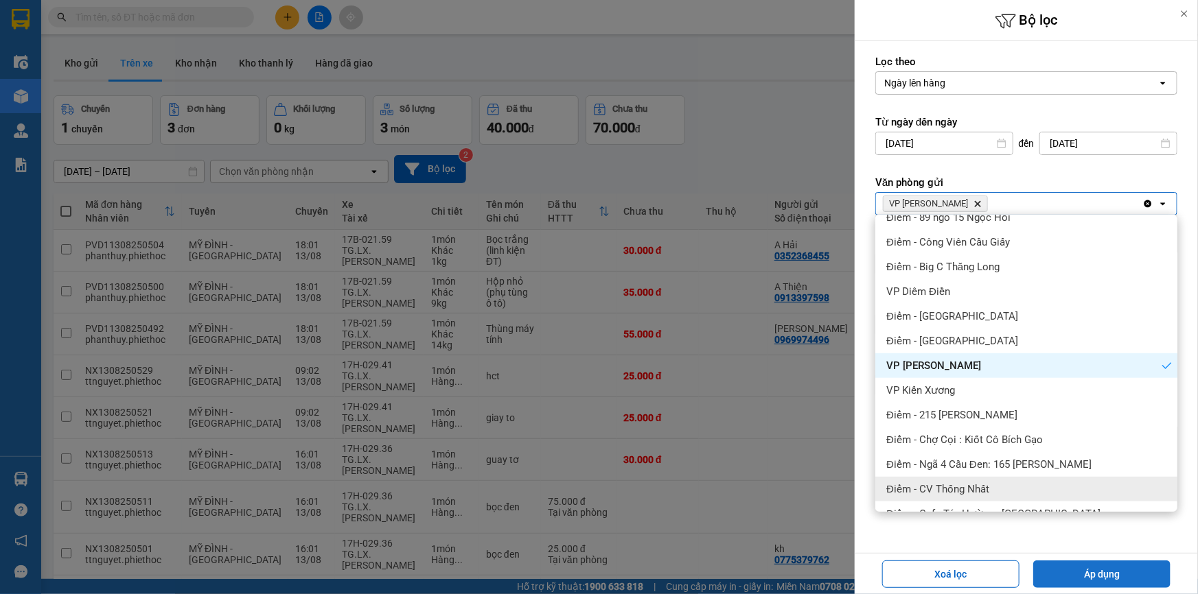
click at [1120, 572] on button "Áp dụng" at bounding box center [1101, 574] width 137 height 27
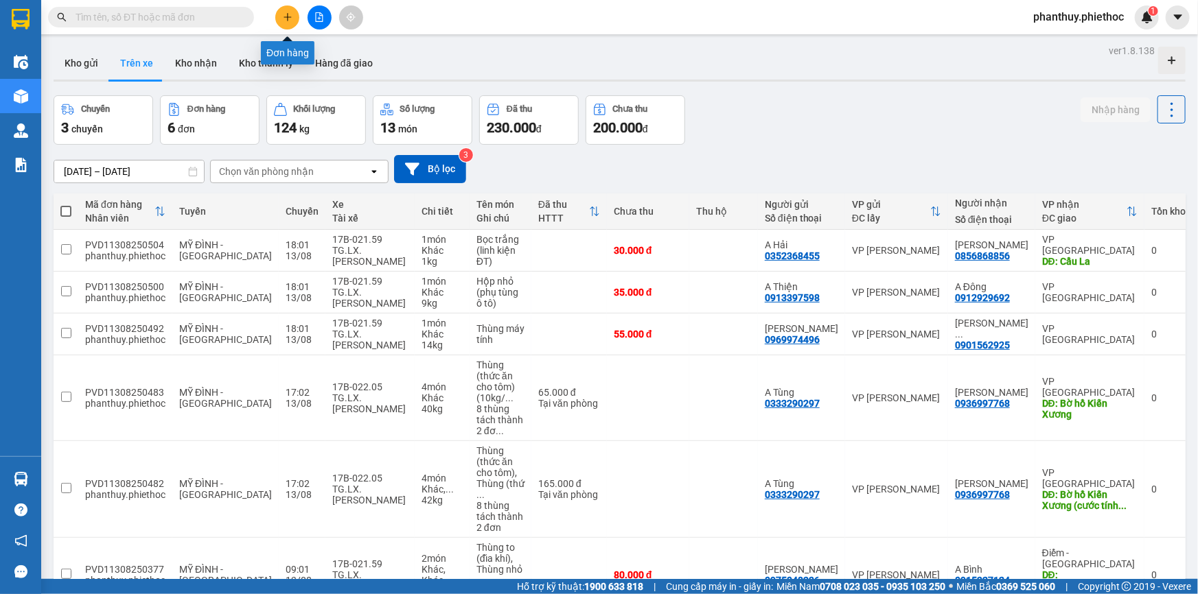
click at [286, 9] on button at bounding box center [287, 17] width 24 height 24
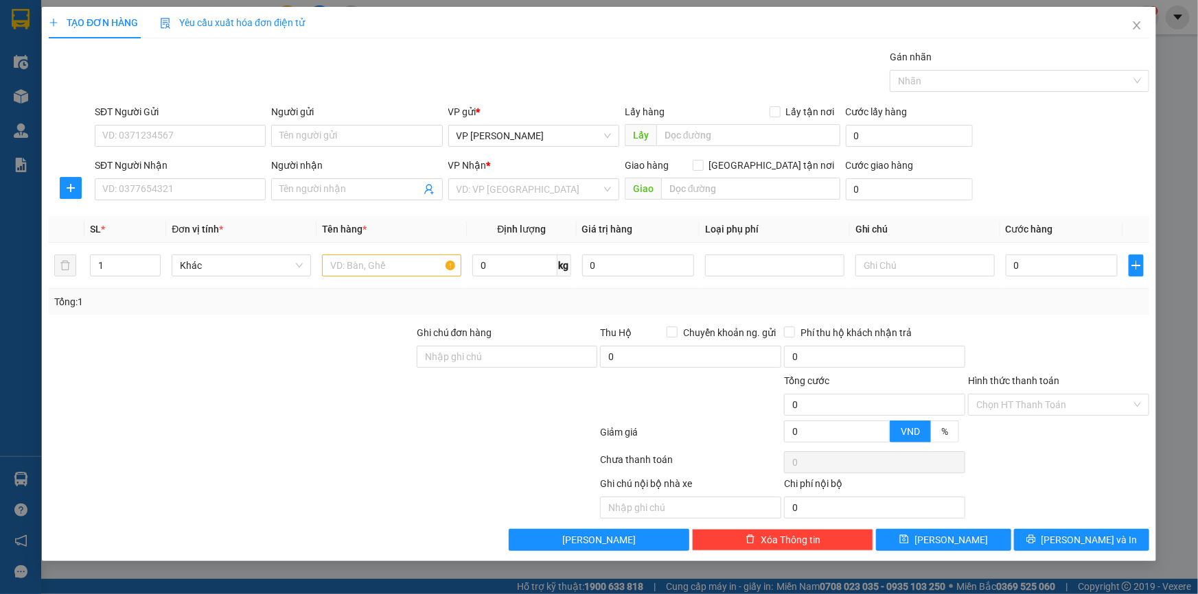
click at [182, 176] on div "SĐT Người Nhận" at bounding box center [180, 168] width 171 height 21
click at [178, 188] on input "SĐT Người Nhận" at bounding box center [180, 189] width 171 height 22
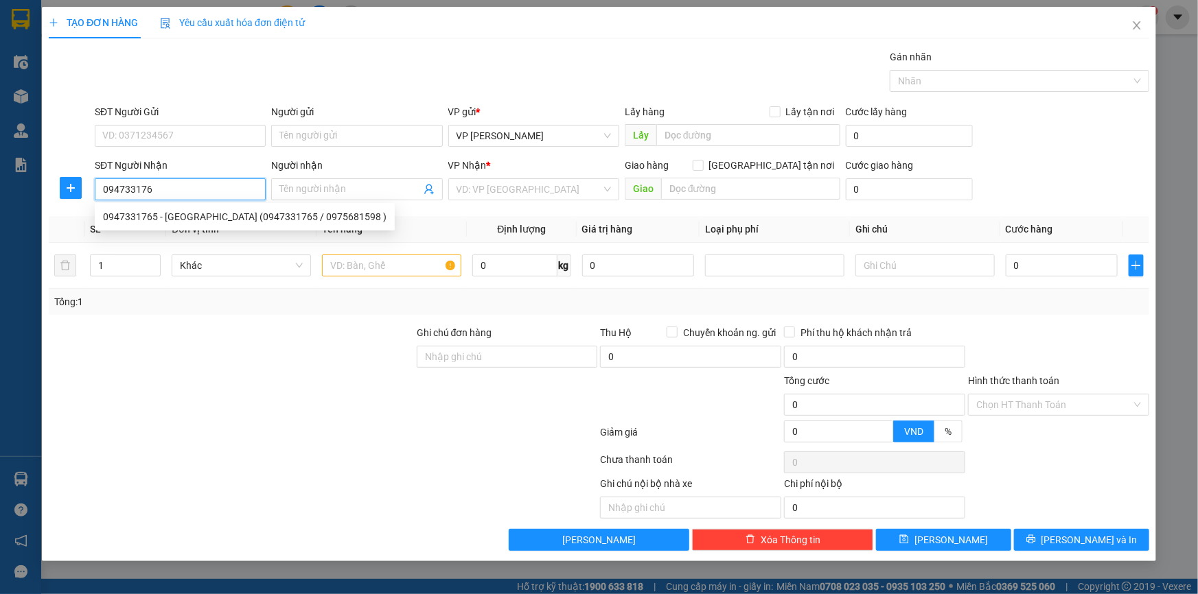
type input "0947331765"
click at [219, 215] on div "0947331765 - [GEOGRAPHIC_DATA] (0947331765 / 0975681598 )" at bounding box center [244, 216] width 283 height 15
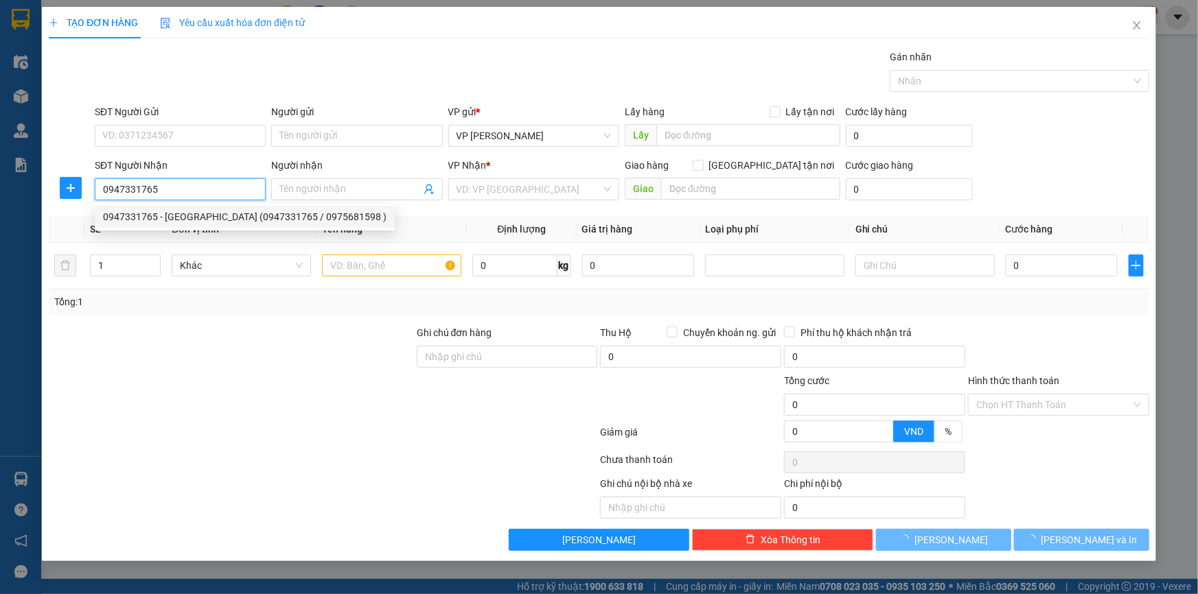
type input "[GEOGRAPHIC_DATA] (0947331765 / 0975681598 )"
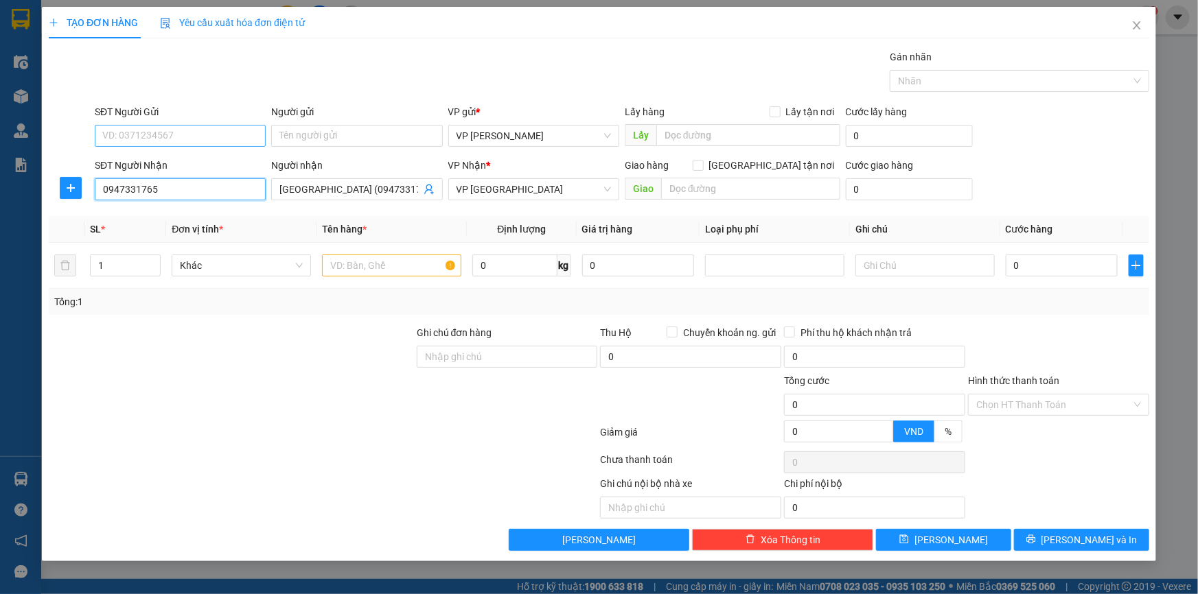
type input "0947331765"
click at [176, 141] on input "SĐT Người Gửi" at bounding box center [180, 136] width 171 height 22
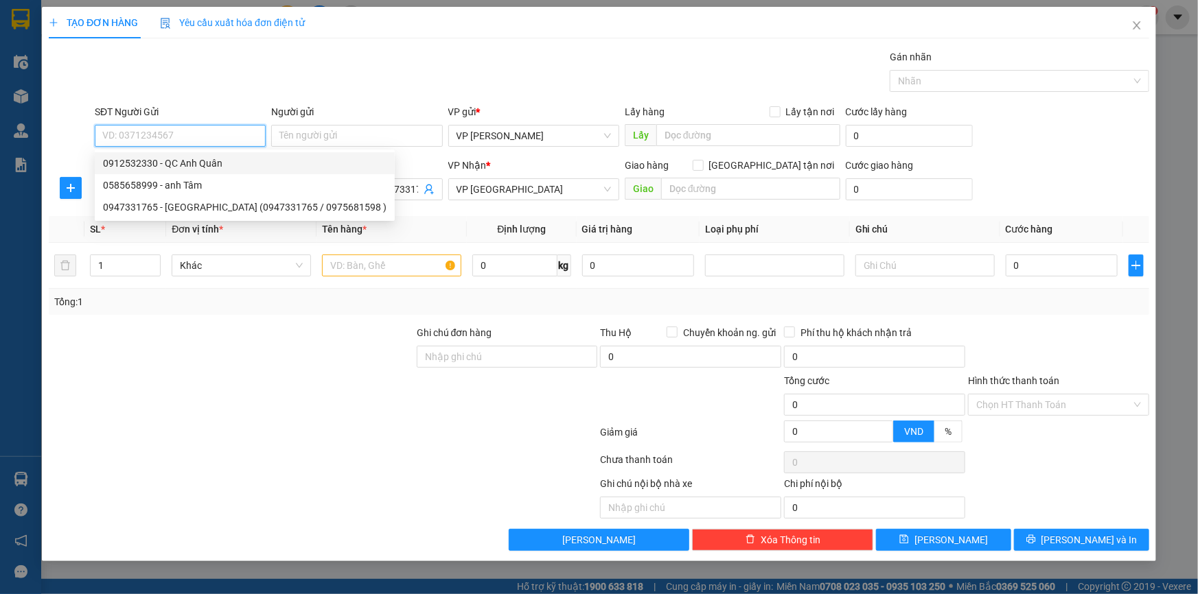
click at [192, 159] on div "0912532330 - QC Anh Quân" at bounding box center [244, 163] width 283 height 15
type input "0912532330"
type input "QC [PERSON_NAME]"
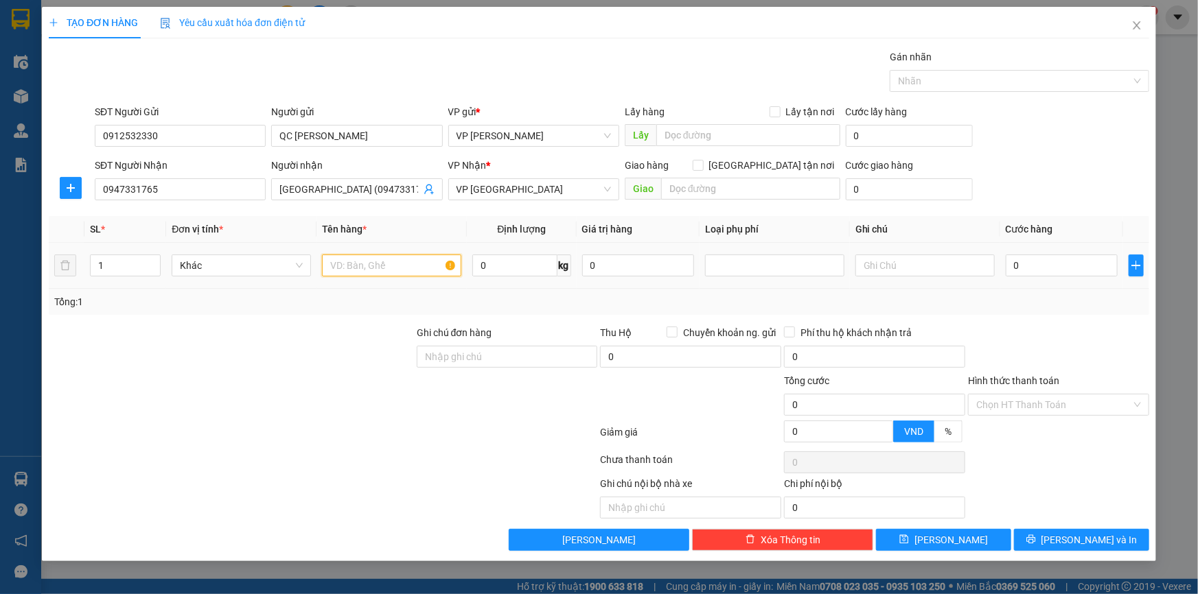
click at [374, 268] on input "text" at bounding box center [391, 266] width 139 height 22
type input "Bọc quảng cáo"
type input "16"
click at [1106, 180] on div "SĐT Người Nhận 0947331765 Người nhận [GEOGRAPHIC_DATA] (0947331765 / 0975681598…" at bounding box center [622, 182] width 1060 height 48
click at [1043, 268] on input "0" at bounding box center [1062, 266] width 112 height 22
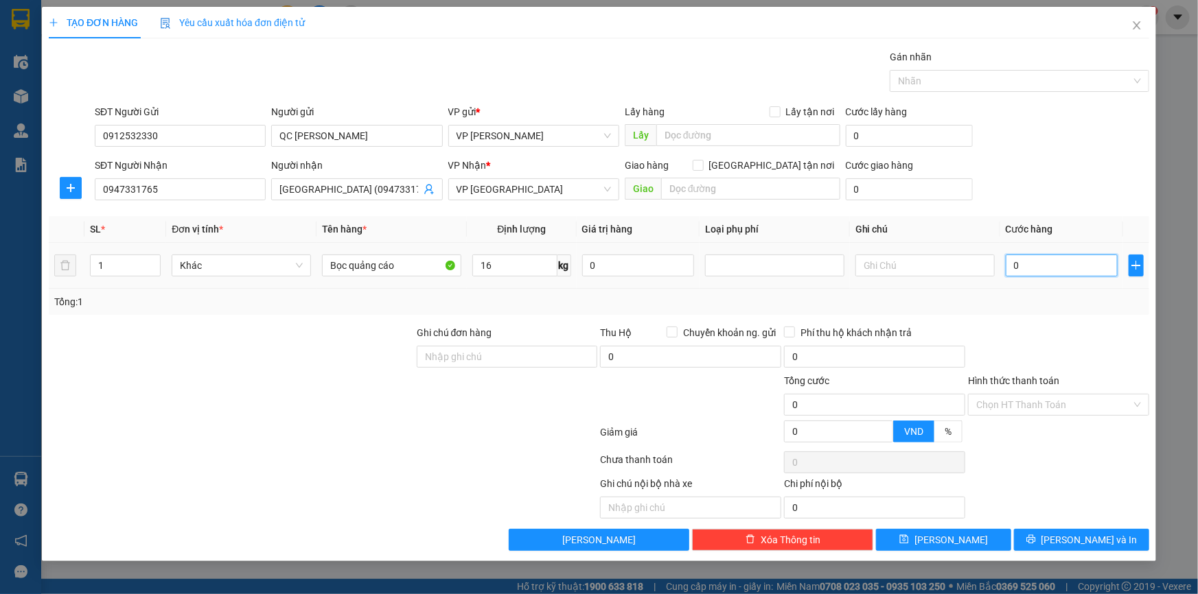
type input "05"
type input "5"
type input "050"
type input "50"
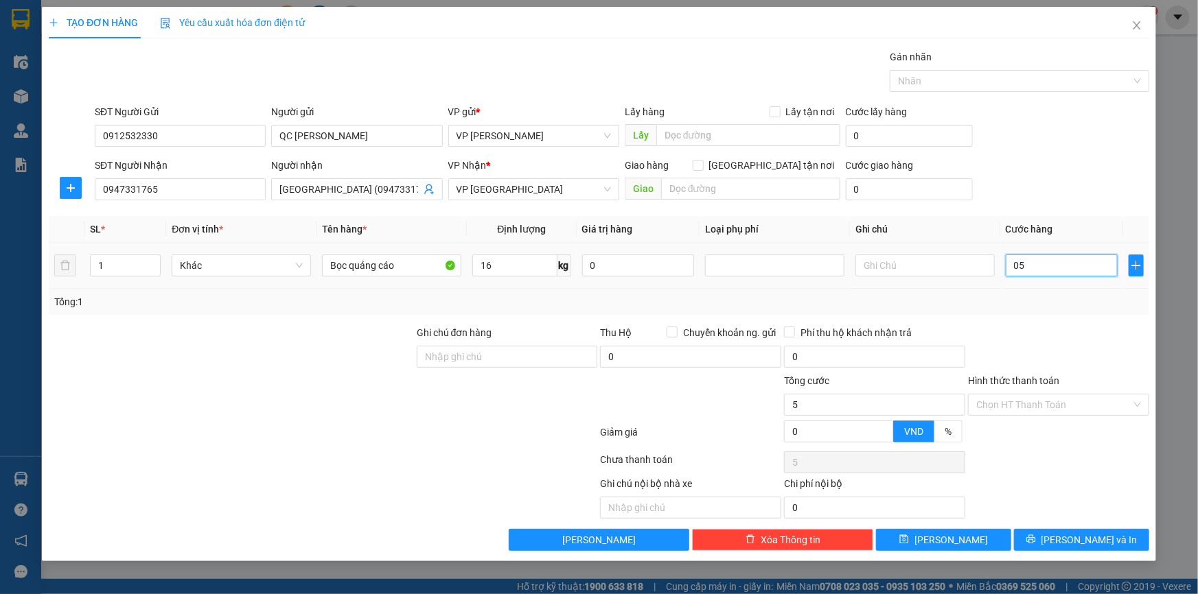
type input "50"
type input "50.000"
click at [1050, 189] on div "SĐT Người Nhận 0947331765 Người nhận [GEOGRAPHIC_DATA] (0947331765 / 0975681598…" at bounding box center [622, 182] width 1060 height 48
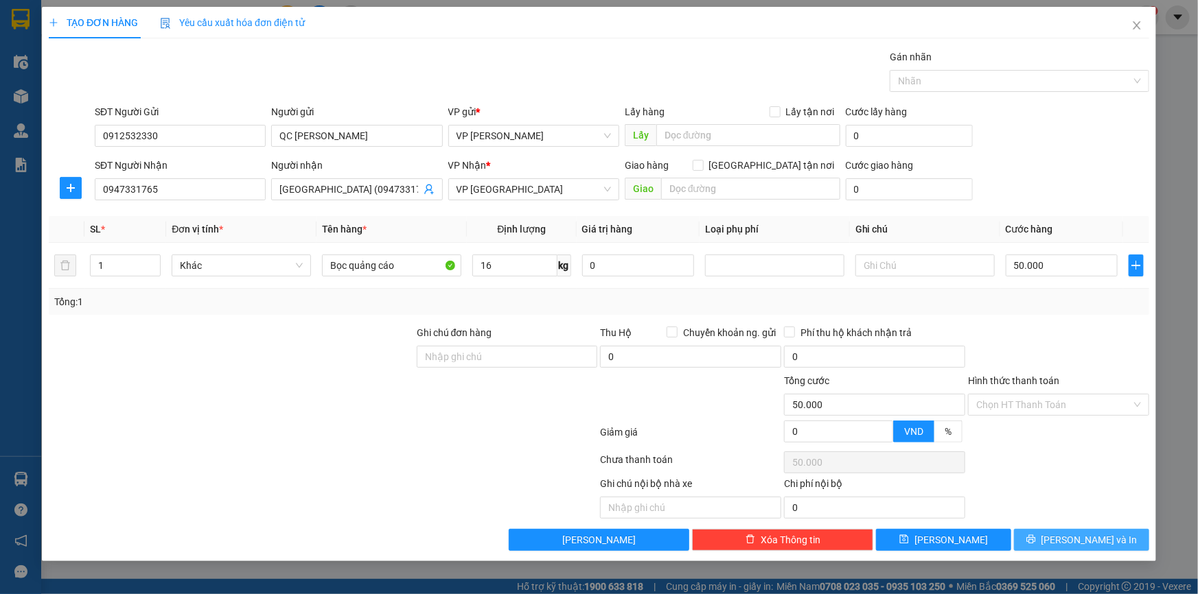
click at [1055, 532] on button "[PERSON_NAME] và In" at bounding box center [1081, 540] width 135 height 22
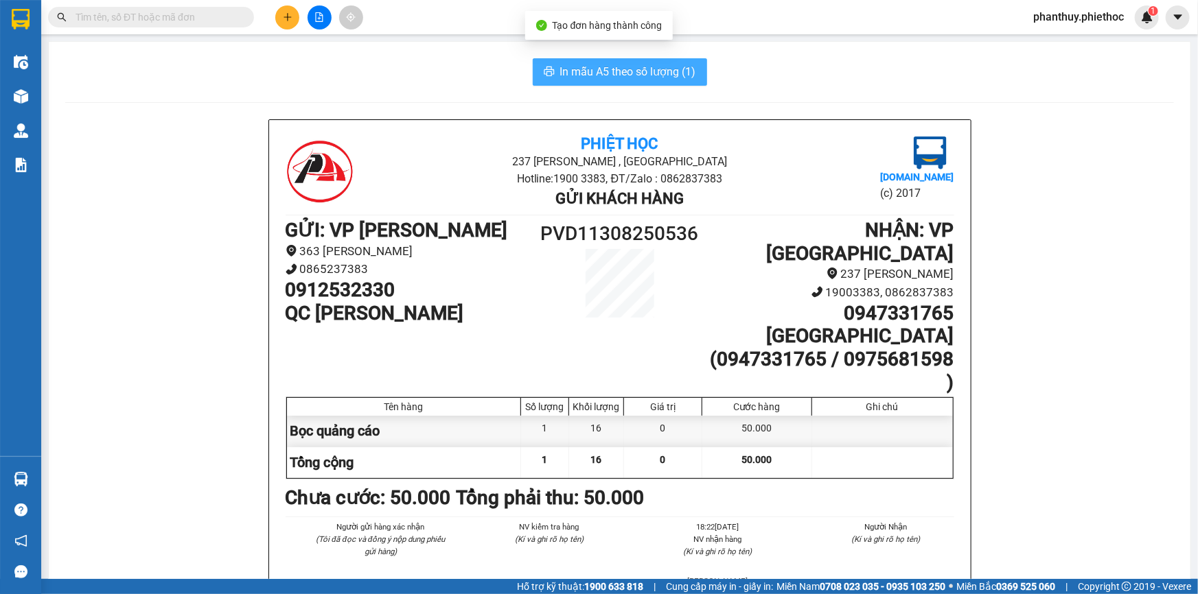
click at [571, 65] on span "In mẫu A5 theo số lượng (1)" at bounding box center [628, 71] width 136 height 17
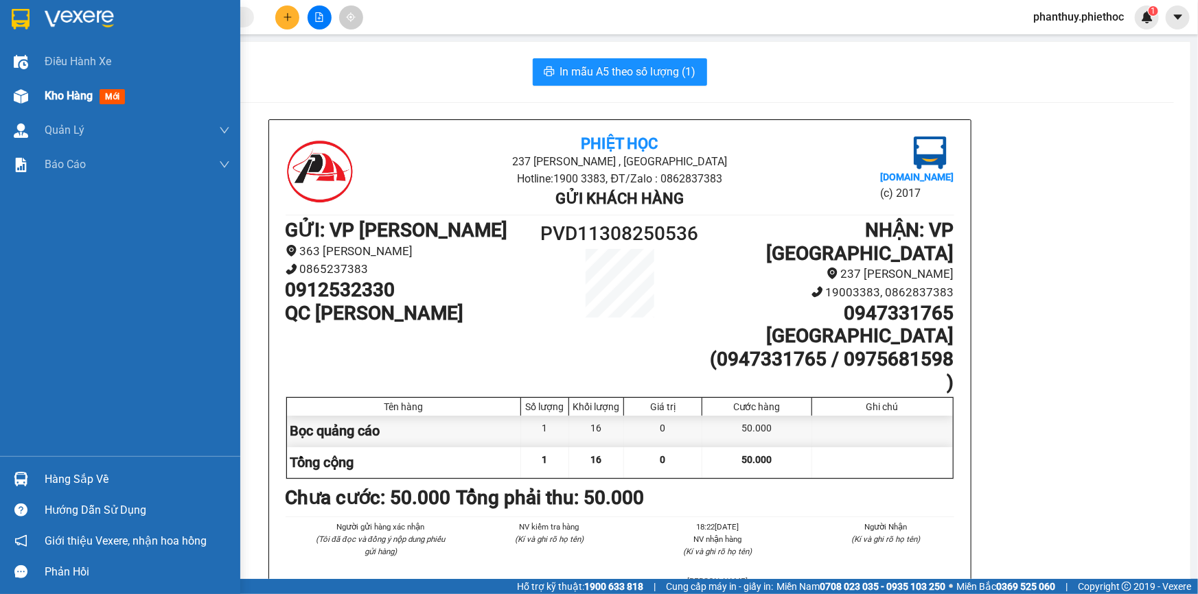
click at [78, 94] on span "Kho hàng" at bounding box center [69, 95] width 48 height 13
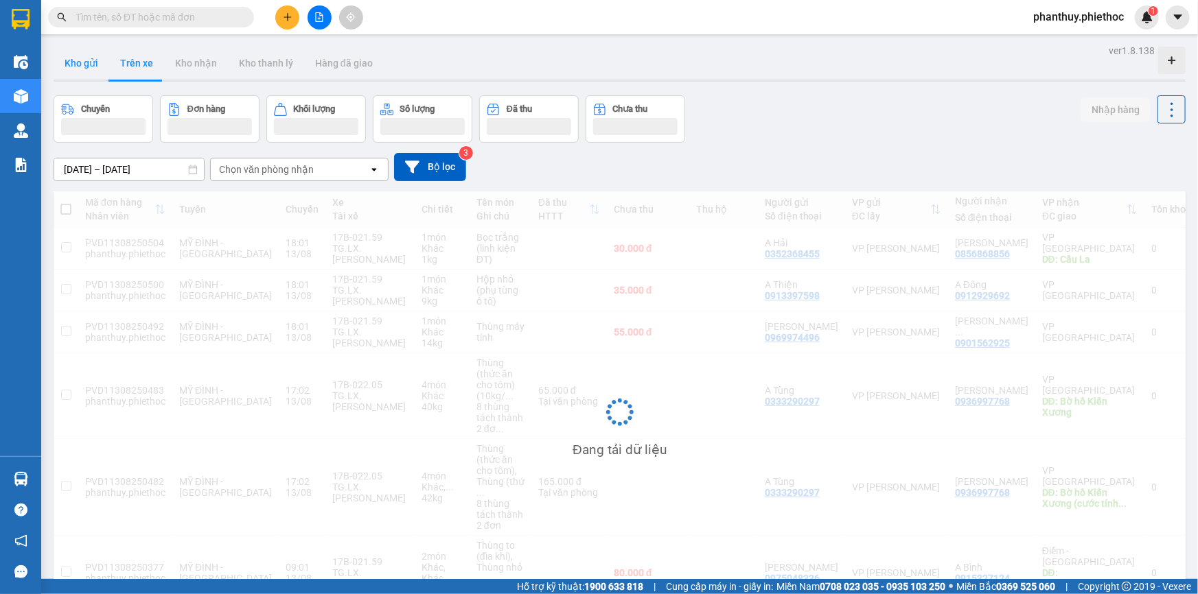
click at [71, 67] on button "Kho gửi" at bounding box center [82, 63] width 56 height 33
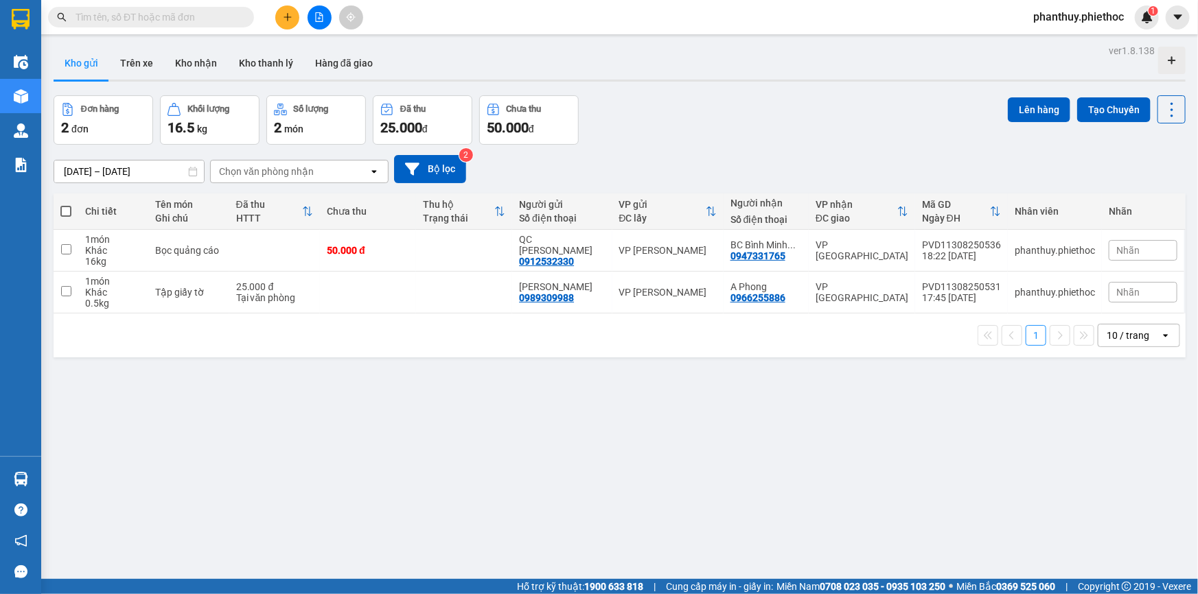
click at [65, 207] on span at bounding box center [65, 211] width 11 height 11
click at [66, 205] on input "checkbox" at bounding box center [66, 205] width 0 height 0
checkbox input "true"
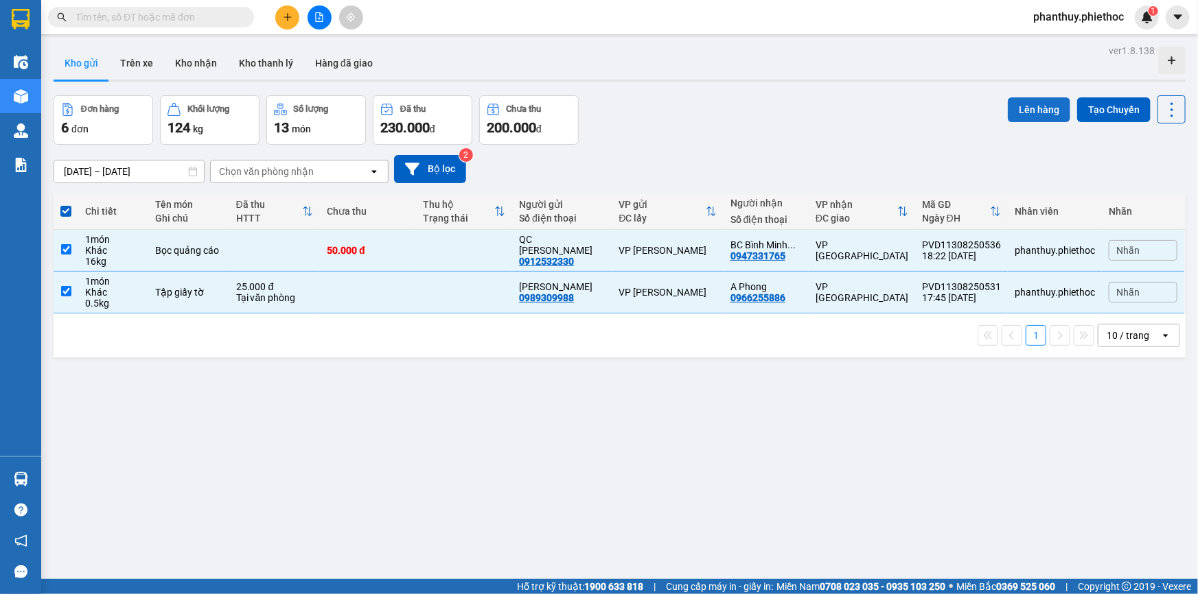
click at [1023, 102] on button "Lên hàng" at bounding box center [1039, 109] width 62 height 25
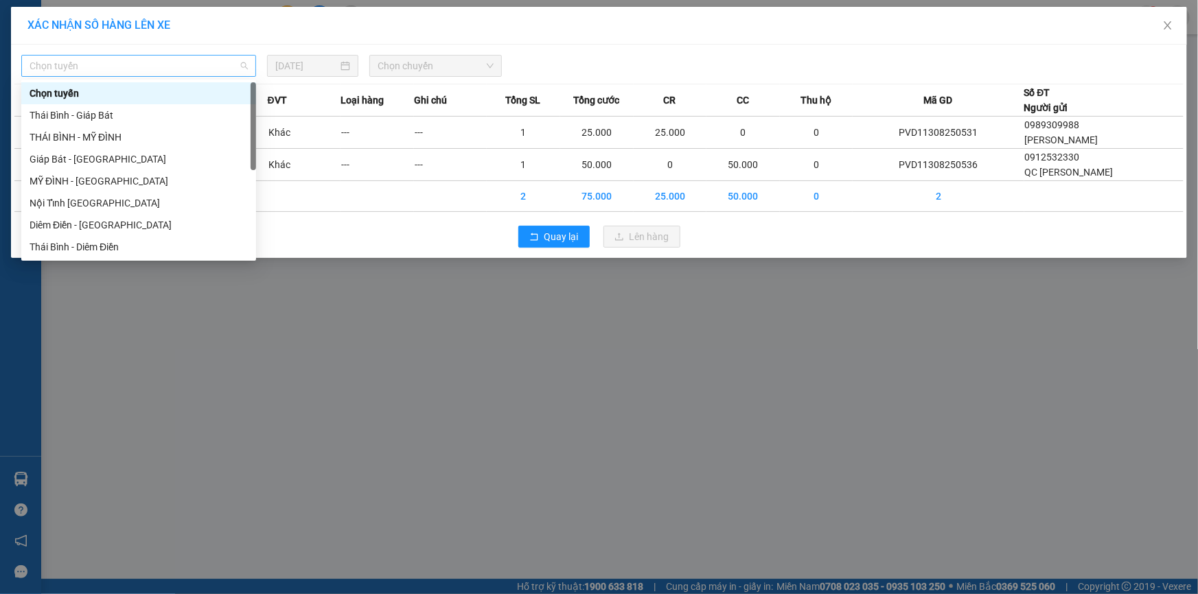
click at [65, 62] on span "Chọn tuyến" at bounding box center [139, 66] width 218 height 21
click at [69, 184] on div "MỸ ĐÌNH - [GEOGRAPHIC_DATA]" at bounding box center [139, 181] width 218 height 15
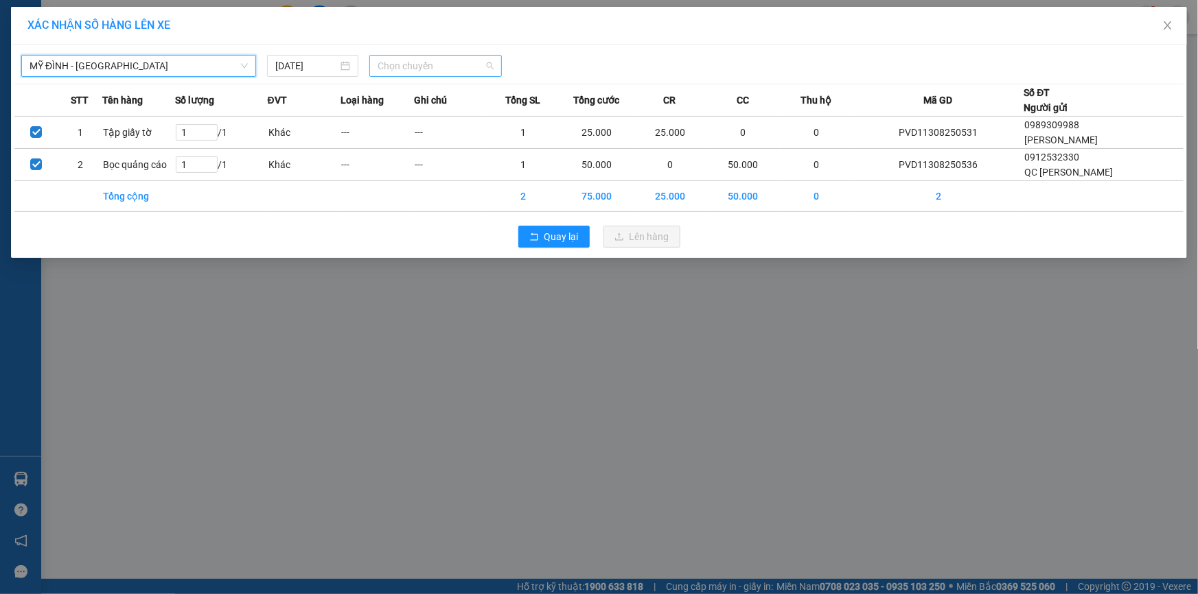
click at [403, 65] on span "Chọn chuyến" at bounding box center [436, 66] width 116 height 21
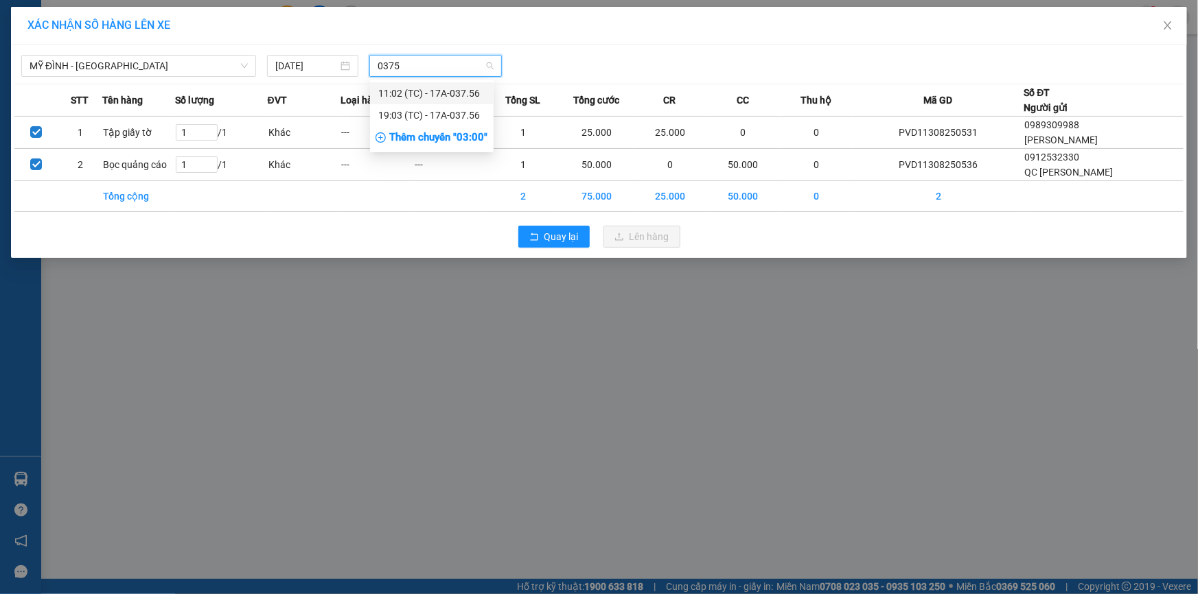
type input "03756"
click at [457, 115] on div "19:03 (TC) - 17A-037.56" at bounding box center [431, 115] width 107 height 15
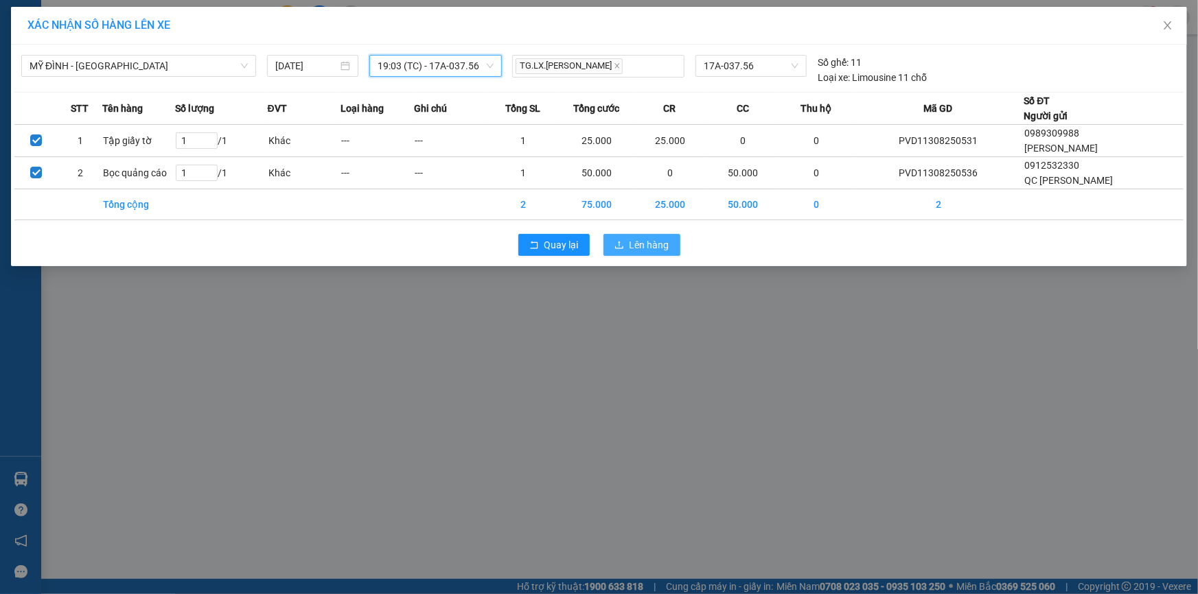
click at [651, 242] on span "Lên hàng" at bounding box center [649, 245] width 40 height 15
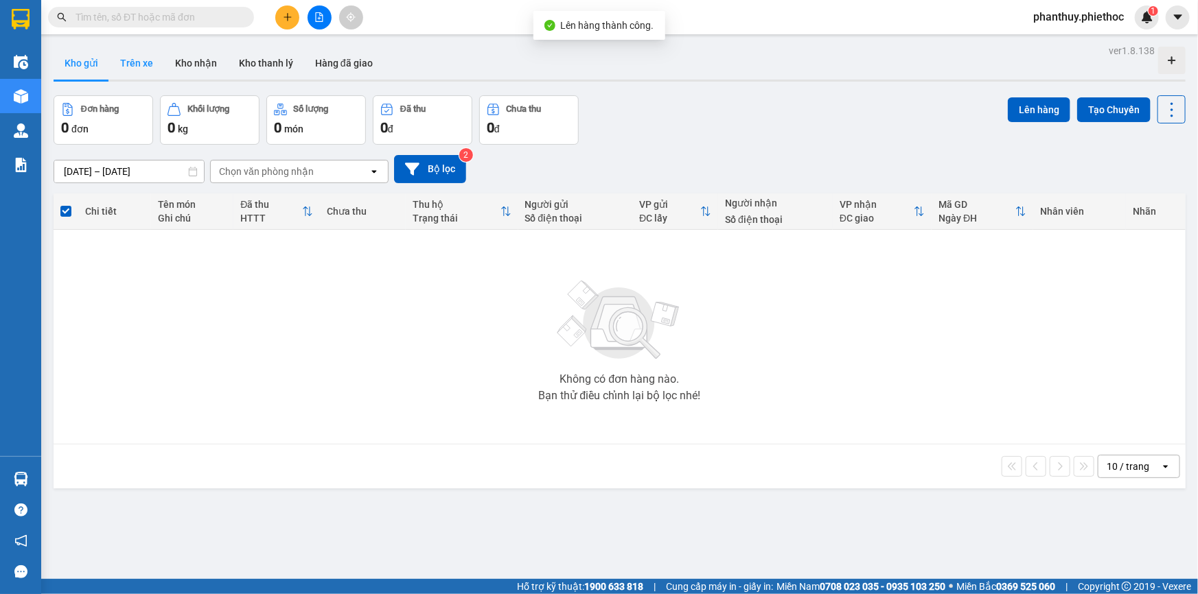
click at [131, 61] on button "Trên xe" at bounding box center [136, 63] width 55 height 33
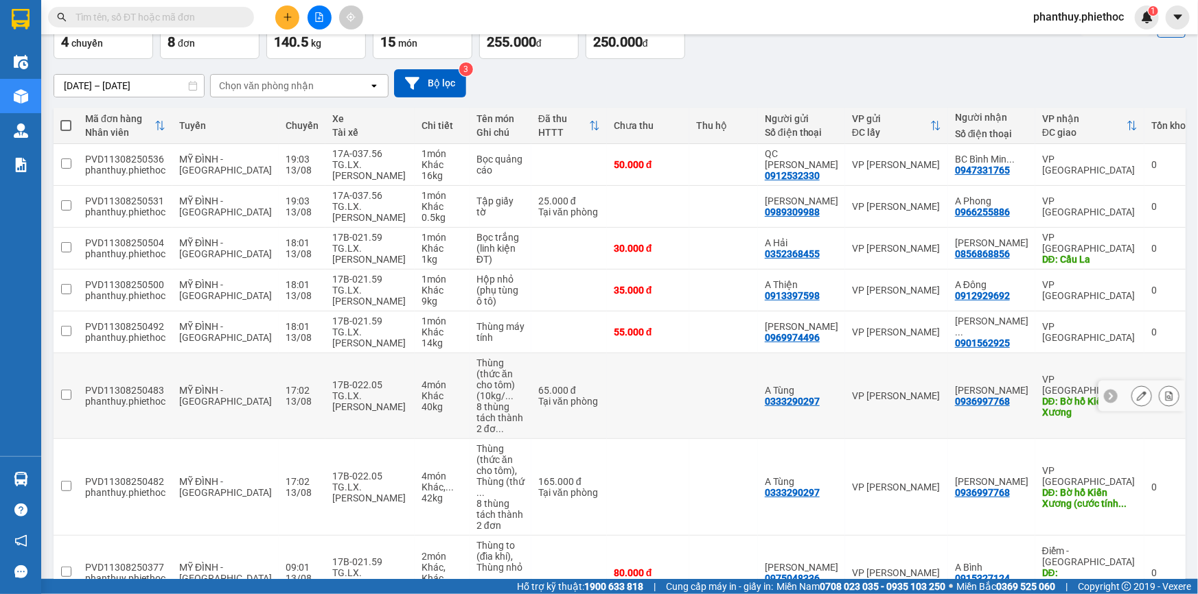
scroll to position [106, 0]
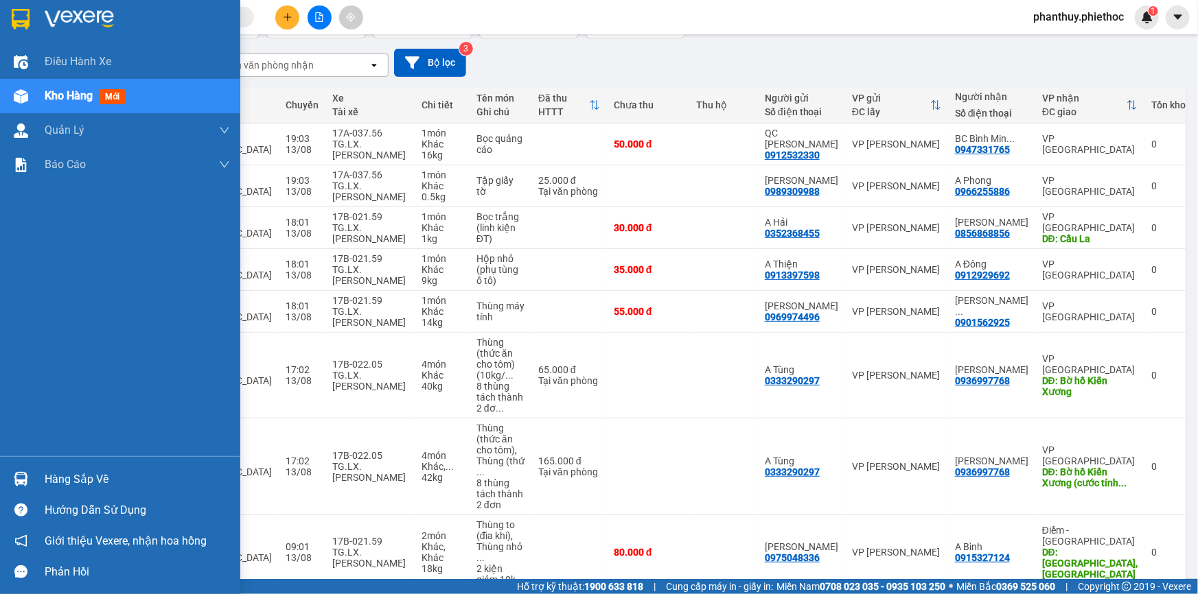
click at [99, 461] on div "Hàng sắp về Hướng dẫn sử dụng Giới thiệu Vexere, nhận hoa hồng Phản hồi" at bounding box center [120, 521] width 240 height 131
drag, startPoint x: 51, startPoint y: 472, endPoint x: 80, endPoint y: 474, distance: 28.9
click at [80, 474] on div "Hàng sắp về" at bounding box center [120, 479] width 240 height 31
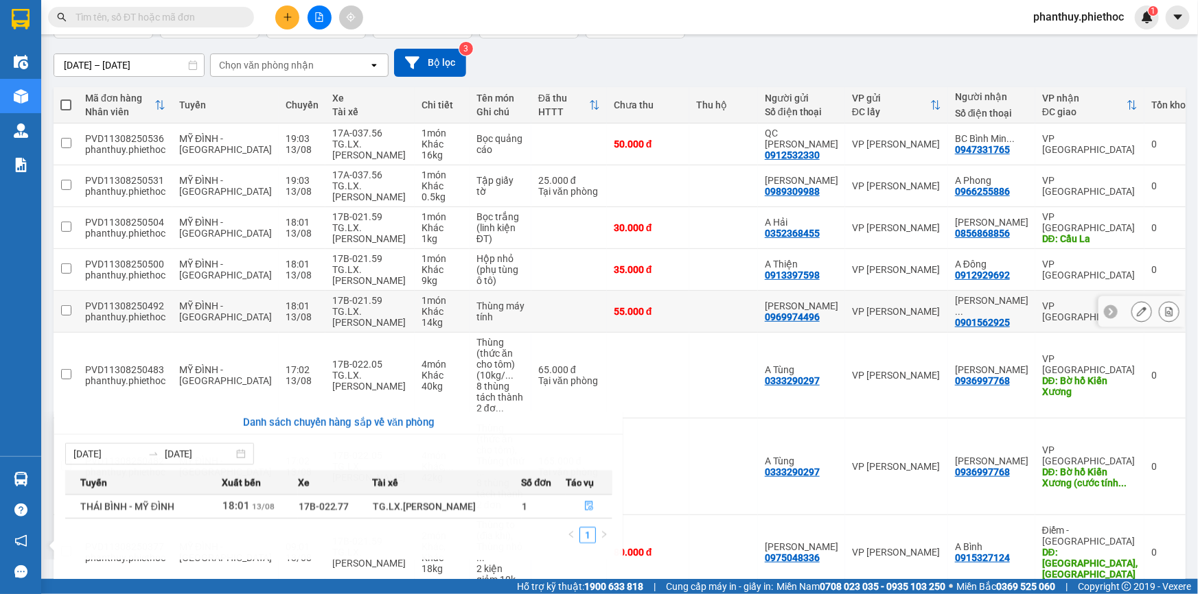
drag, startPoint x: 682, startPoint y: 327, endPoint x: 410, endPoint y: 164, distance: 317.1
click at [682, 327] on section "Kết quả tìm kiếm ( 1 ) Bộ lọc Mã ĐH Trạng thái Món hàng Thu hộ Tổng cước Chưa c…" at bounding box center [599, 297] width 1198 height 594
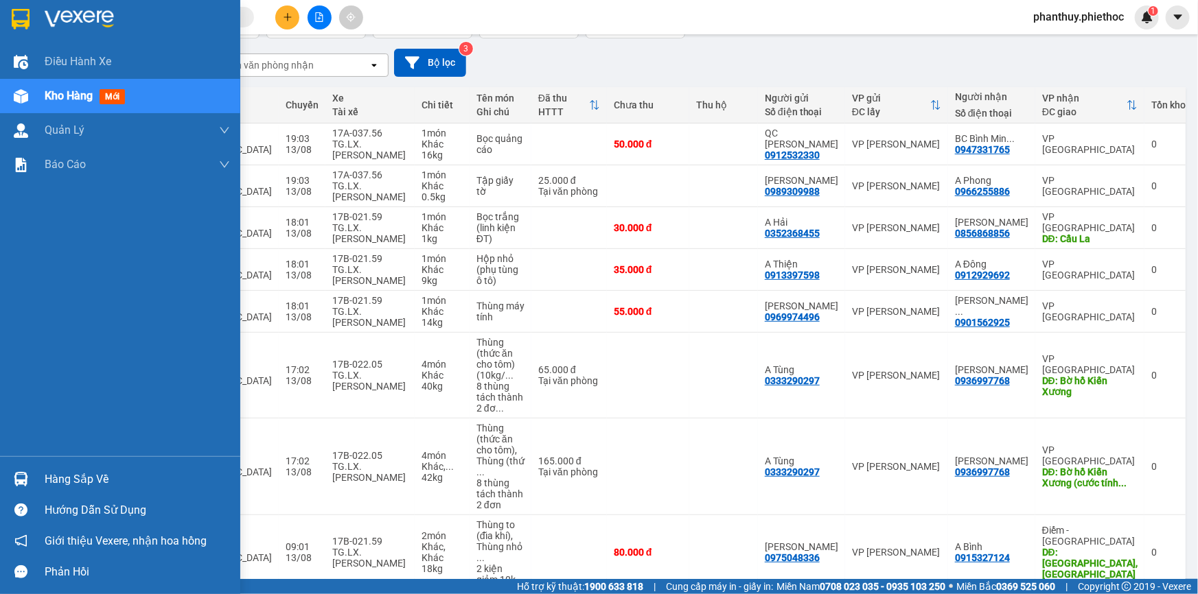
click at [82, 94] on span "Kho hàng" at bounding box center [69, 95] width 48 height 13
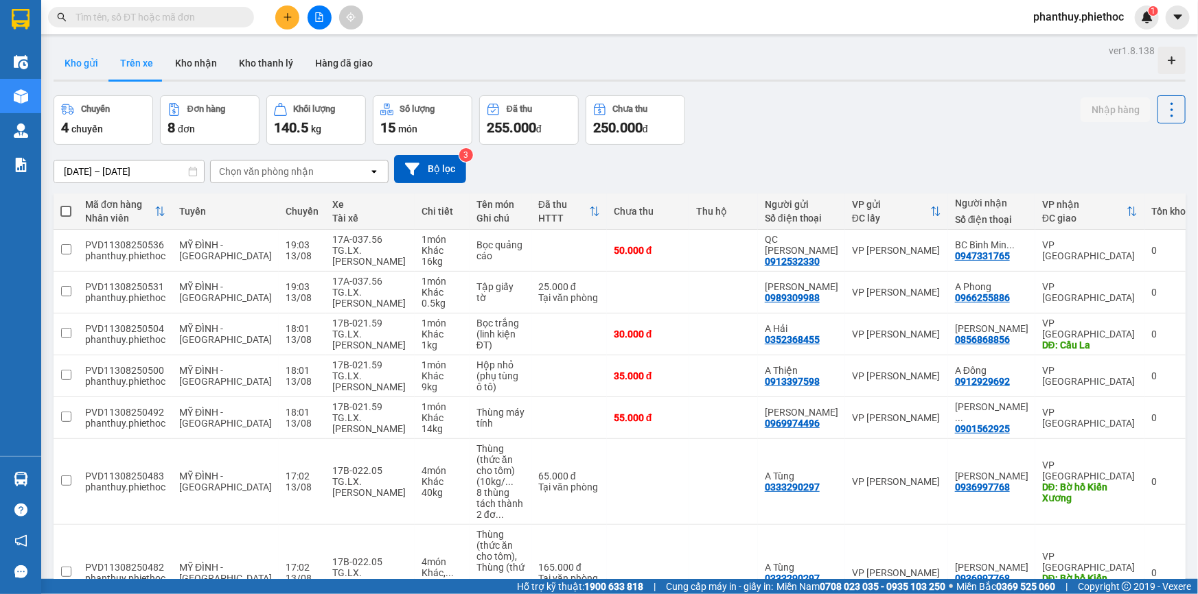
click at [73, 67] on button "Kho gửi" at bounding box center [82, 63] width 56 height 33
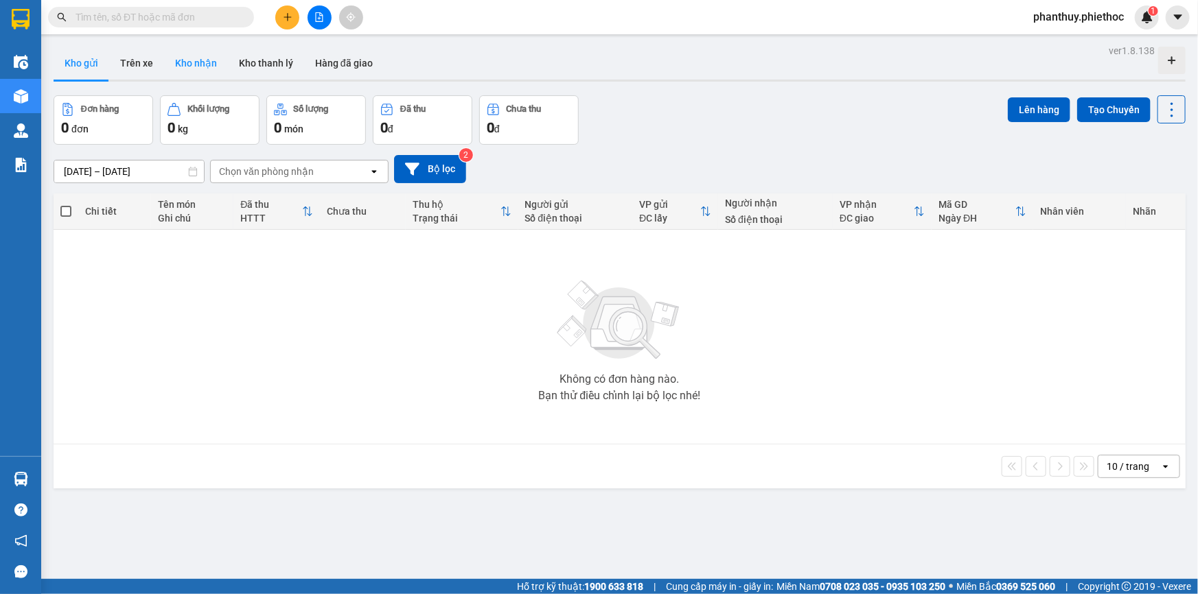
click at [178, 68] on button "Kho nhận" at bounding box center [196, 63] width 64 height 33
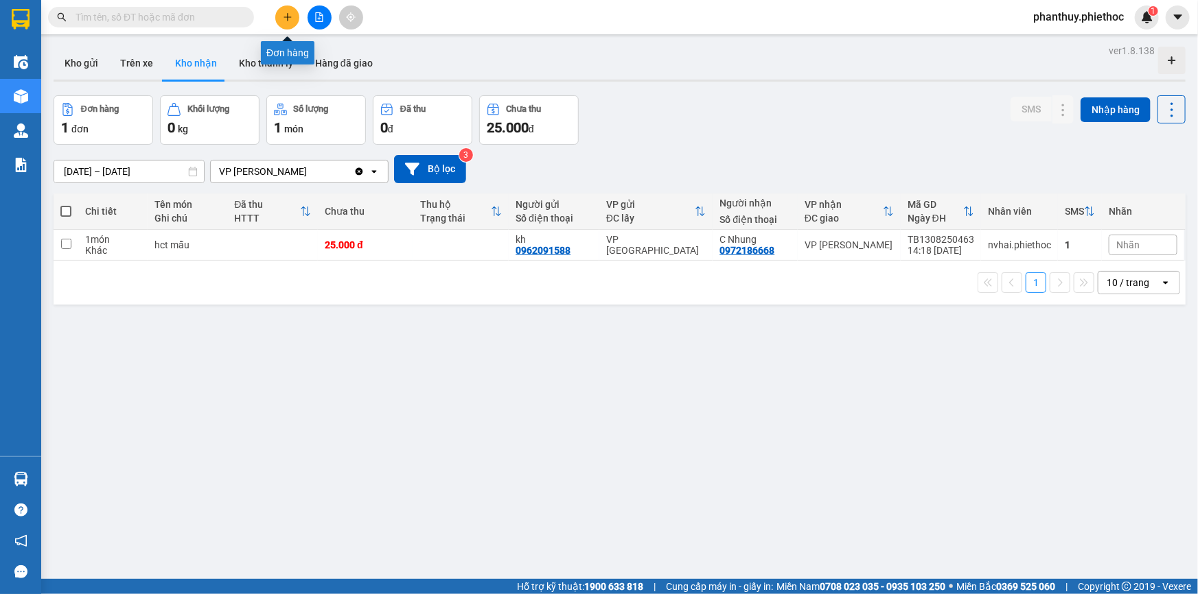
click at [286, 10] on button at bounding box center [287, 17] width 24 height 24
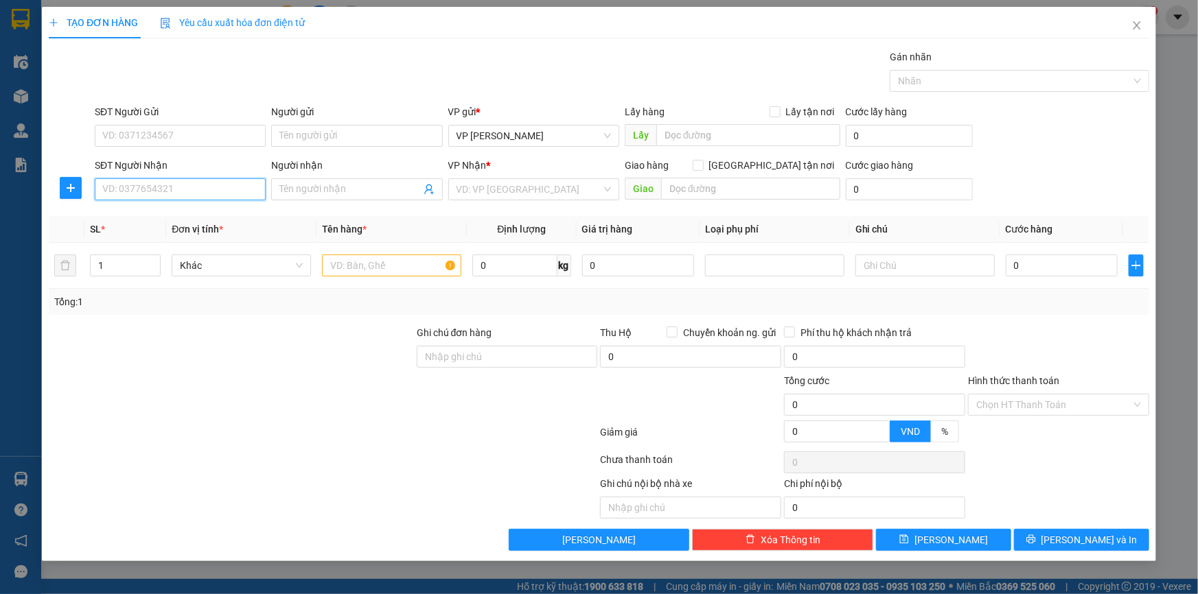
click at [157, 187] on input "SĐT Người Nhận" at bounding box center [180, 189] width 171 height 22
drag, startPoint x: 132, startPoint y: 187, endPoint x: 125, endPoint y: 192, distance: 8.0
click at [131, 188] on input "SĐT Người Nhận" at bounding box center [180, 189] width 171 height 22
type input "0917337710"
drag, startPoint x: 186, startPoint y: 219, endPoint x: 224, endPoint y: 185, distance: 51.1
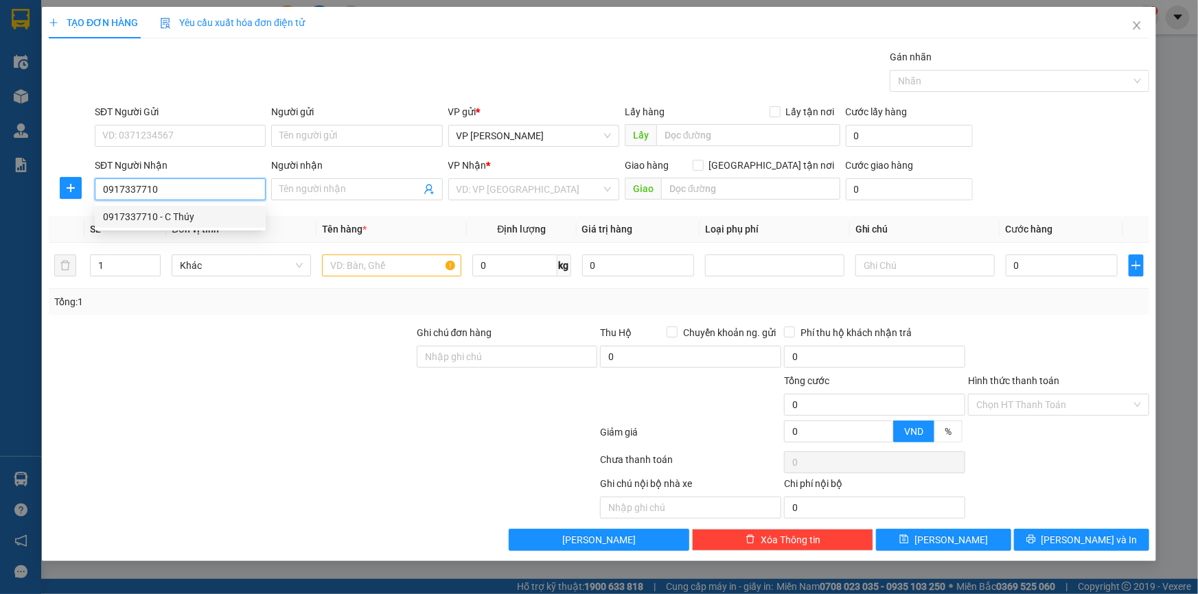
click at [185, 219] on div "0917337710 - C Thúy" at bounding box center [180, 216] width 154 height 15
type input "C Thúy"
type input "."
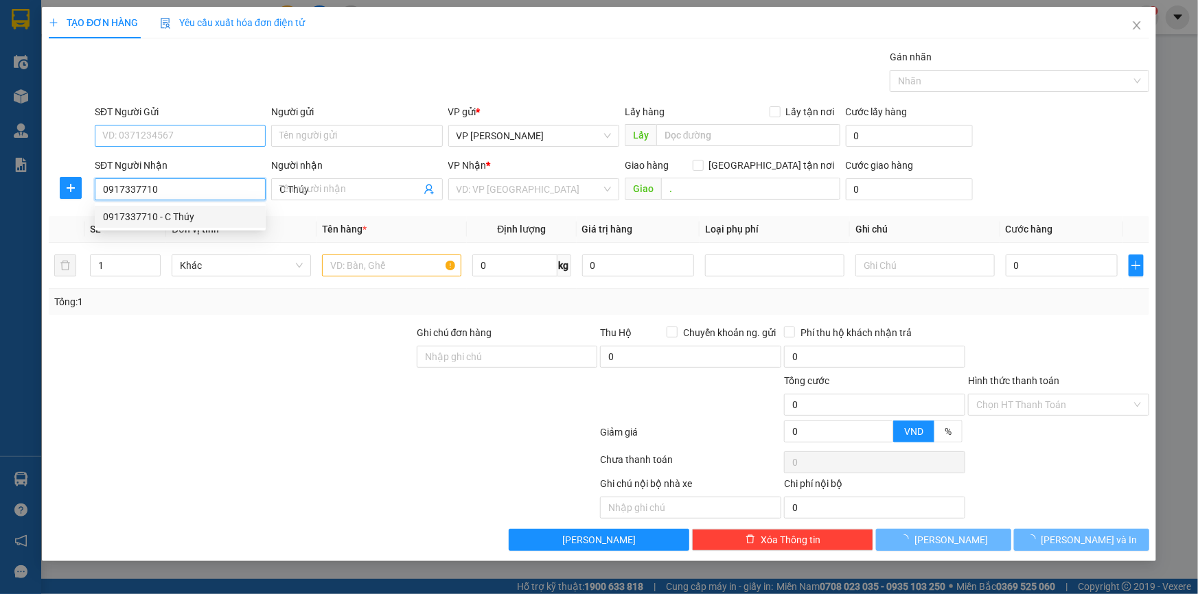
type input "0917337710"
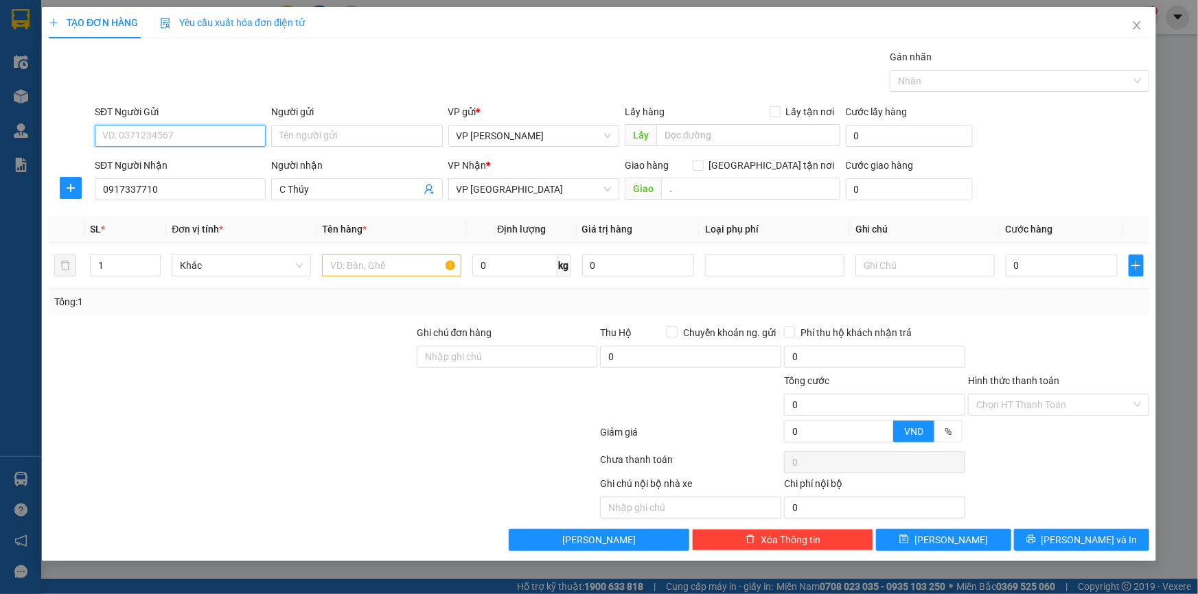
click at [180, 137] on input "SĐT Người Gửi" at bounding box center [180, 136] width 171 height 22
click at [216, 185] on div "0865466689 - a viêt cty thb" at bounding box center [180, 185] width 154 height 15
type input "0865466689"
type input "a viêt cty thb"
drag, startPoint x: 347, startPoint y: 134, endPoint x: 129, endPoint y: 108, distance: 219.2
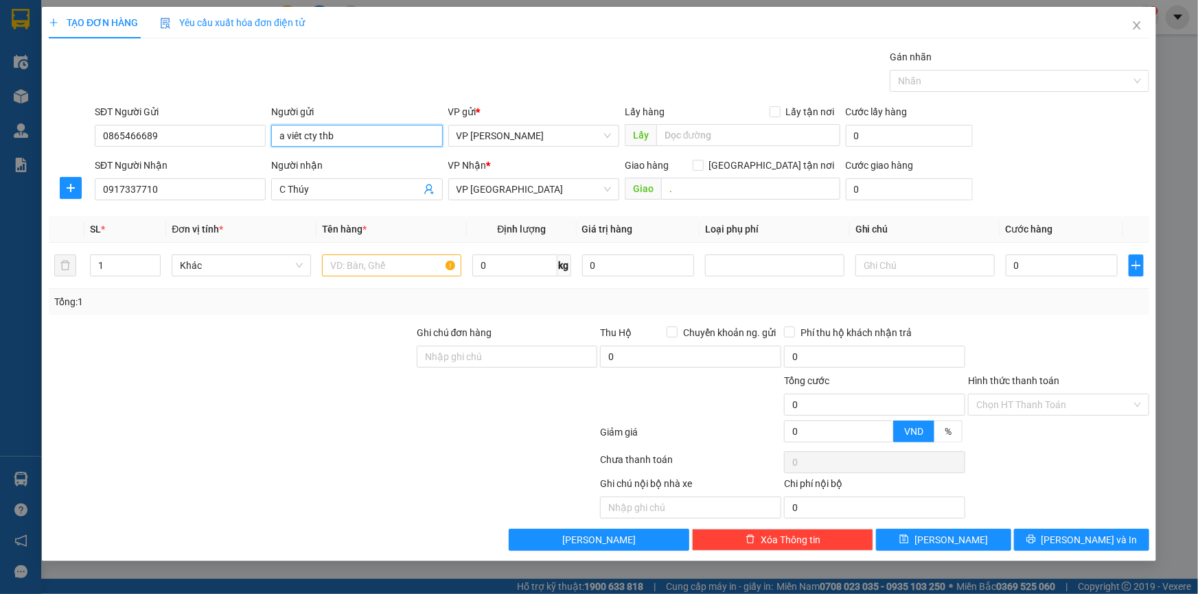
click at [129, 108] on div "SĐT Người Gửi 0865466689 Người gửi a viêt cty thb VP gửi * VP [PERSON_NAME] Lấy…" at bounding box center [622, 128] width 1060 height 48
type input "A Việt cty THB"
click at [378, 268] on input "text" at bounding box center [391, 266] width 139 height 22
type input "Bọc đỏ (đồng hồ đo điện)"
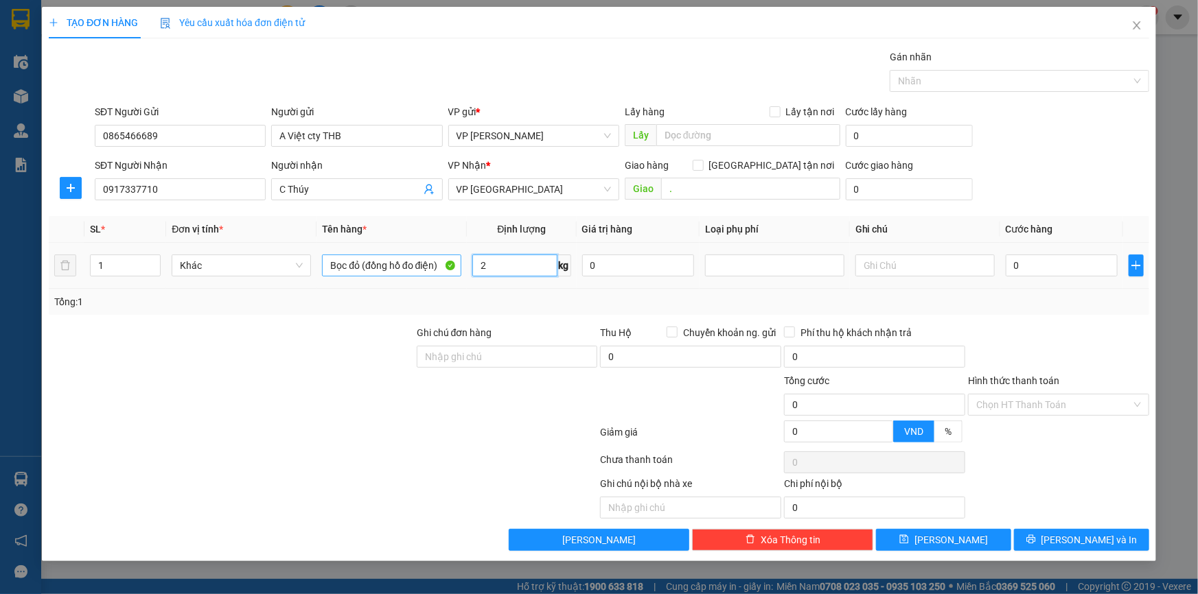
type input "2"
type input "02"
type input "2"
type input "025"
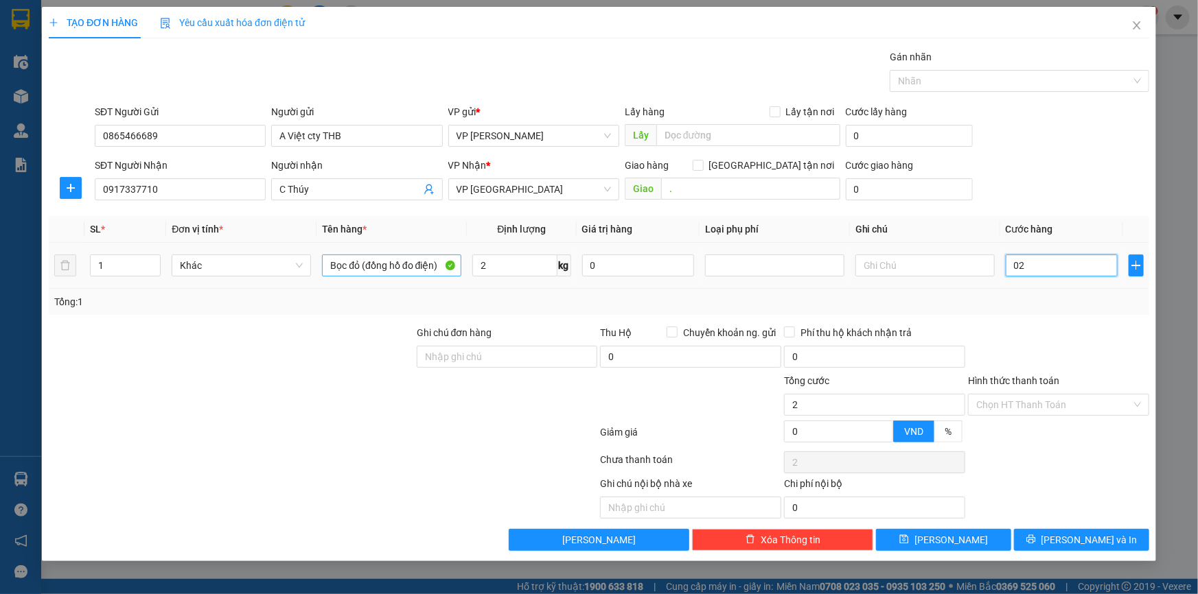
type input "25"
type input "25.000"
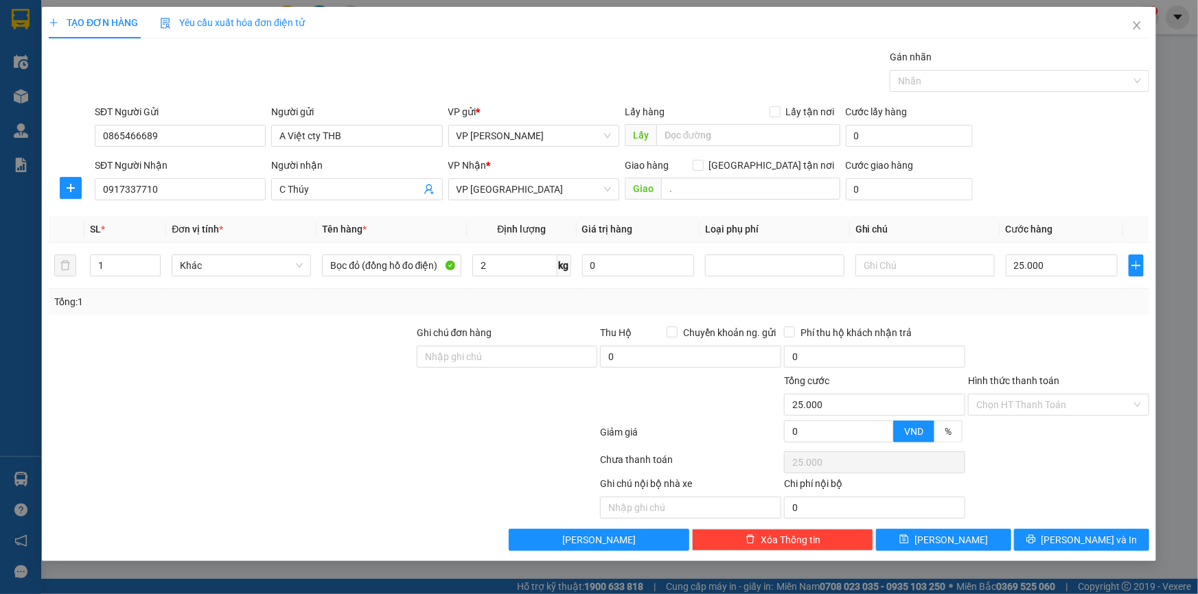
click at [1062, 115] on div "SĐT Người Gửi 0865466689 Người gửi A Việt cty THB VP gửi * VP [PERSON_NAME] Lấy…" at bounding box center [622, 128] width 1060 height 48
click at [1040, 535] on button "[PERSON_NAME] và In" at bounding box center [1081, 540] width 135 height 22
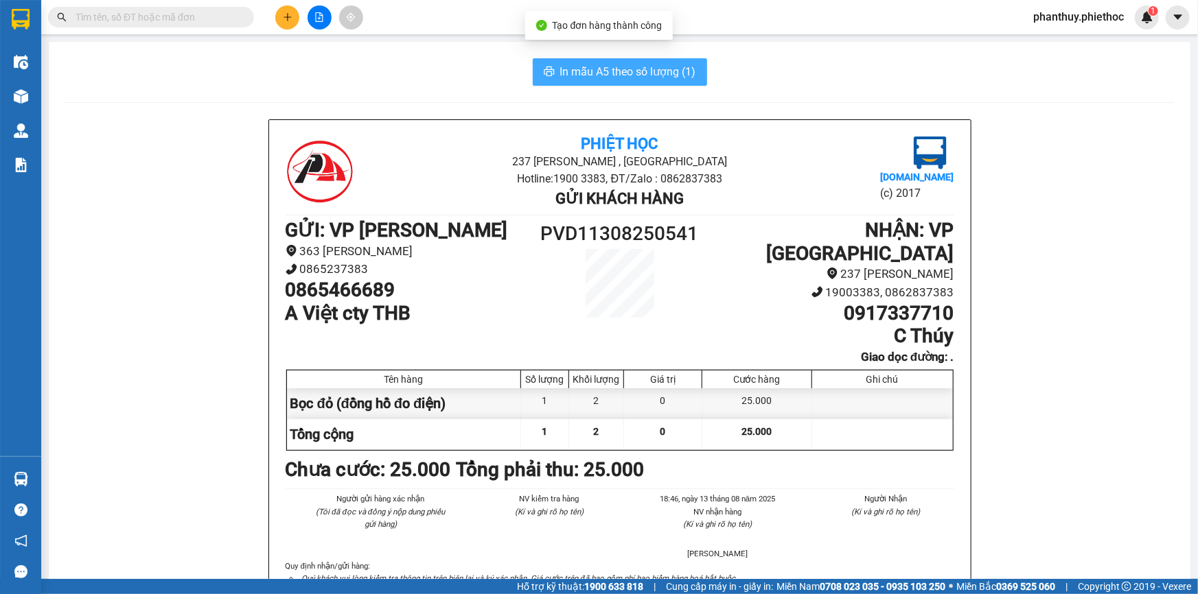
click at [577, 68] on span "In mẫu A5 theo số lượng (1)" at bounding box center [628, 71] width 136 height 17
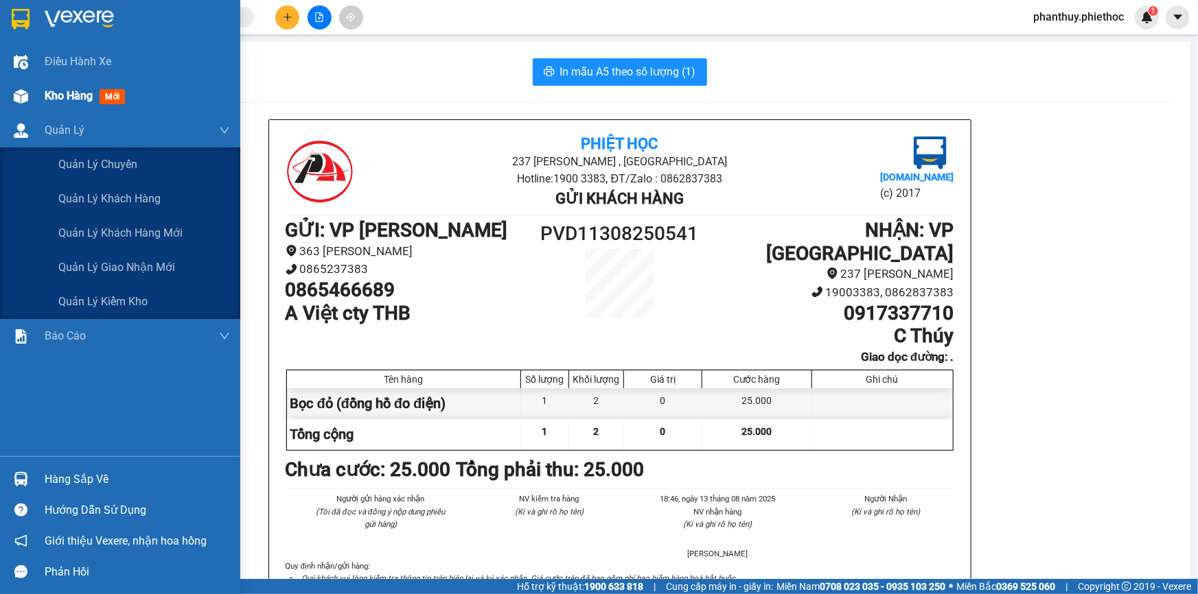
drag, startPoint x: 82, startPoint y: 110, endPoint x: 156, endPoint y: 95, distance: 75.0
click at [82, 110] on div "Kho hàng mới" at bounding box center [137, 96] width 185 height 34
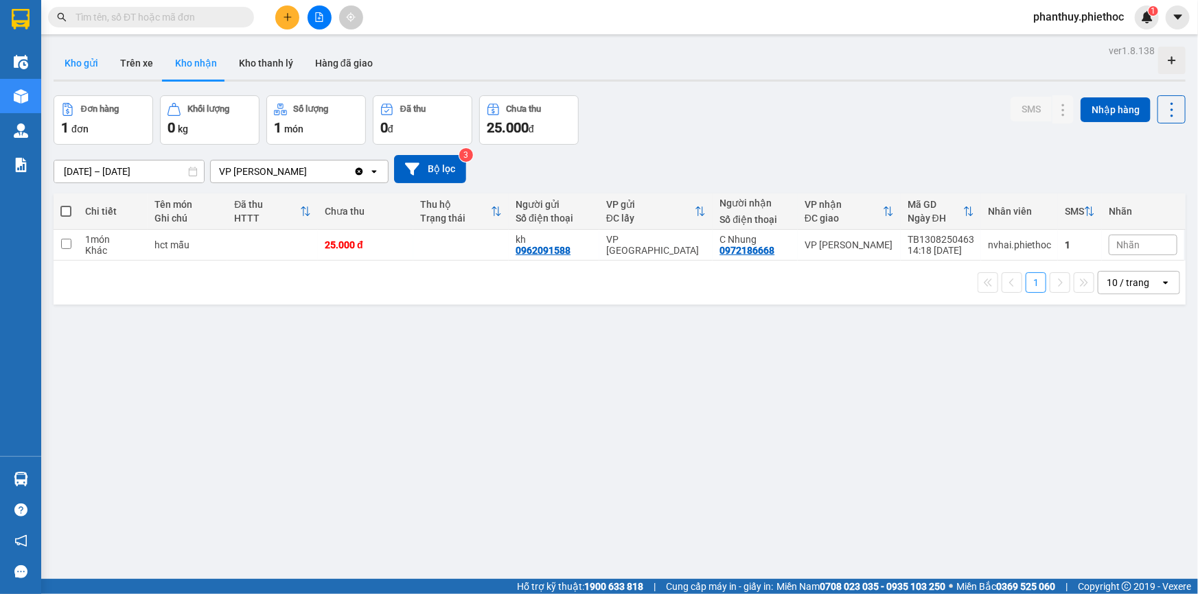
click at [89, 62] on button "Kho gửi" at bounding box center [82, 63] width 56 height 33
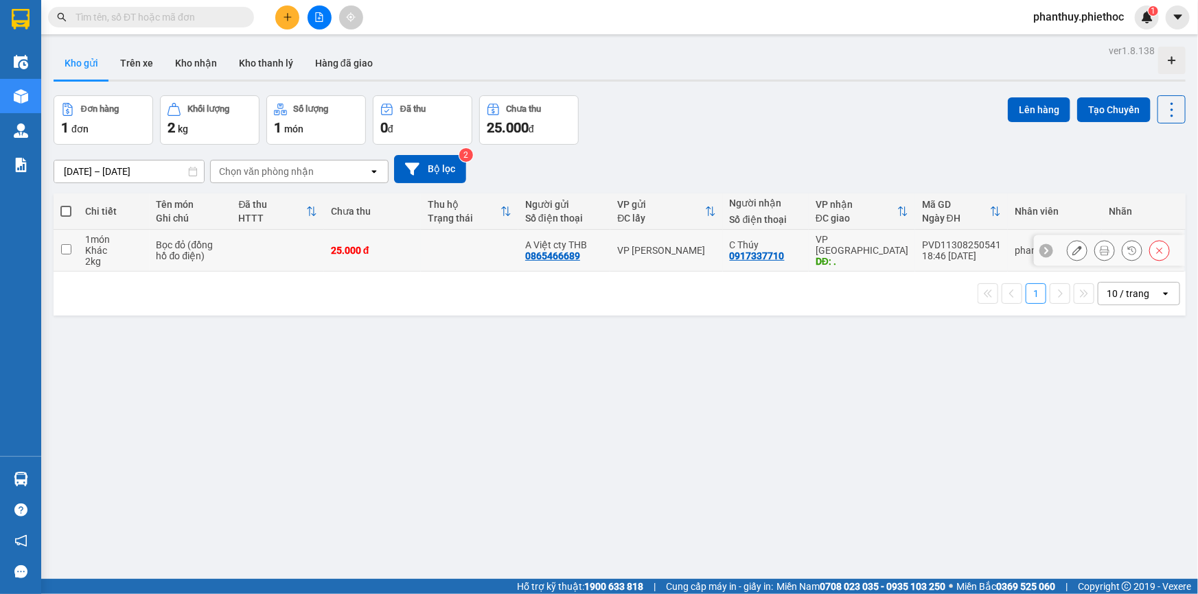
click at [498, 242] on td at bounding box center [469, 251] width 97 height 42
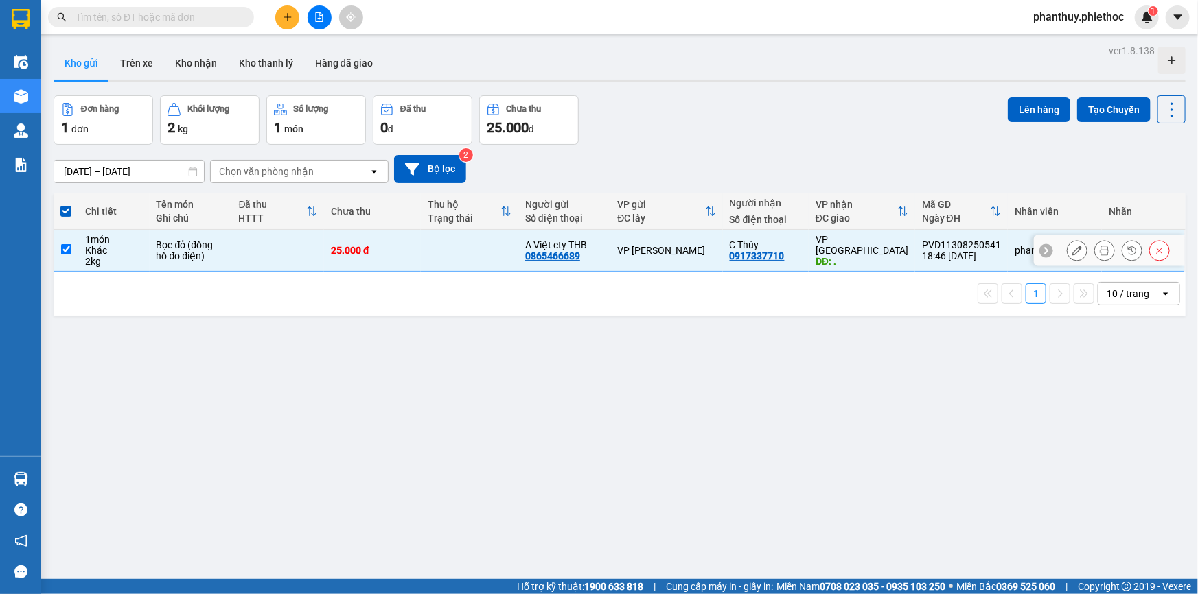
click at [1072, 246] on icon at bounding box center [1077, 251] width 10 height 10
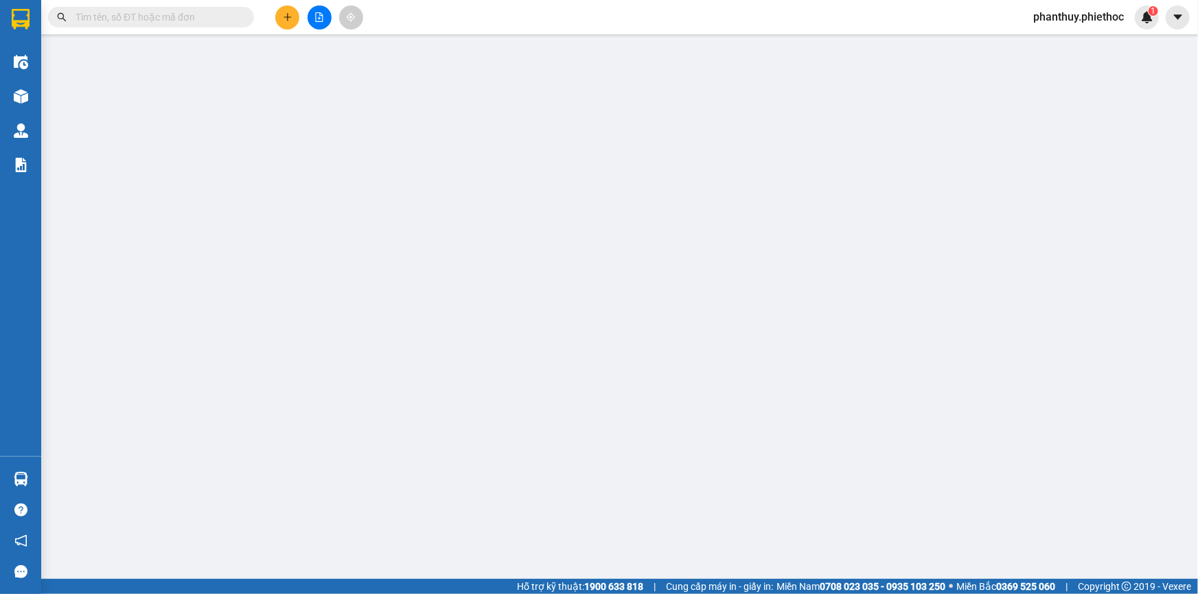
type input "0865466689"
type input "A Việt cty THB"
type input "0917337710"
type input "C Thúy"
type input "."
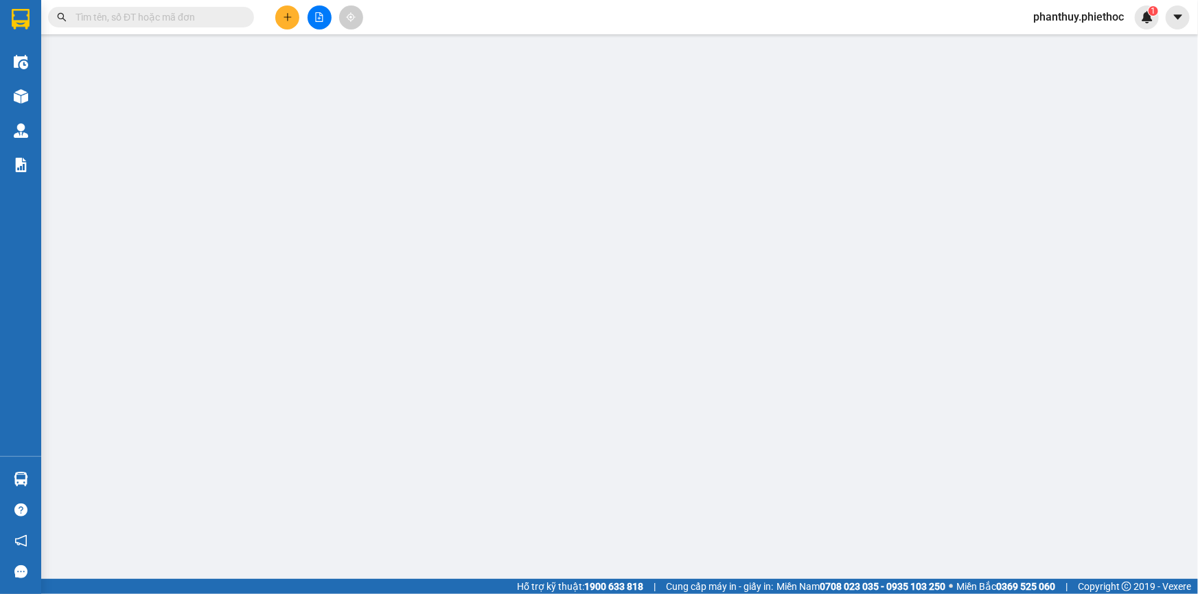
type input "25.000"
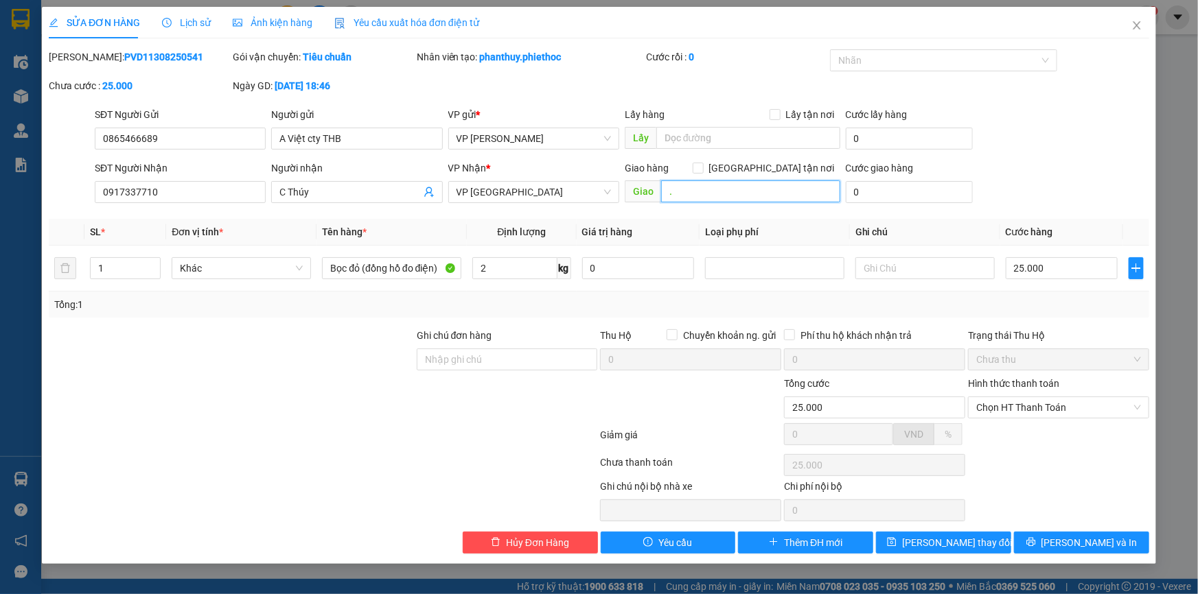
click at [720, 193] on input "." at bounding box center [750, 192] width 179 height 22
click at [1049, 536] on button "[PERSON_NAME] và In" at bounding box center [1081, 543] width 135 height 22
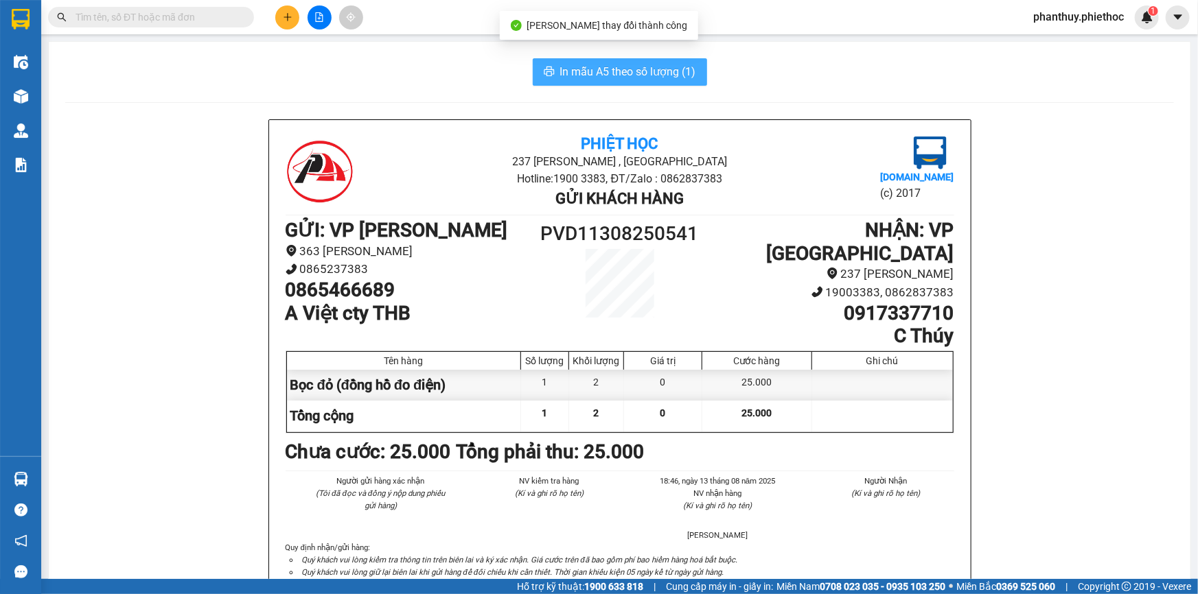
click at [601, 66] on span "In mẫu A5 theo số lượng (1)" at bounding box center [628, 71] width 136 height 17
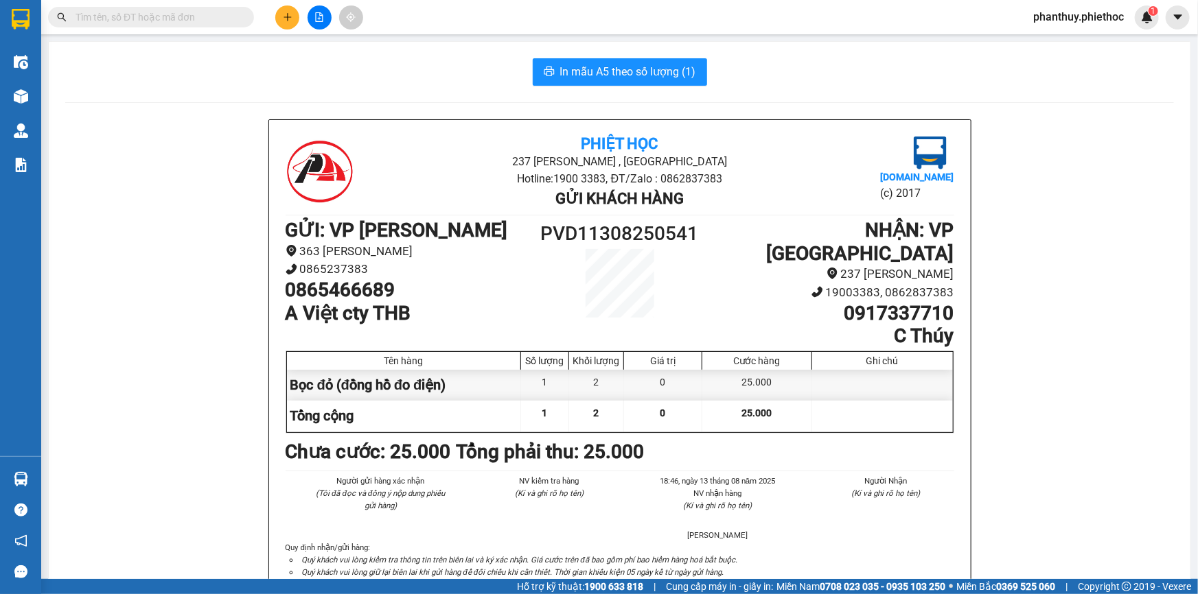
click at [172, 16] on input "text" at bounding box center [157, 17] width 162 height 15
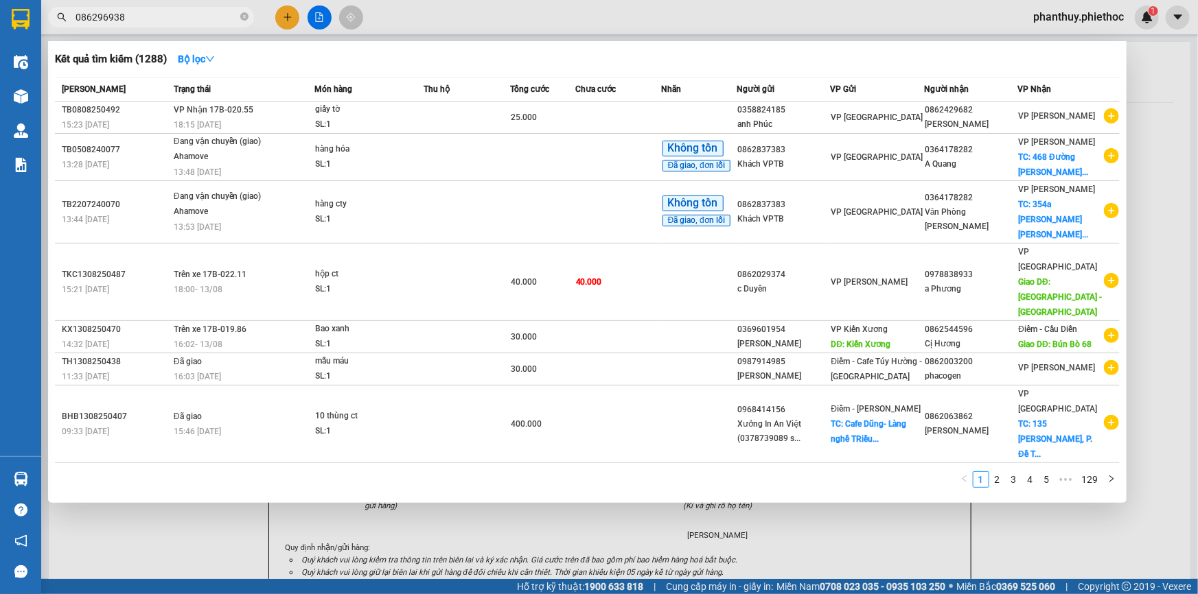
type input "0862969388"
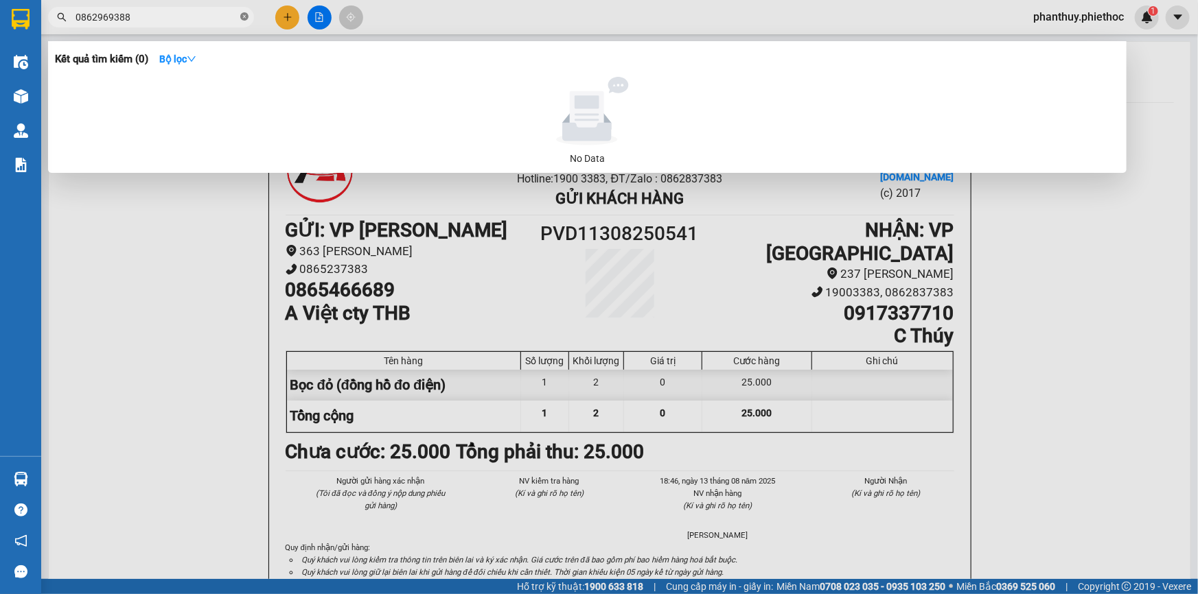
click at [242, 14] on icon "close-circle" at bounding box center [244, 16] width 8 height 8
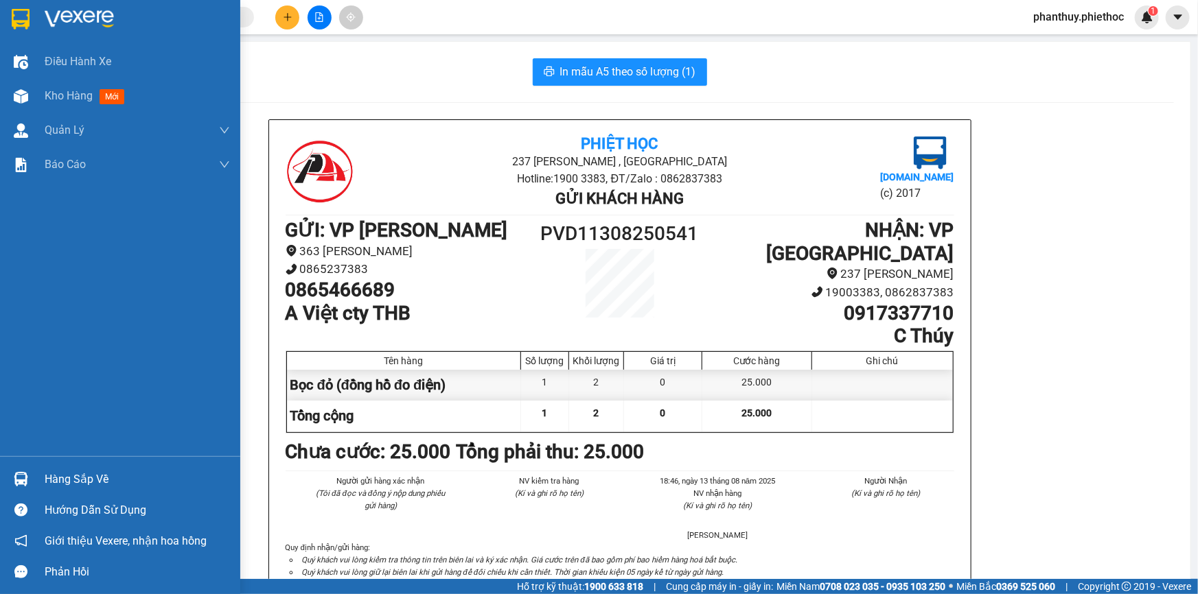
click at [73, 476] on div "Hàng sắp về" at bounding box center [137, 480] width 185 height 21
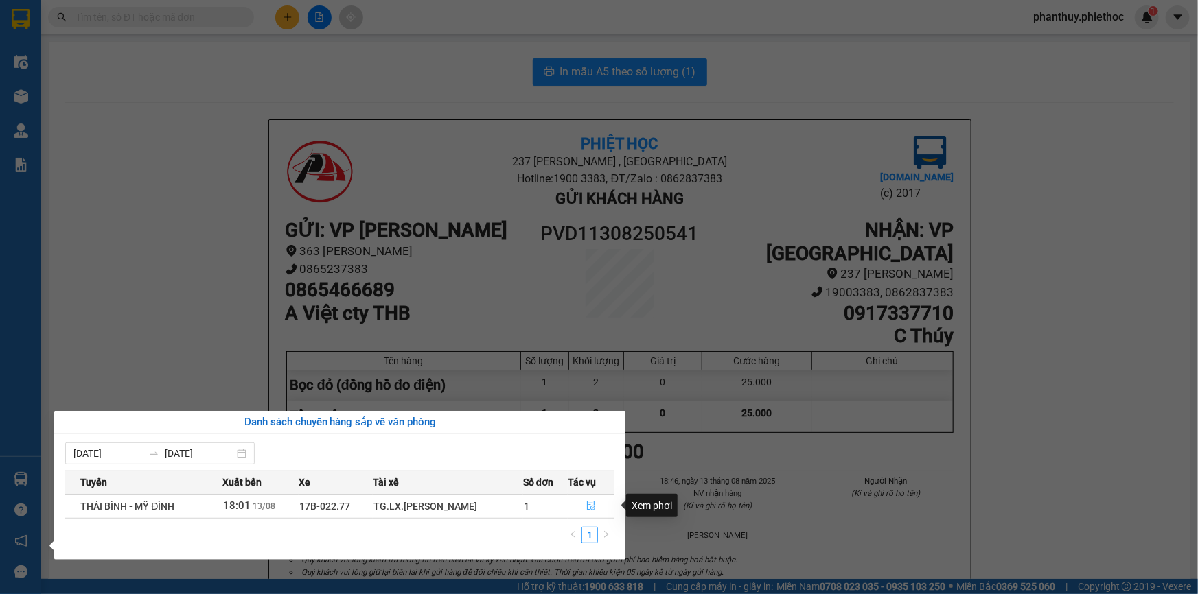
click at [590, 502] on icon "file-done" at bounding box center [591, 506] width 10 height 10
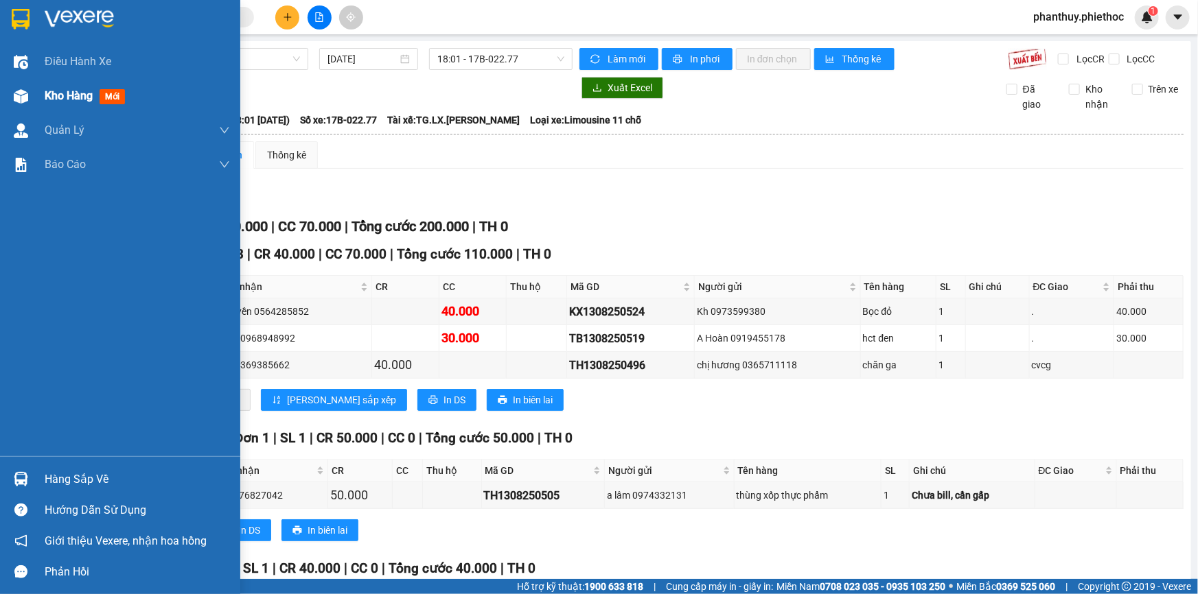
click at [91, 109] on div "Kho hàng mới" at bounding box center [137, 96] width 185 height 34
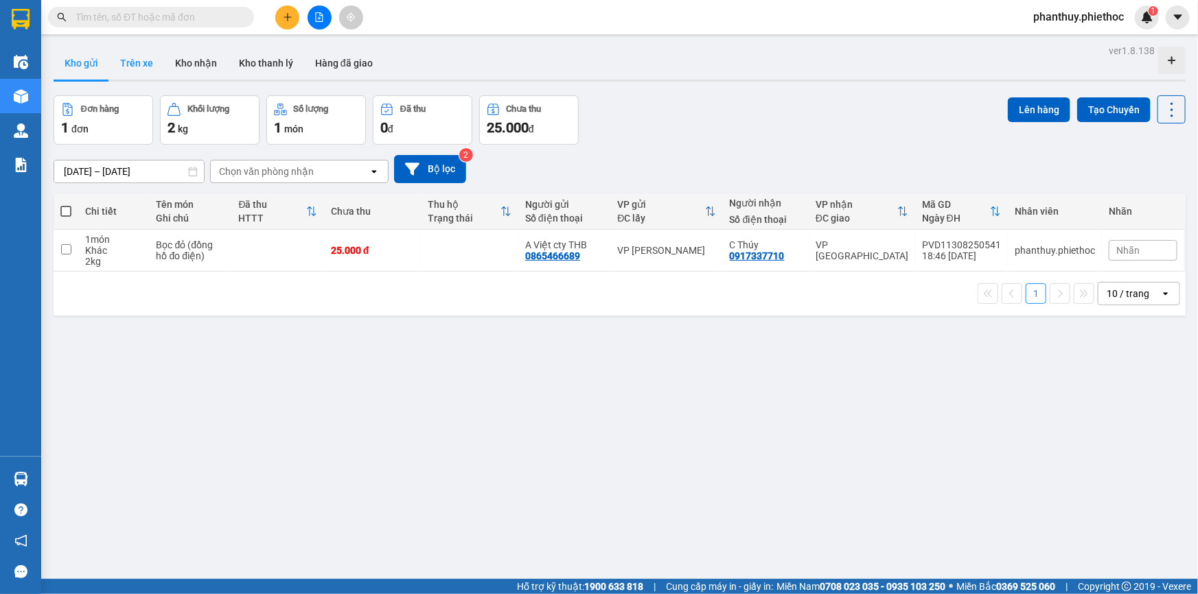
click at [142, 62] on button "Trên xe" at bounding box center [136, 63] width 55 height 33
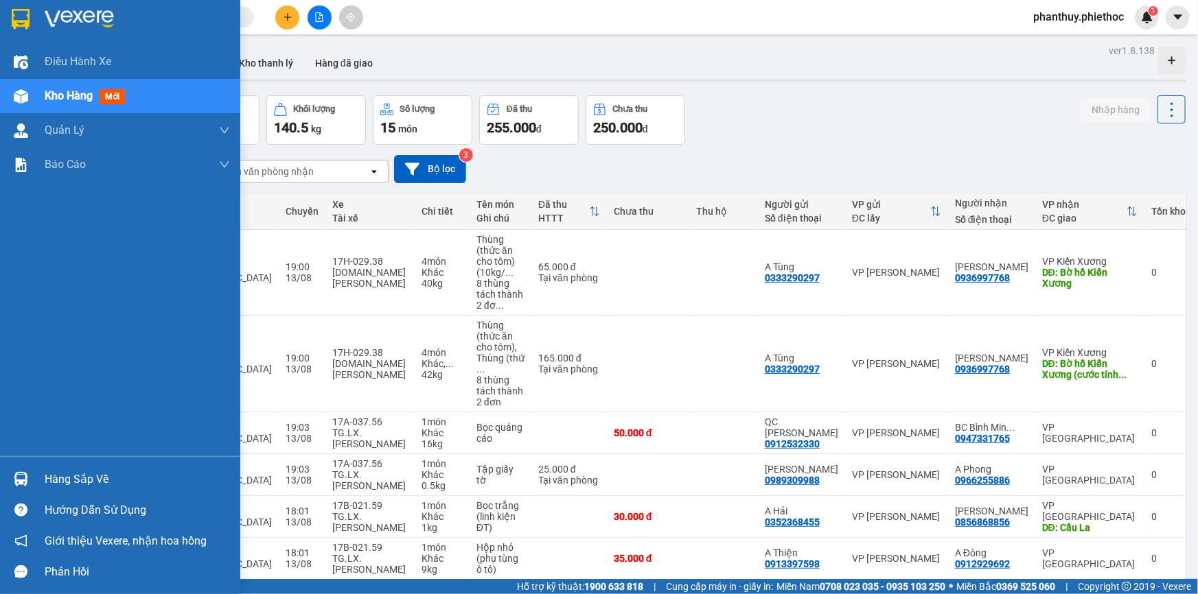
drag, startPoint x: 62, startPoint y: 94, endPoint x: 101, endPoint y: 96, distance: 39.2
click at [62, 95] on span "Kho hàng" at bounding box center [69, 95] width 48 height 13
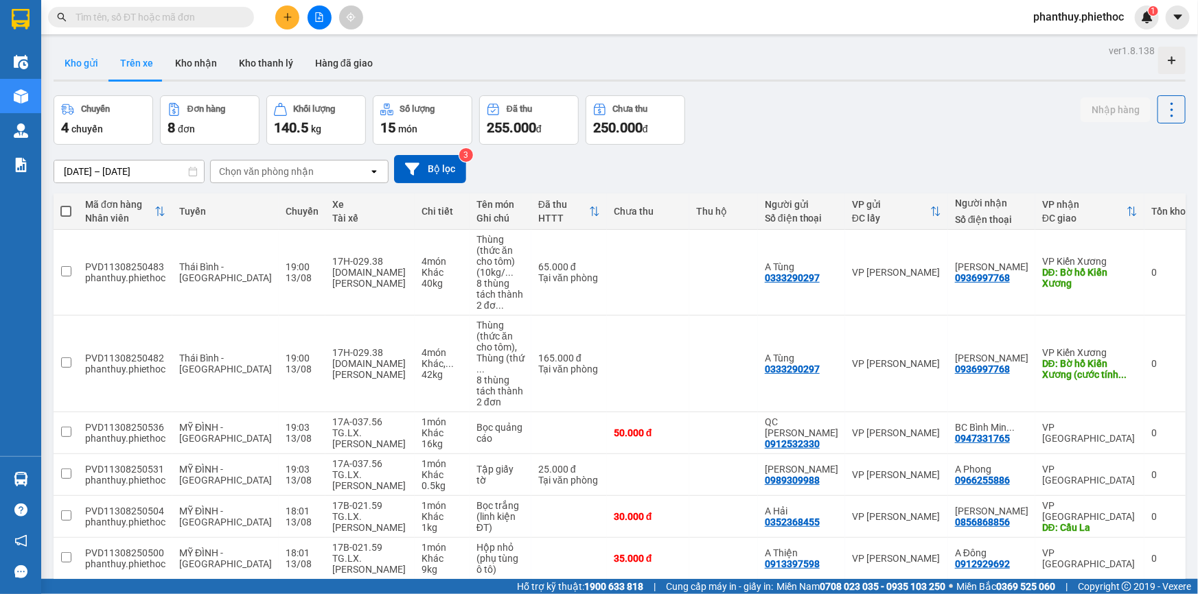
click at [69, 63] on button "Kho gửi" at bounding box center [82, 63] width 56 height 33
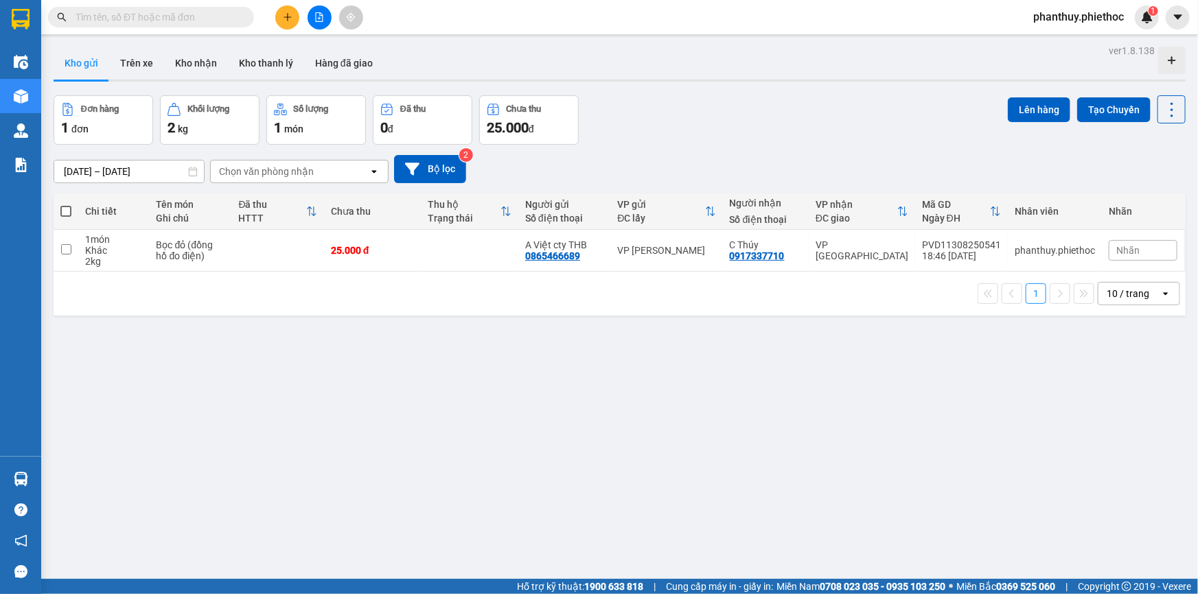
click at [65, 212] on span at bounding box center [65, 211] width 11 height 11
click at [66, 205] on input "checkbox" at bounding box center [66, 205] width 0 height 0
checkbox input "true"
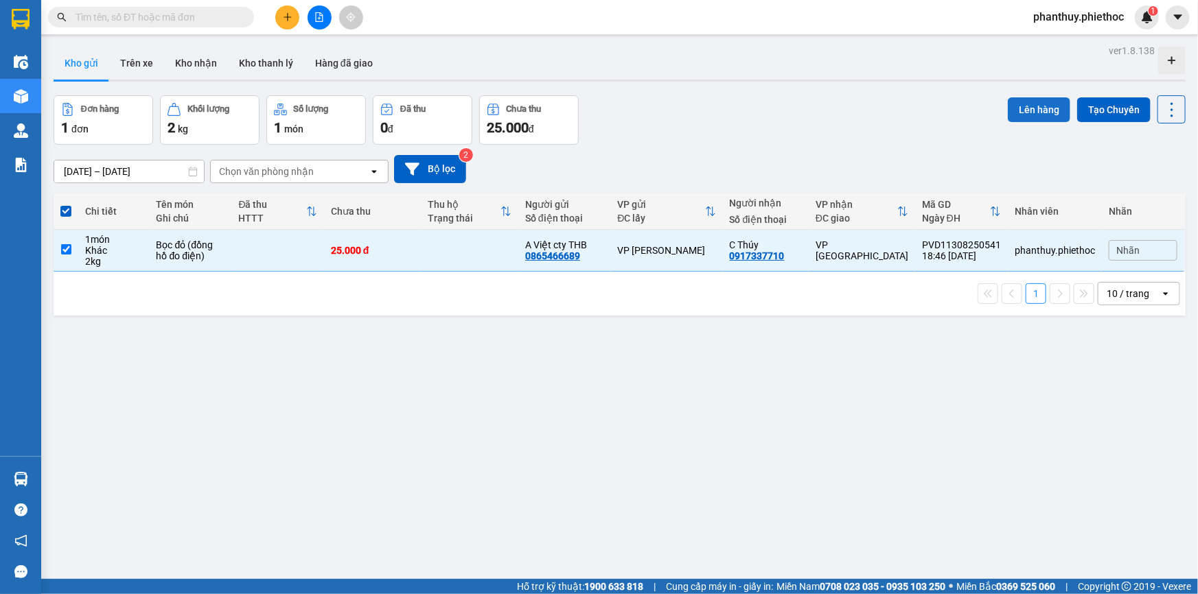
click at [1032, 108] on button "Lên hàng" at bounding box center [1039, 109] width 62 height 25
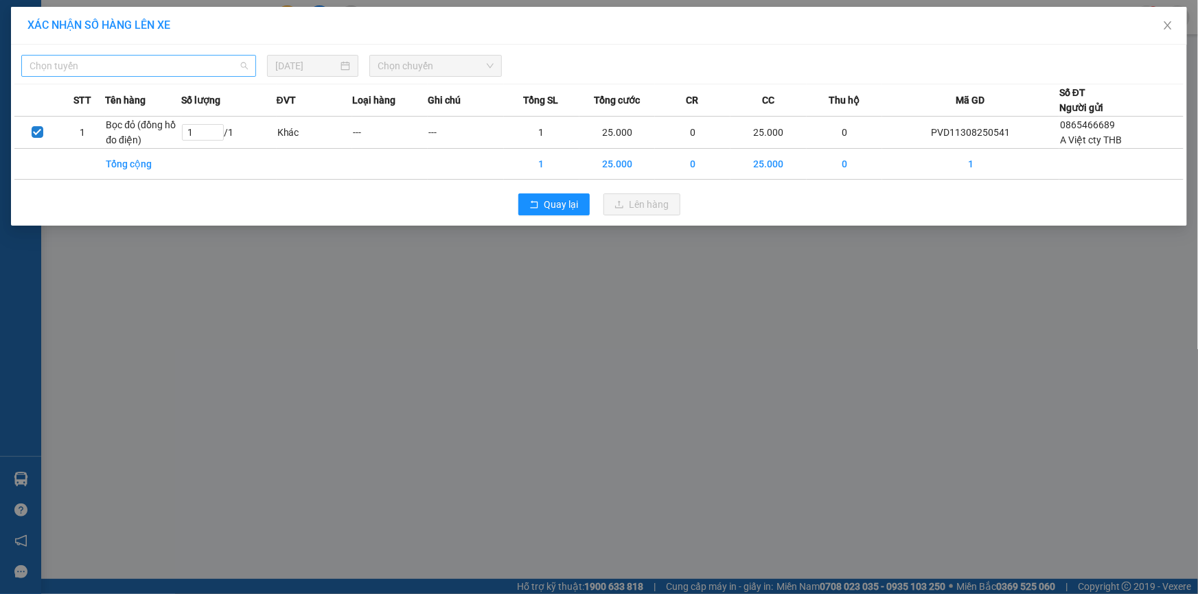
click at [97, 67] on span "Chọn tuyến" at bounding box center [139, 66] width 218 height 21
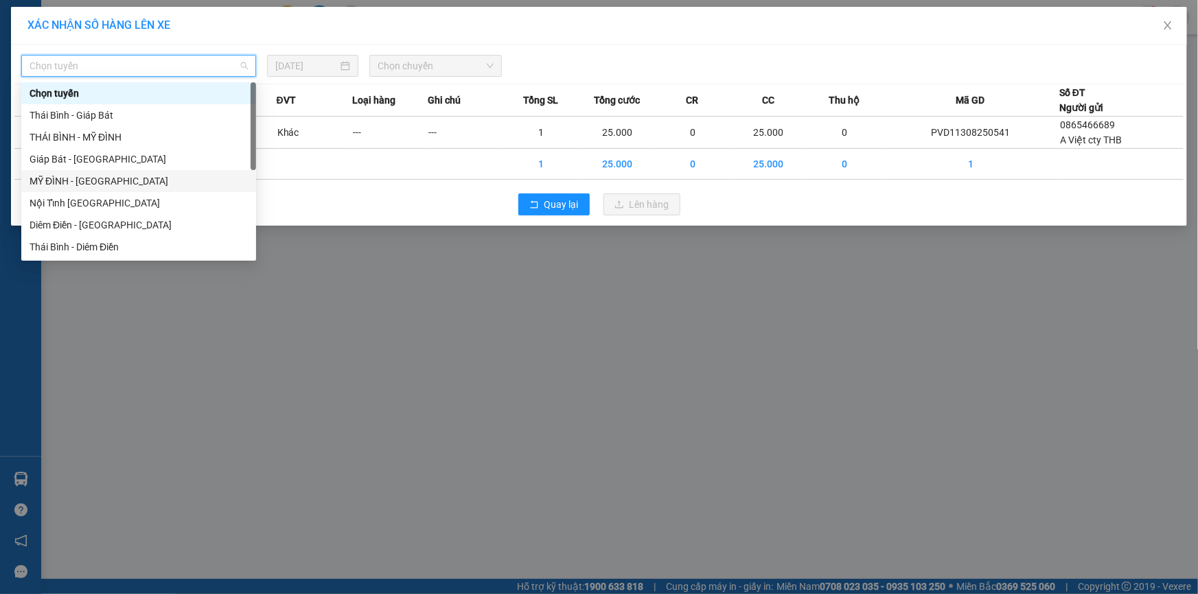
click at [78, 181] on div "MỸ ĐÌNH - [GEOGRAPHIC_DATA]" at bounding box center [139, 181] width 218 height 15
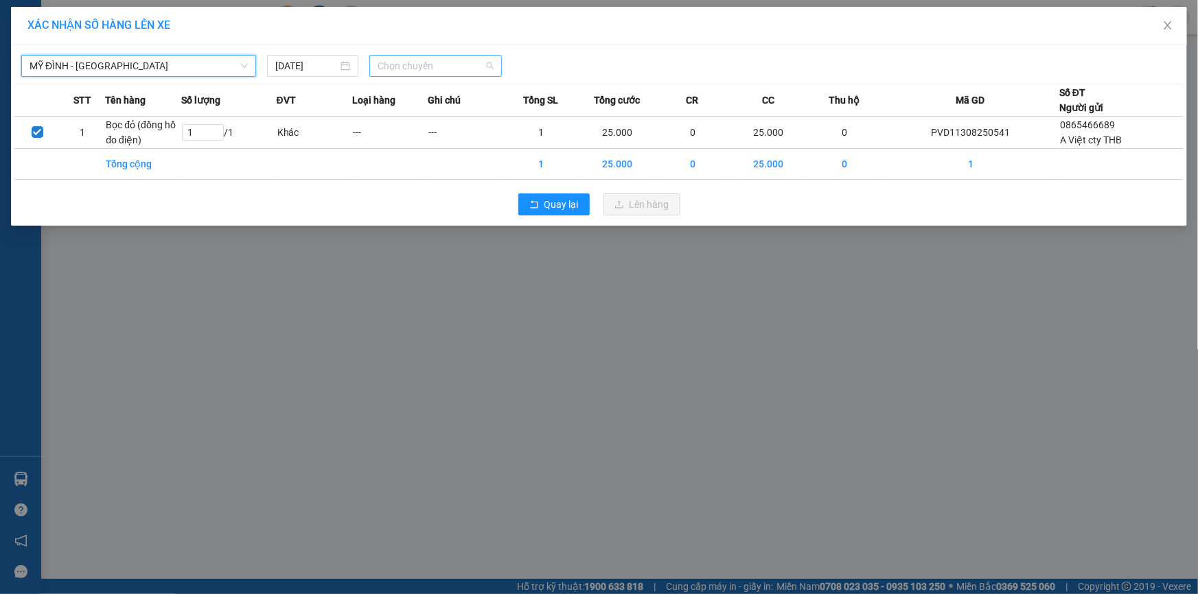
click at [384, 66] on span "Chọn chuyến" at bounding box center [436, 66] width 116 height 21
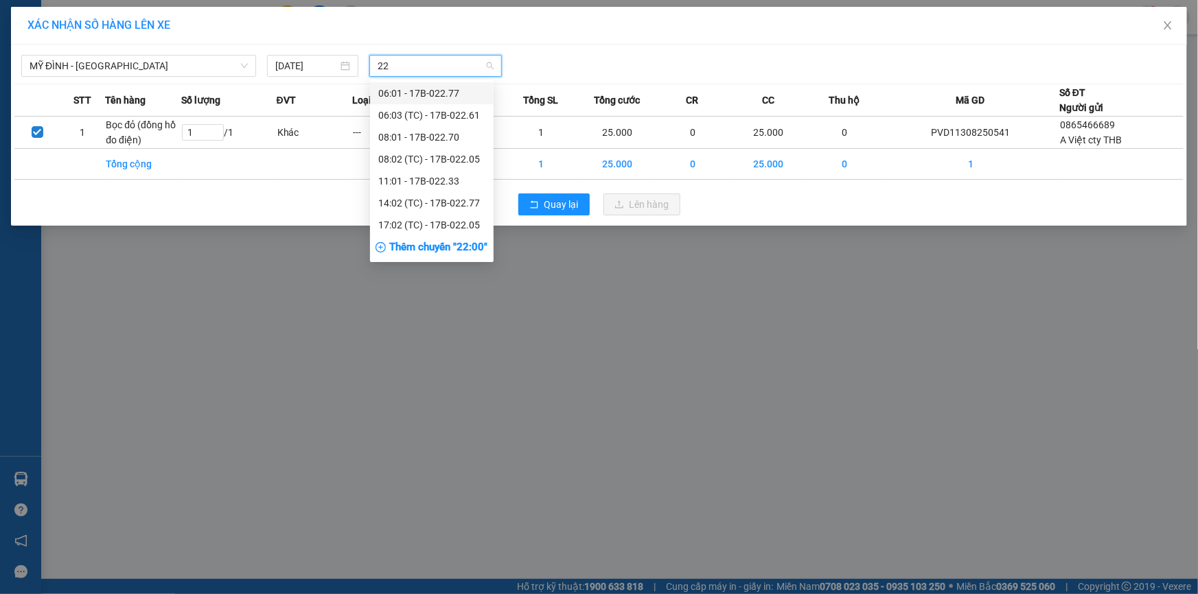
type input "2"
type input "986"
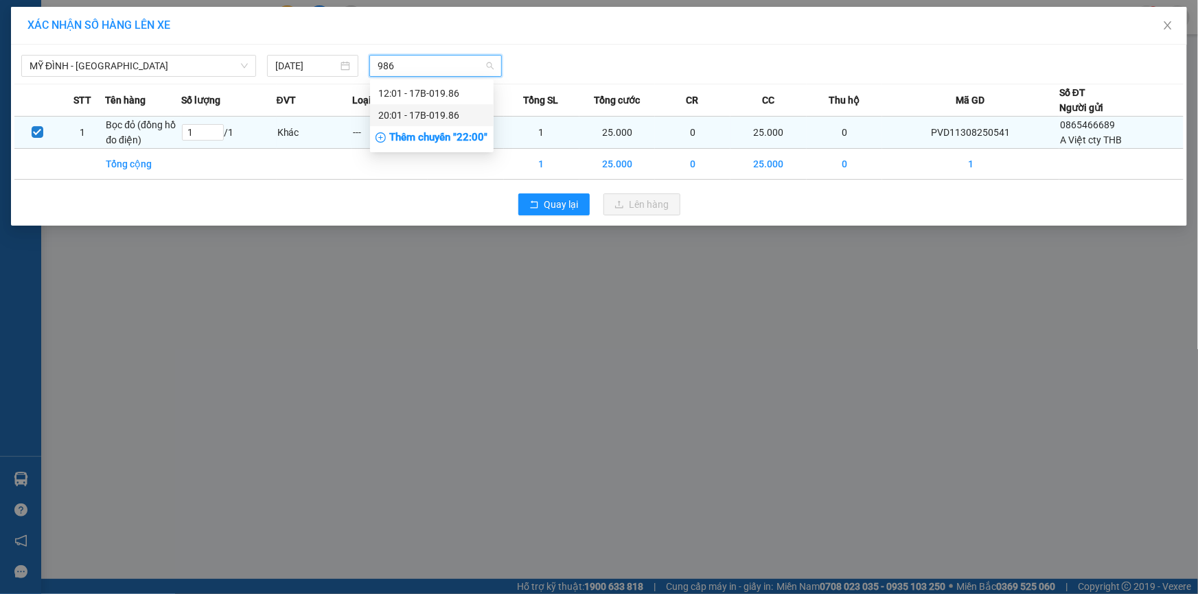
drag, startPoint x: 421, startPoint y: 111, endPoint x: 695, endPoint y: 146, distance: 276.8
click at [421, 112] on div "20:01 - 17B-019.86" at bounding box center [431, 115] width 107 height 15
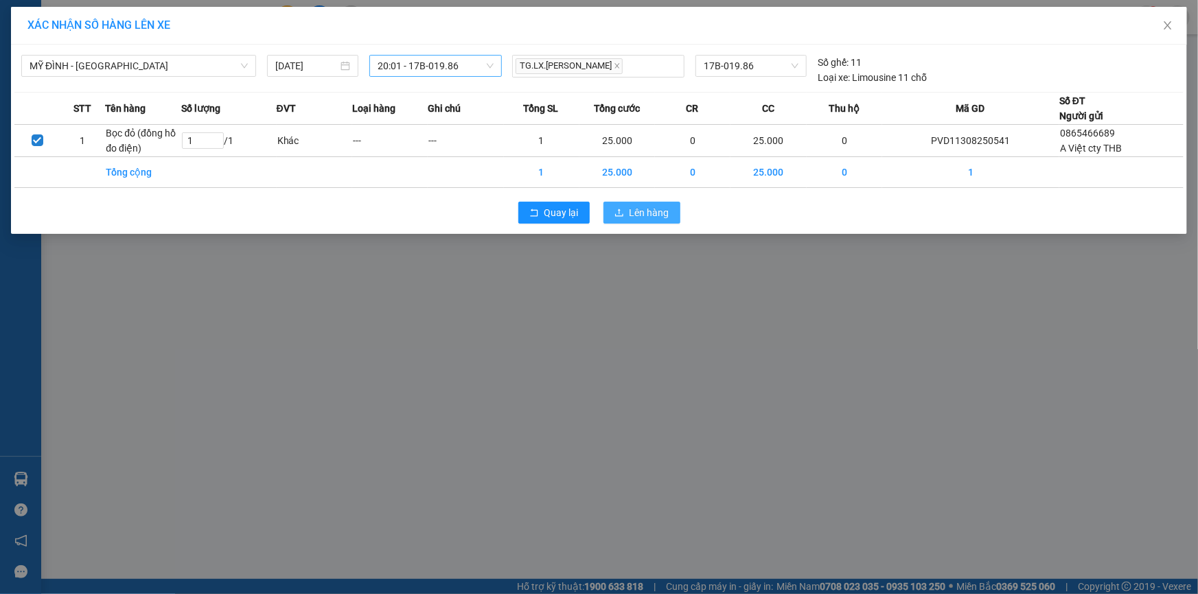
click at [642, 208] on span "Lên hàng" at bounding box center [649, 212] width 40 height 15
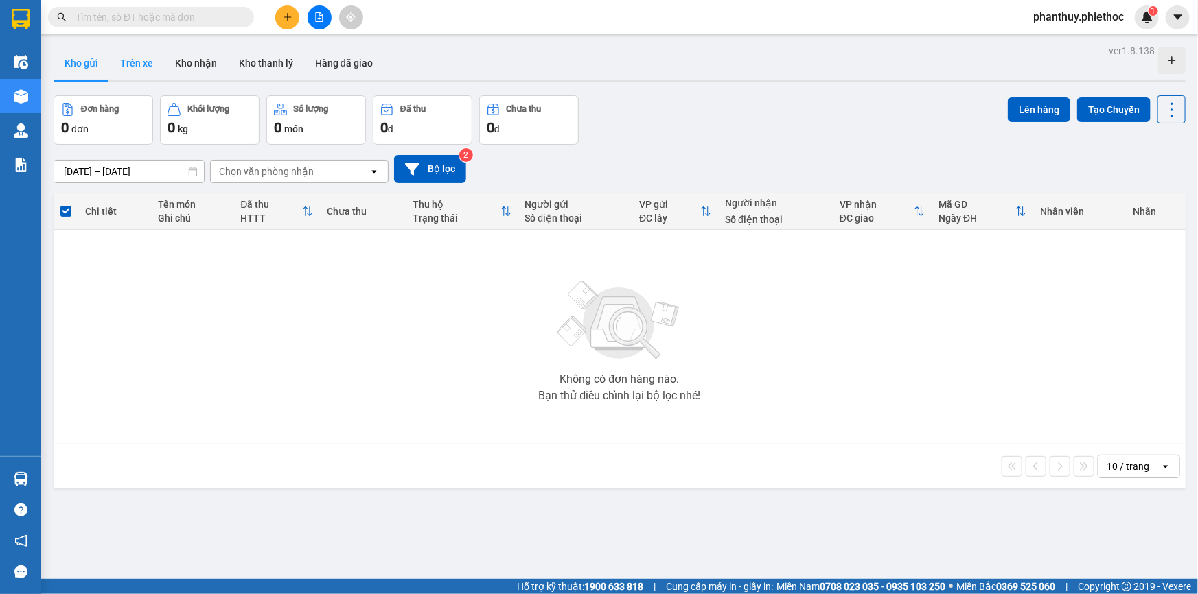
click at [139, 58] on button "Trên xe" at bounding box center [136, 63] width 55 height 33
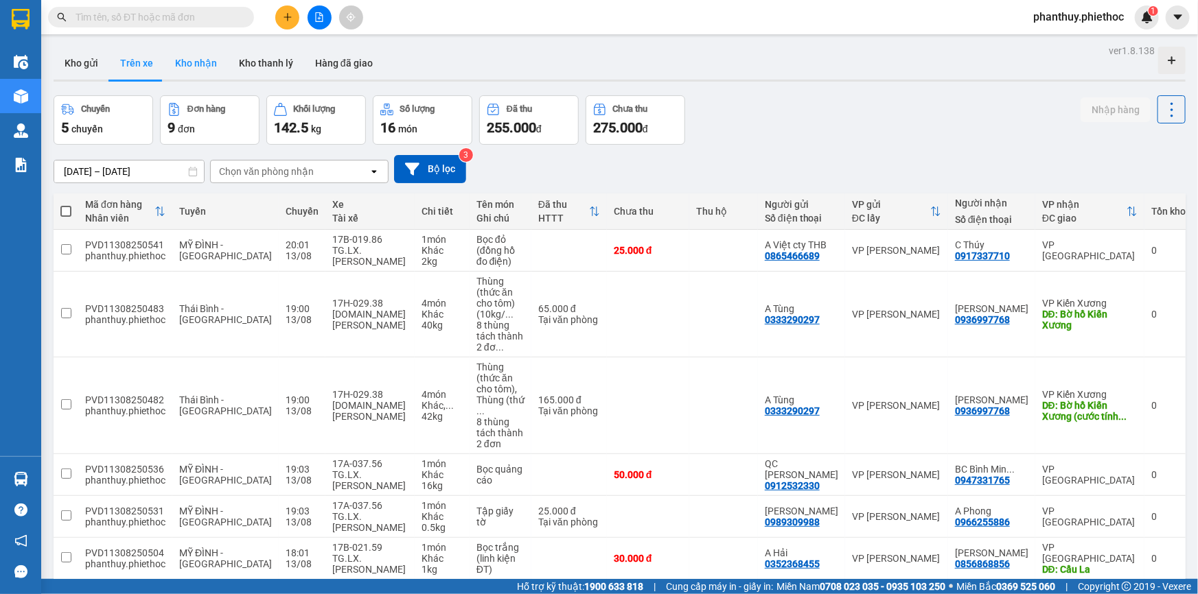
click at [199, 61] on button "Kho nhận" at bounding box center [196, 63] width 64 height 33
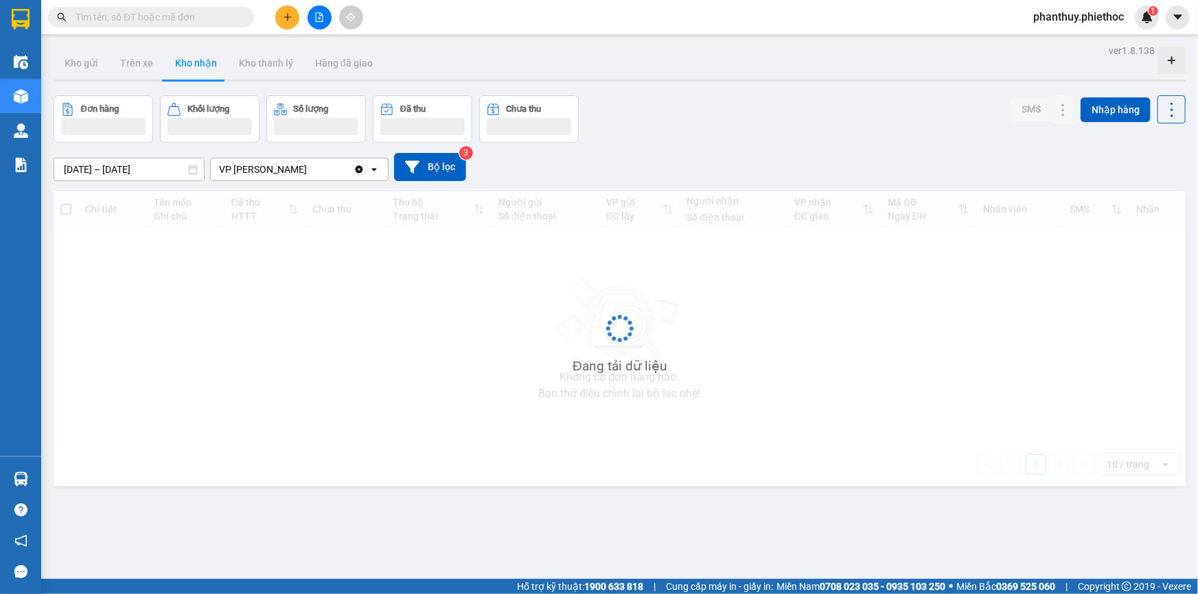
type input "[DATE] – [DATE]"
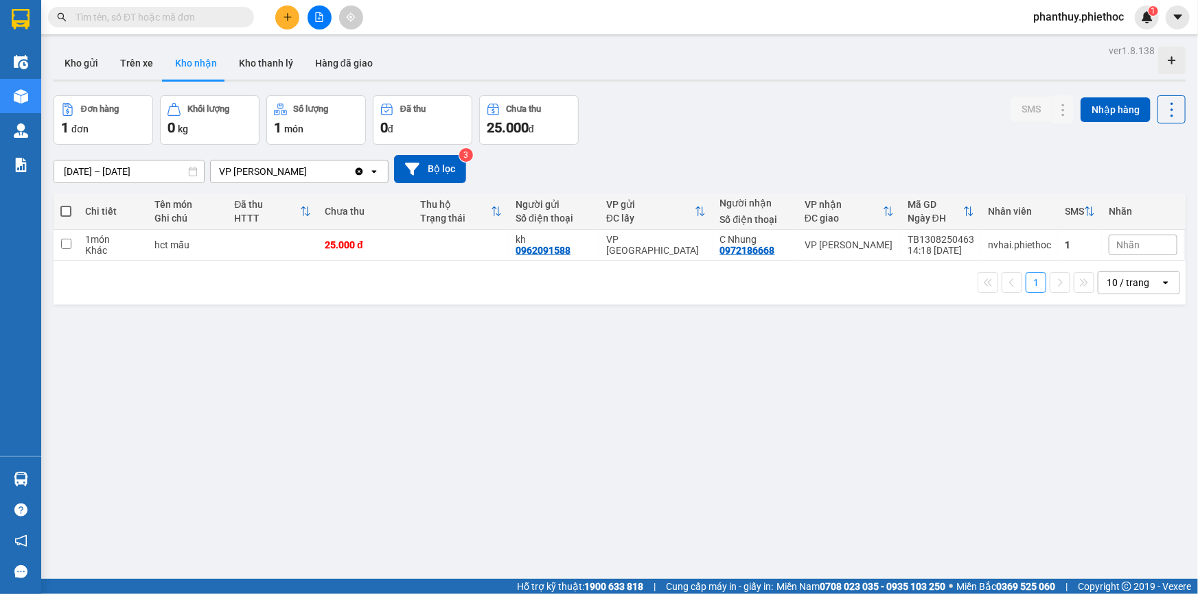
click at [124, 18] on input "text" at bounding box center [157, 17] width 162 height 15
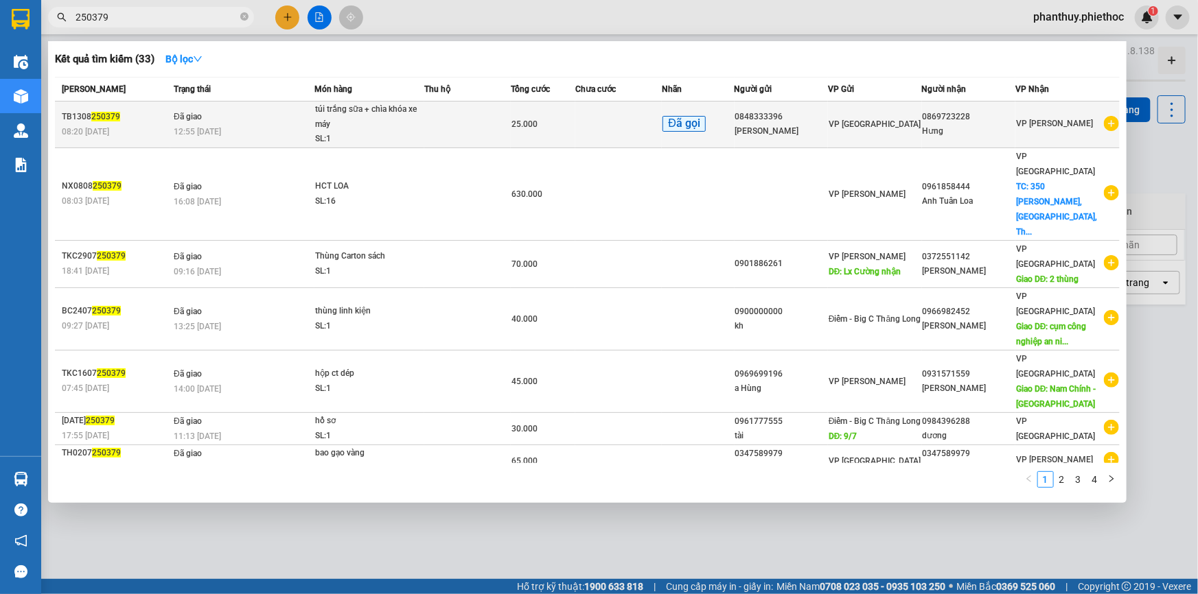
type input "250379"
click at [417, 123] on div "túi trắng sữa + chìa khóa xe máy" at bounding box center [366, 117] width 103 height 30
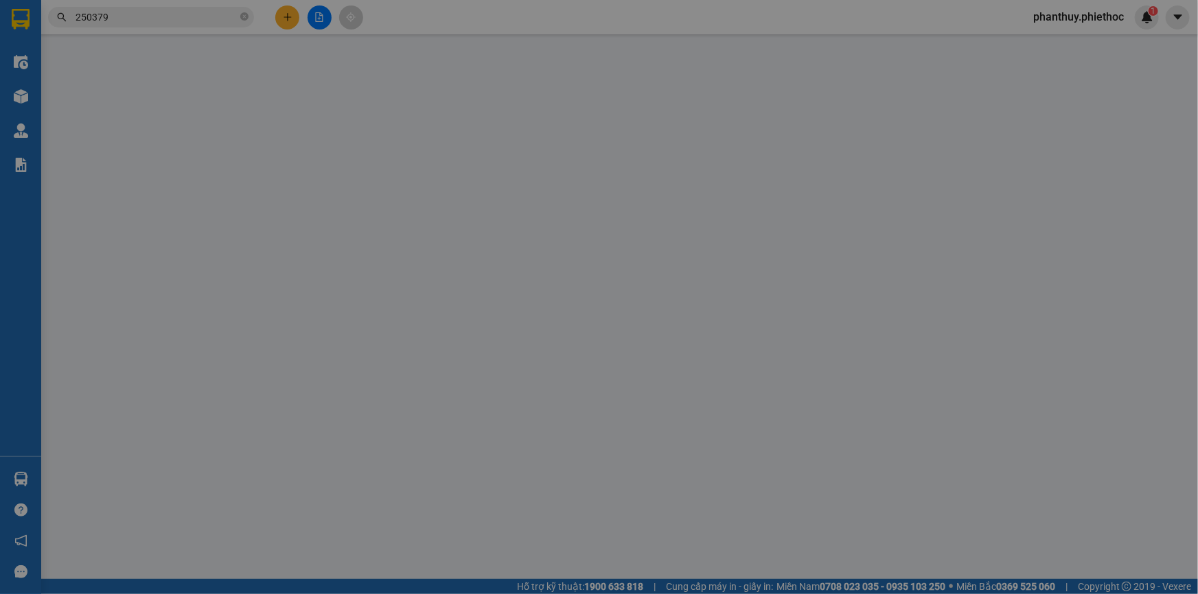
type input "0848333396"
type input "[PERSON_NAME]"
type input "0869723228"
type input "Hưng"
type input "25.000"
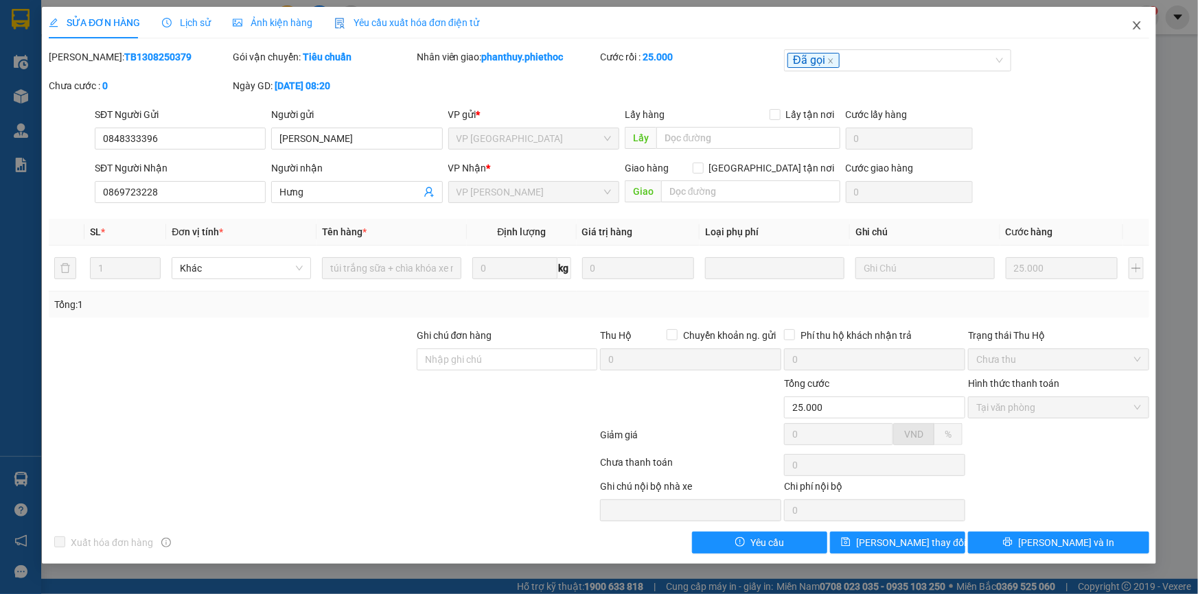
click at [1135, 27] on icon "close" at bounding box center [1136, 25] width 11 height 11
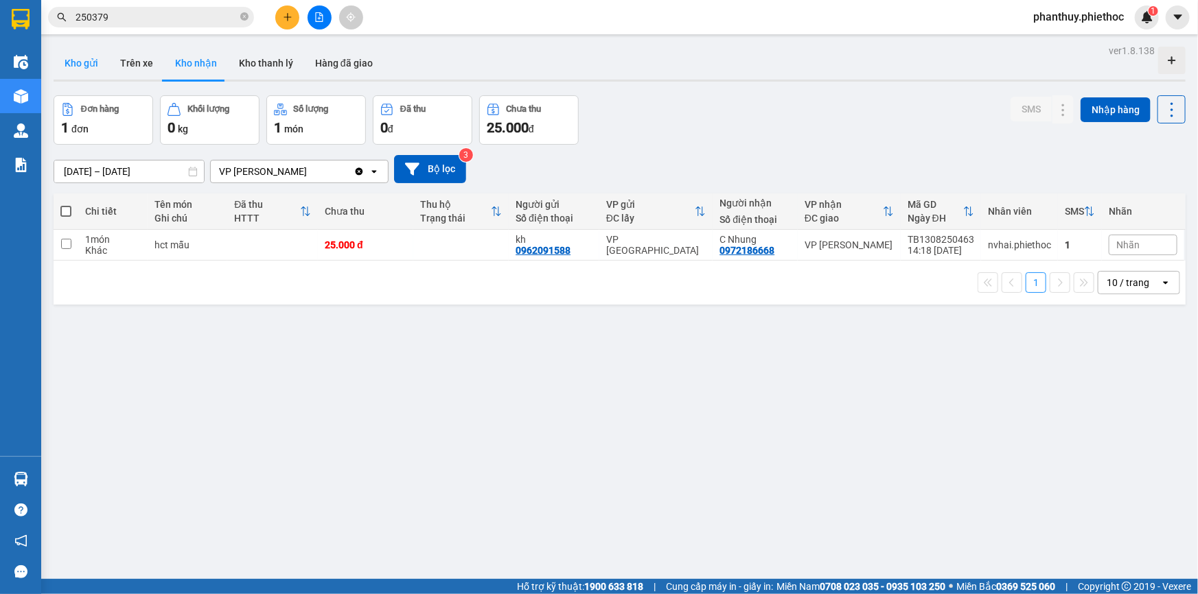
click at [75, 58] on button "Kho gửi" at bounding box center [82, 63] width 56 height 33
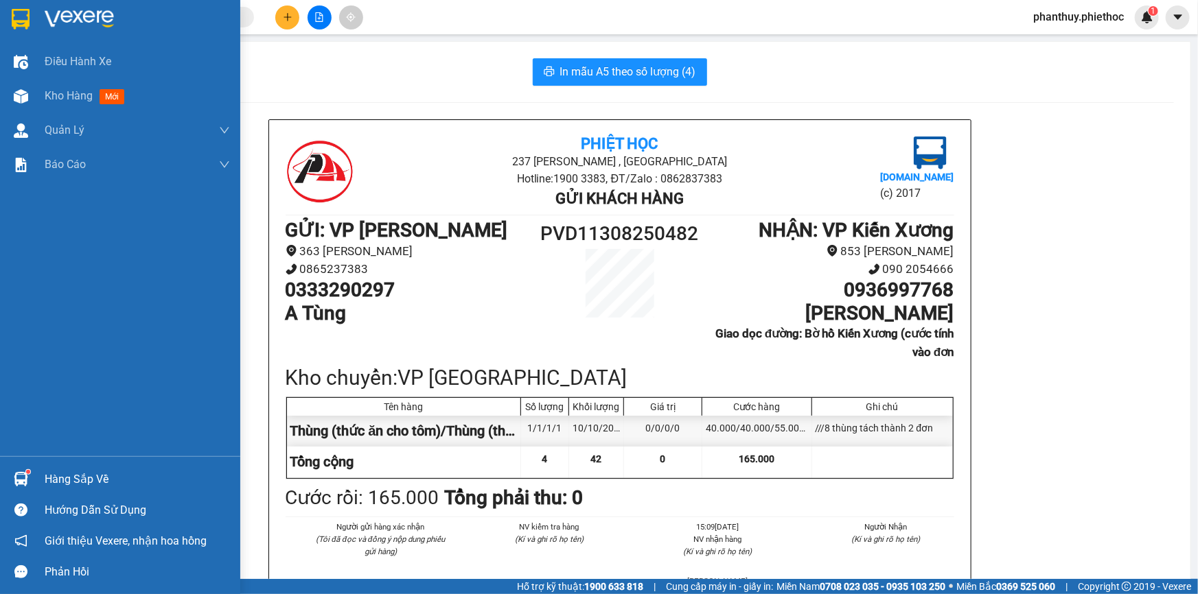
drag, startPoint x: 47, startPoint y: 478, endPoint x: 65, endPoint y: 476, distance: 18.6
click at [48, 478] on div "Hàng sắp về" at bounding box center [137, 480] width 185 height 21
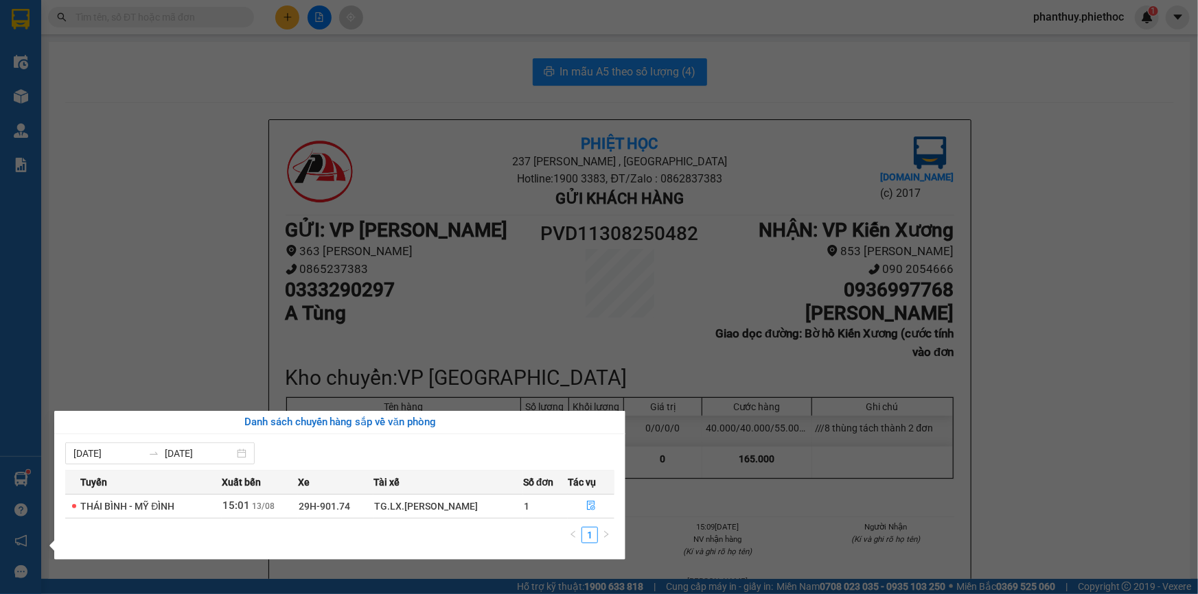
click at [445, 207] on section "Kết quả tìm kiếm ( 2 ) Bộ lọc Mã ĐH Trạng thái Món hàng Thu hộ Tổng cước Chưa c…" at bounding box center [599, 297] width 1198 height 594
